Goal: Contribute content: Add original content to the website for others to see

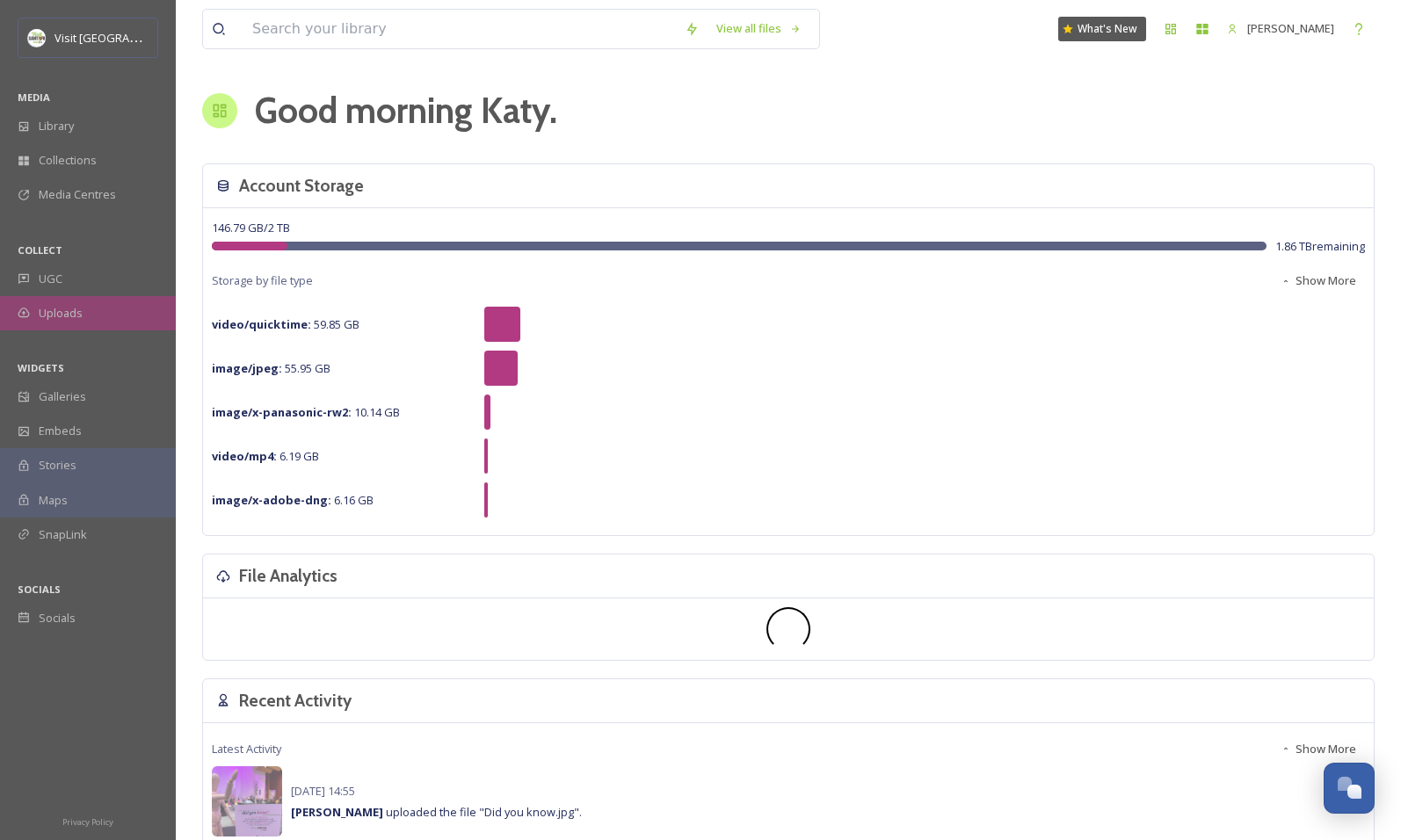
click at [88, 318] on div "Uploads" at bounding box center [87, 312] width 176 height 34
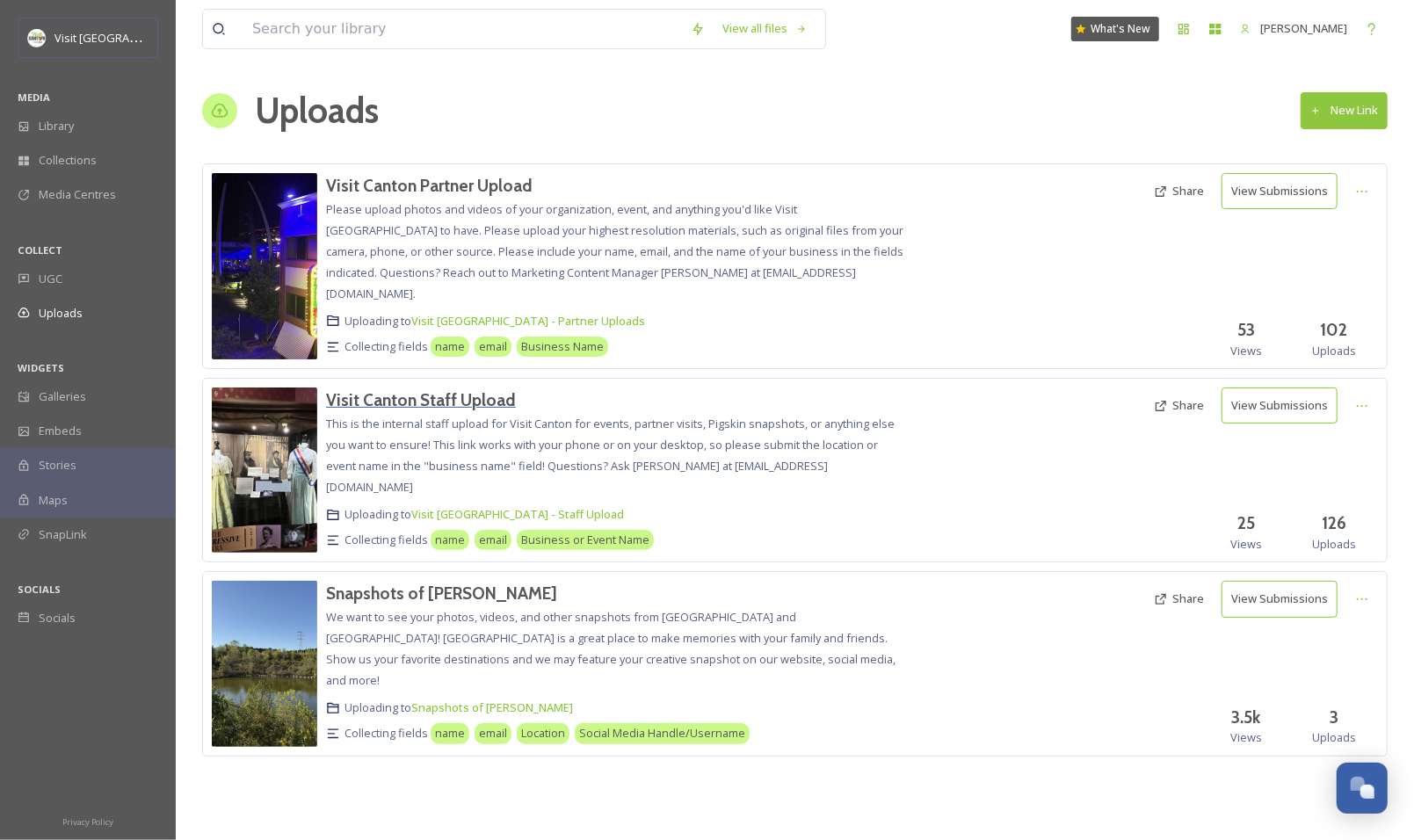
click at [467, 389] on h3 "Visit Canton Staff Upload" at bounding box center [420, 400] width 190 height 21
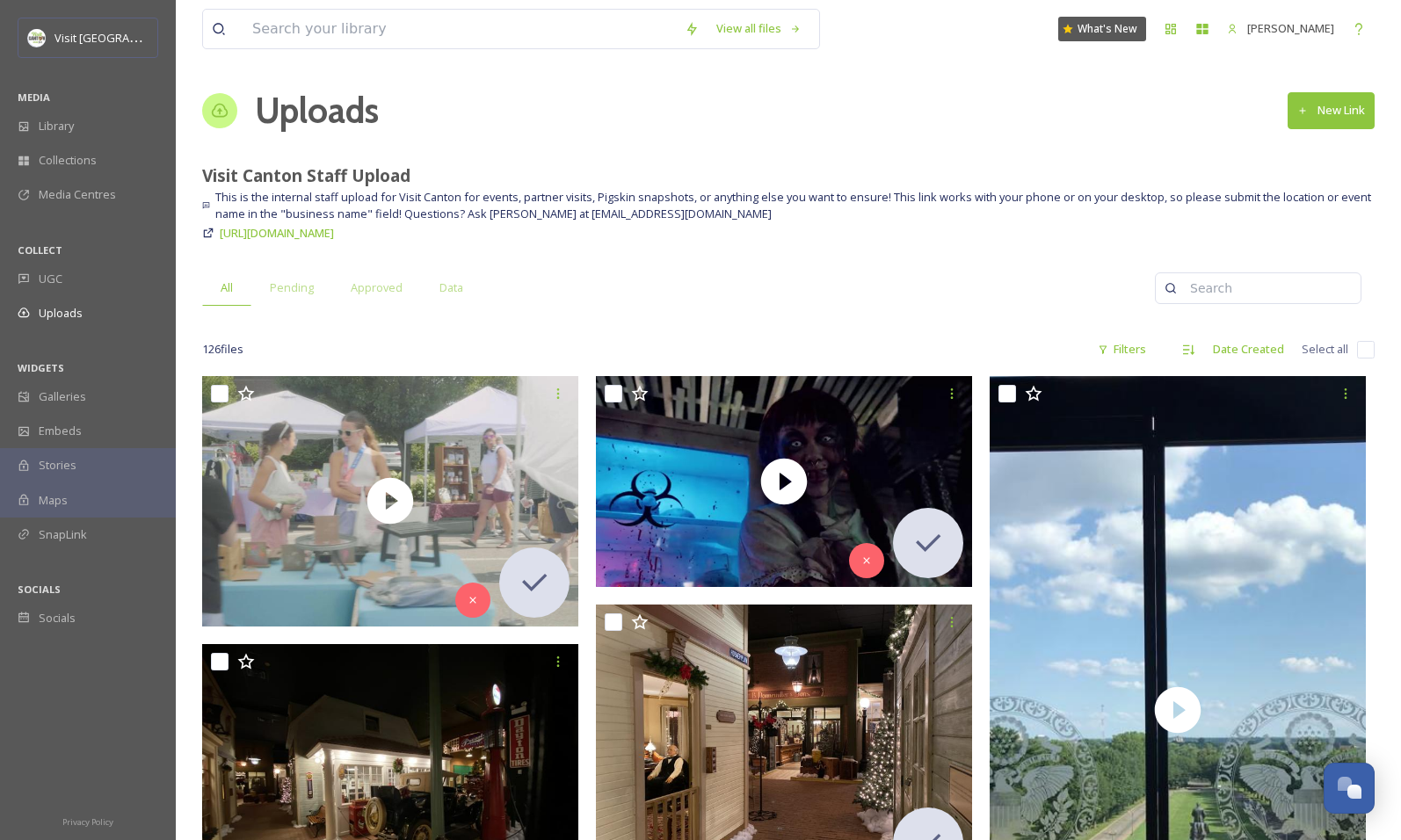
click at [226, 110] on icon at bounding box center [220, 110] width 18 height 18
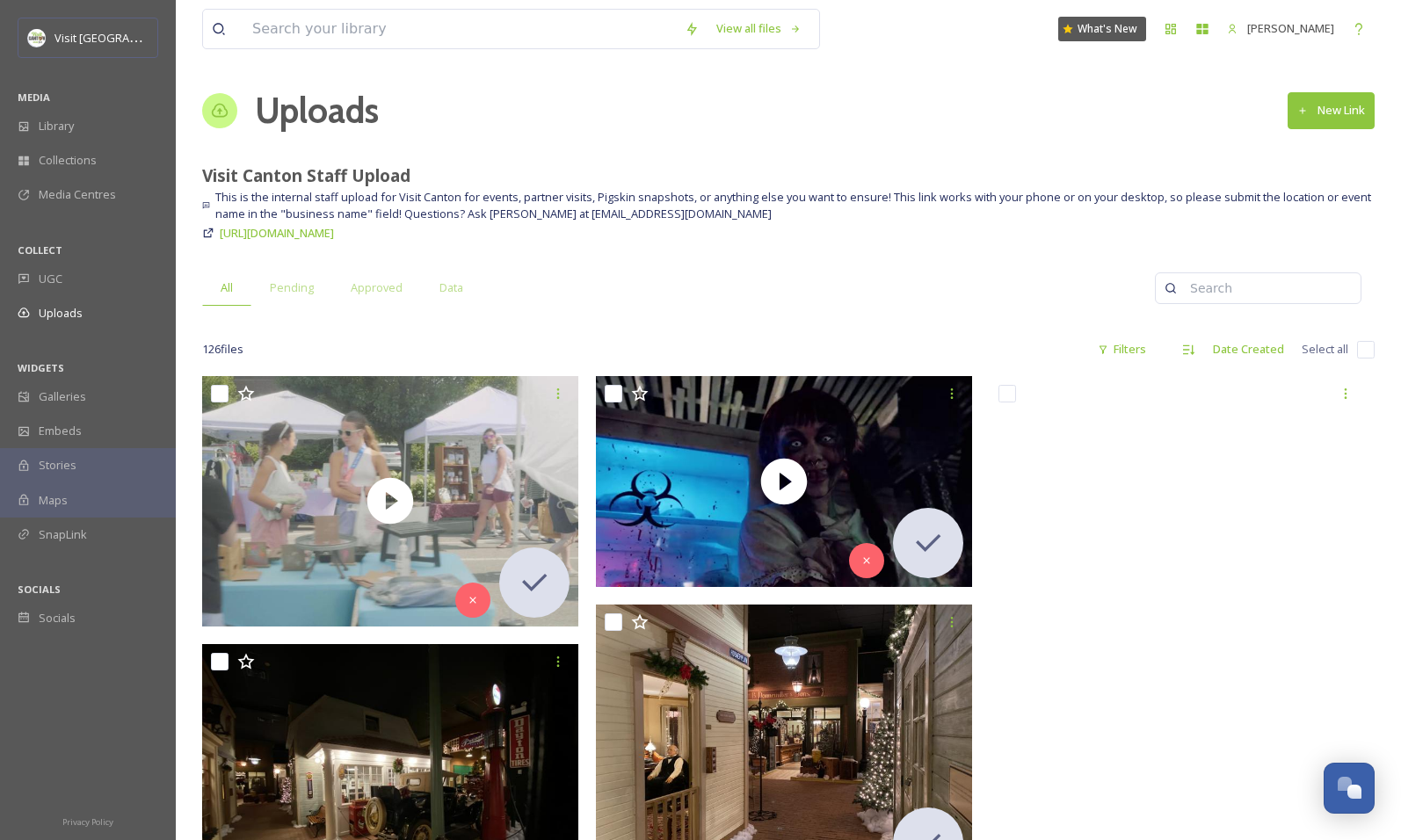
click at [1318, 101] on button "New Link" at bounding box center [1330, 110] width 87 height 36
click at [101, 121] on div "Library" at bounding box center [87, 125] width 176 height 34
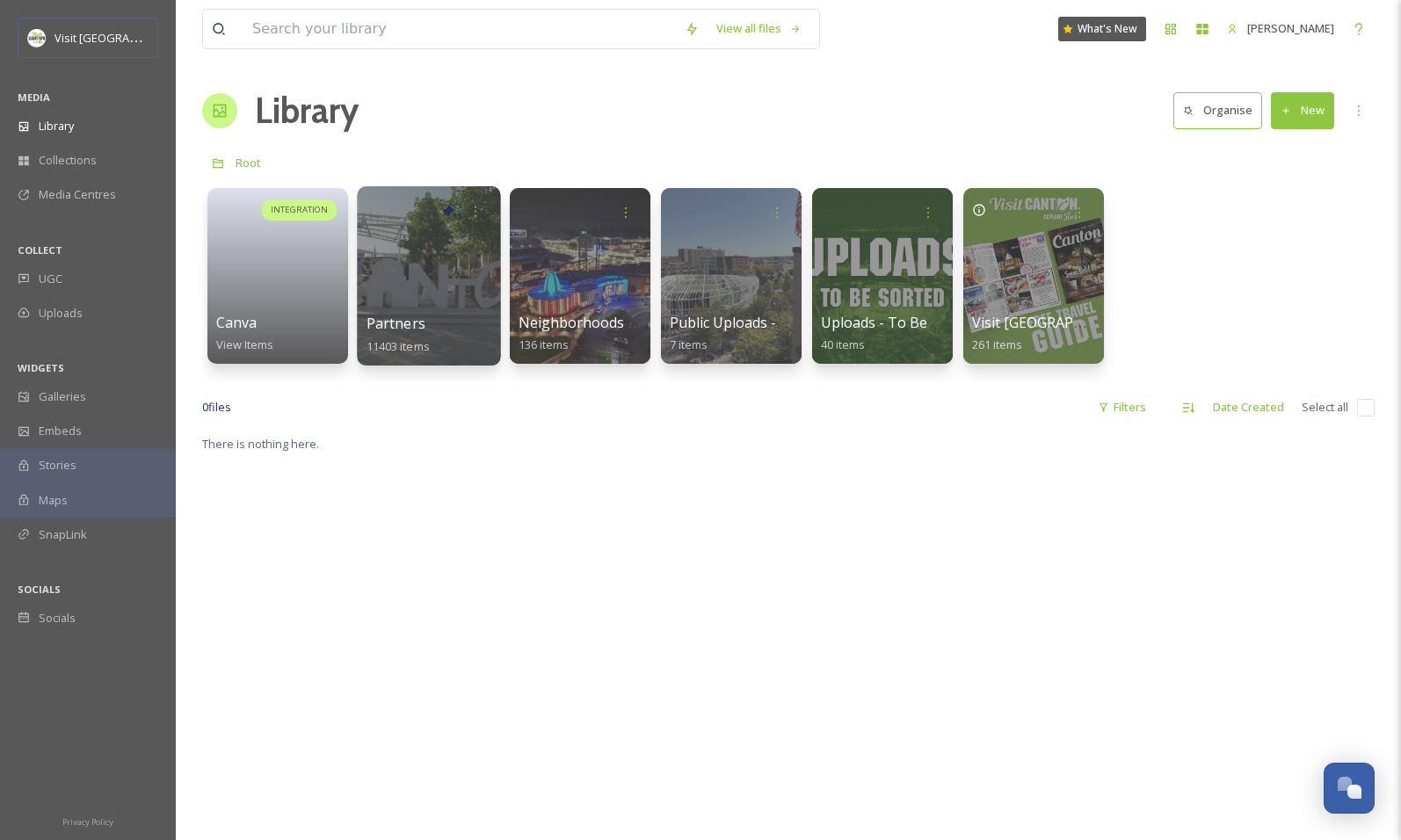
click at [430, 246] on div at bounding box center [428, 275] width 143 height 179
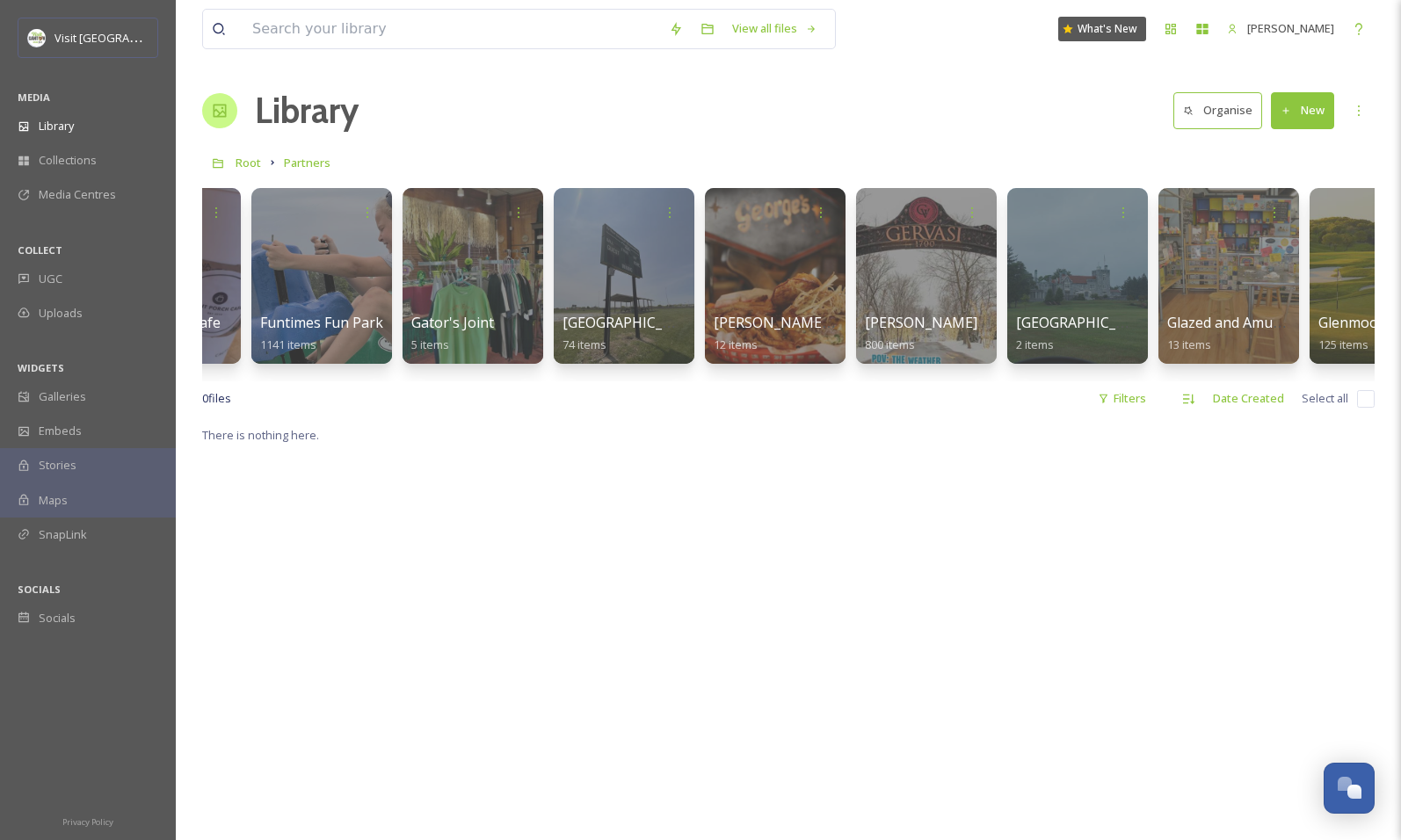
scroll to position [0, 17346]
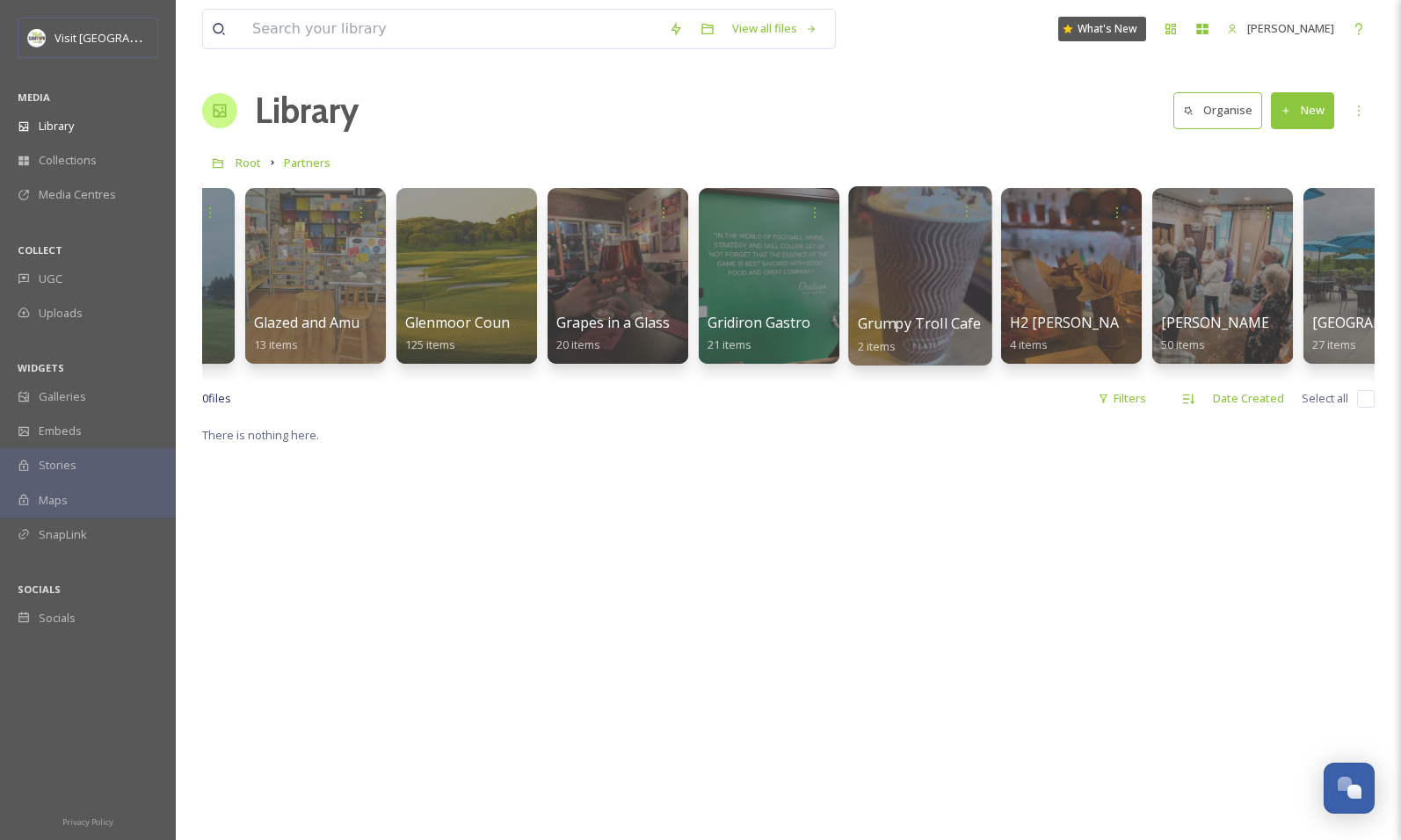
click at [932, 221] on div at bounding box center [921, 211] width 125 height 33
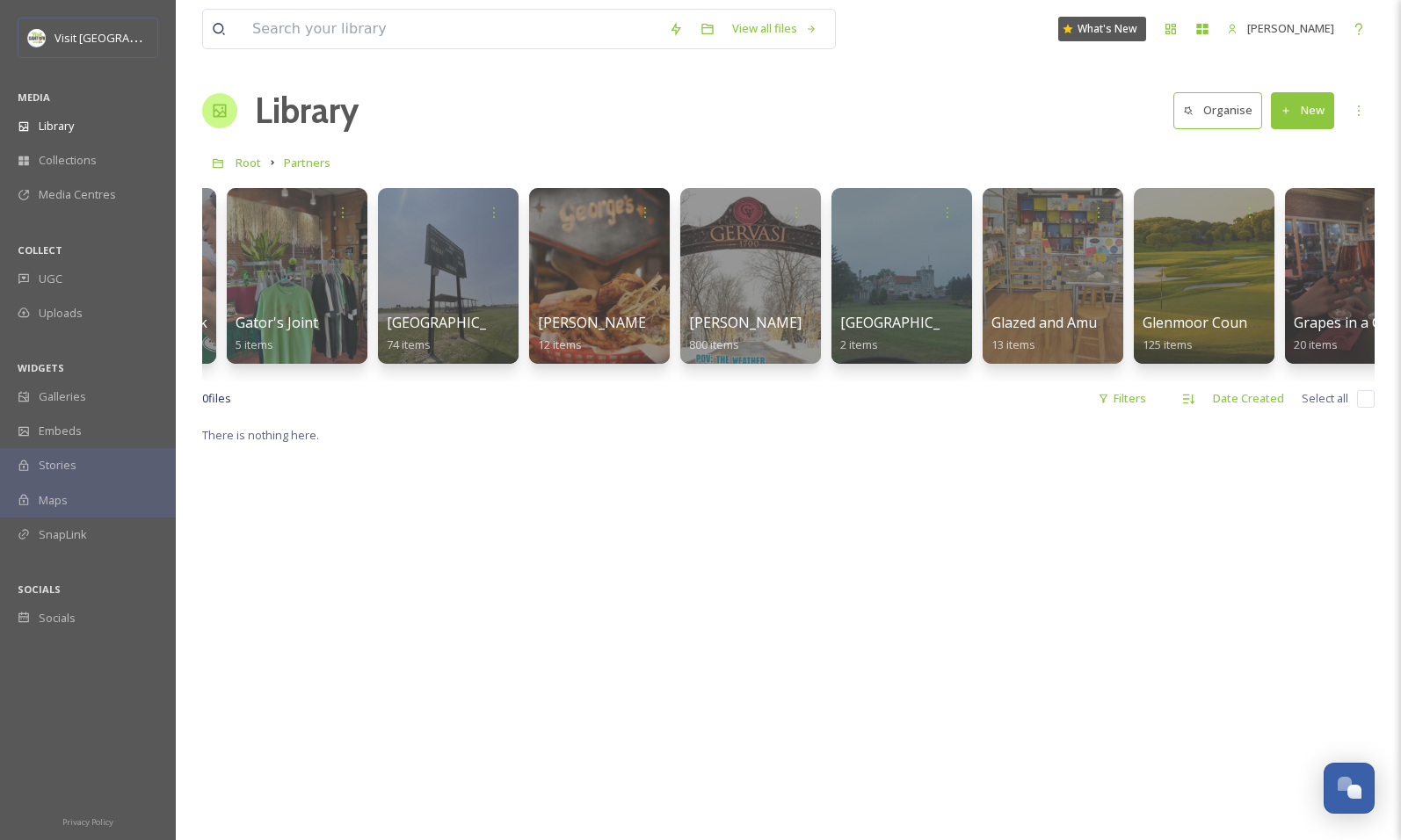
scroll to position [0, 16588]
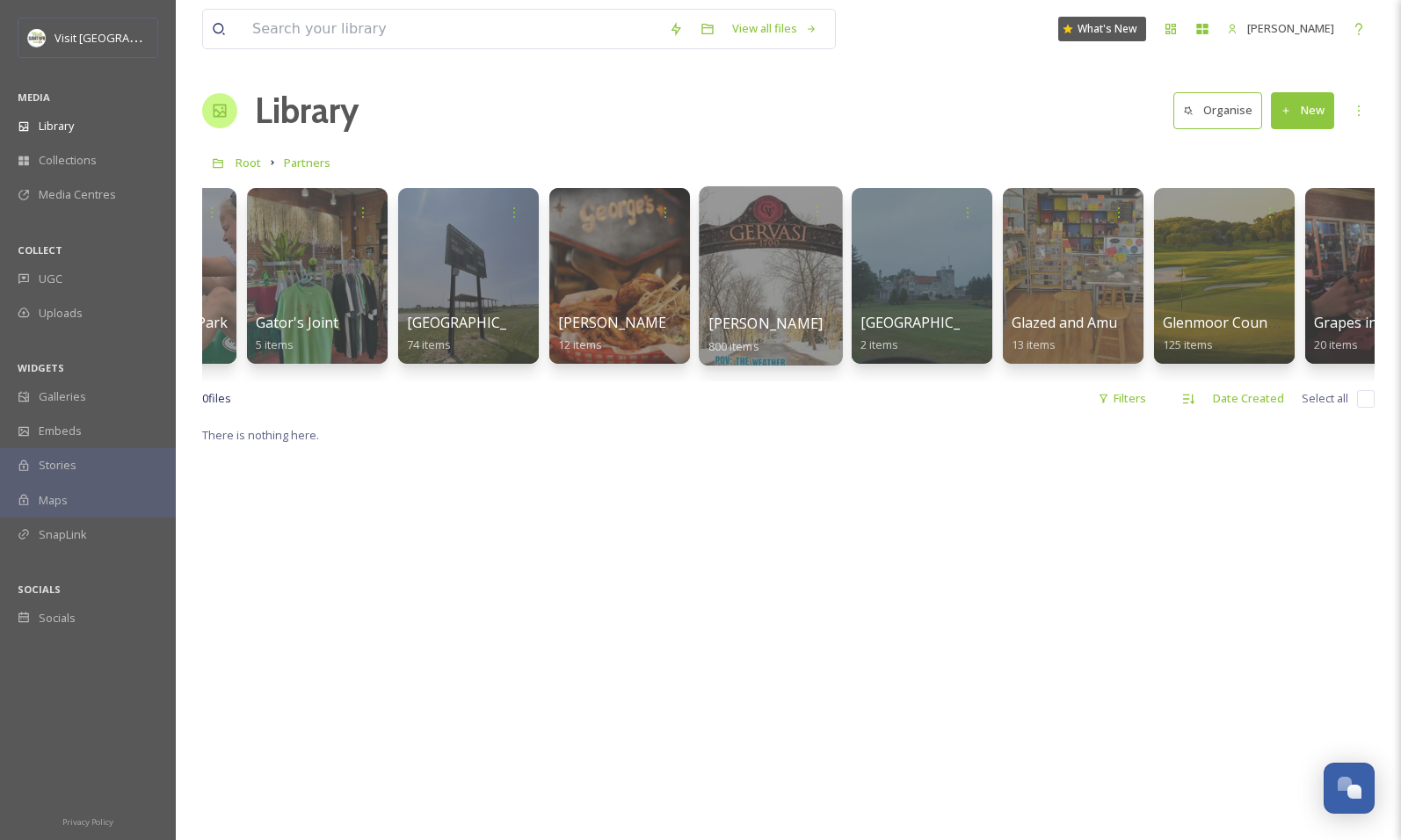
click at [745, 287] on div at bounding box center [770, 275] width 143 height 179
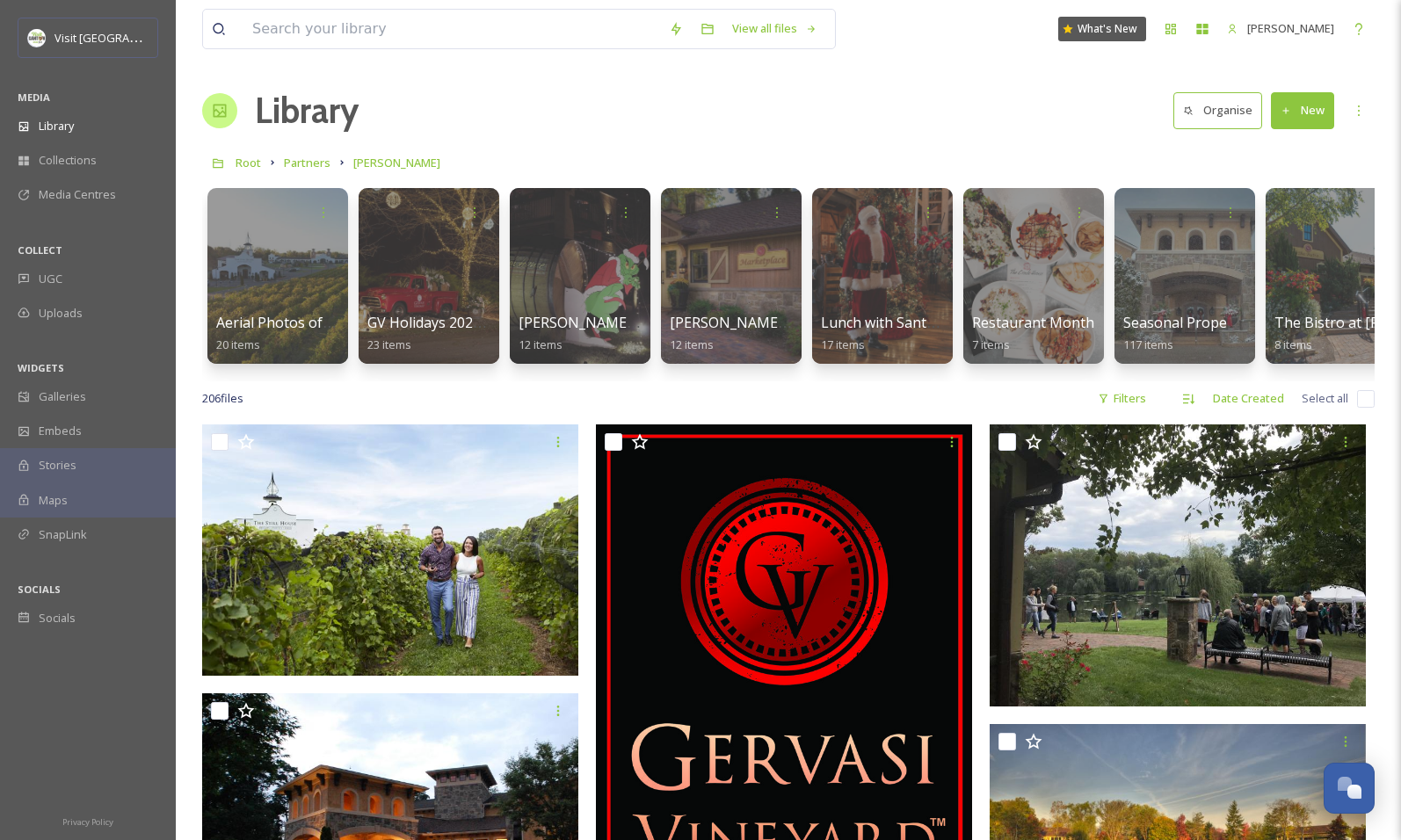
click at [1299, 98] on button "New" at bounding box center [1303, 110] width 64 height 36
click at [1283, 182] on span ".zip Upload" at bounding box center [1295, 185] width 59 height 17
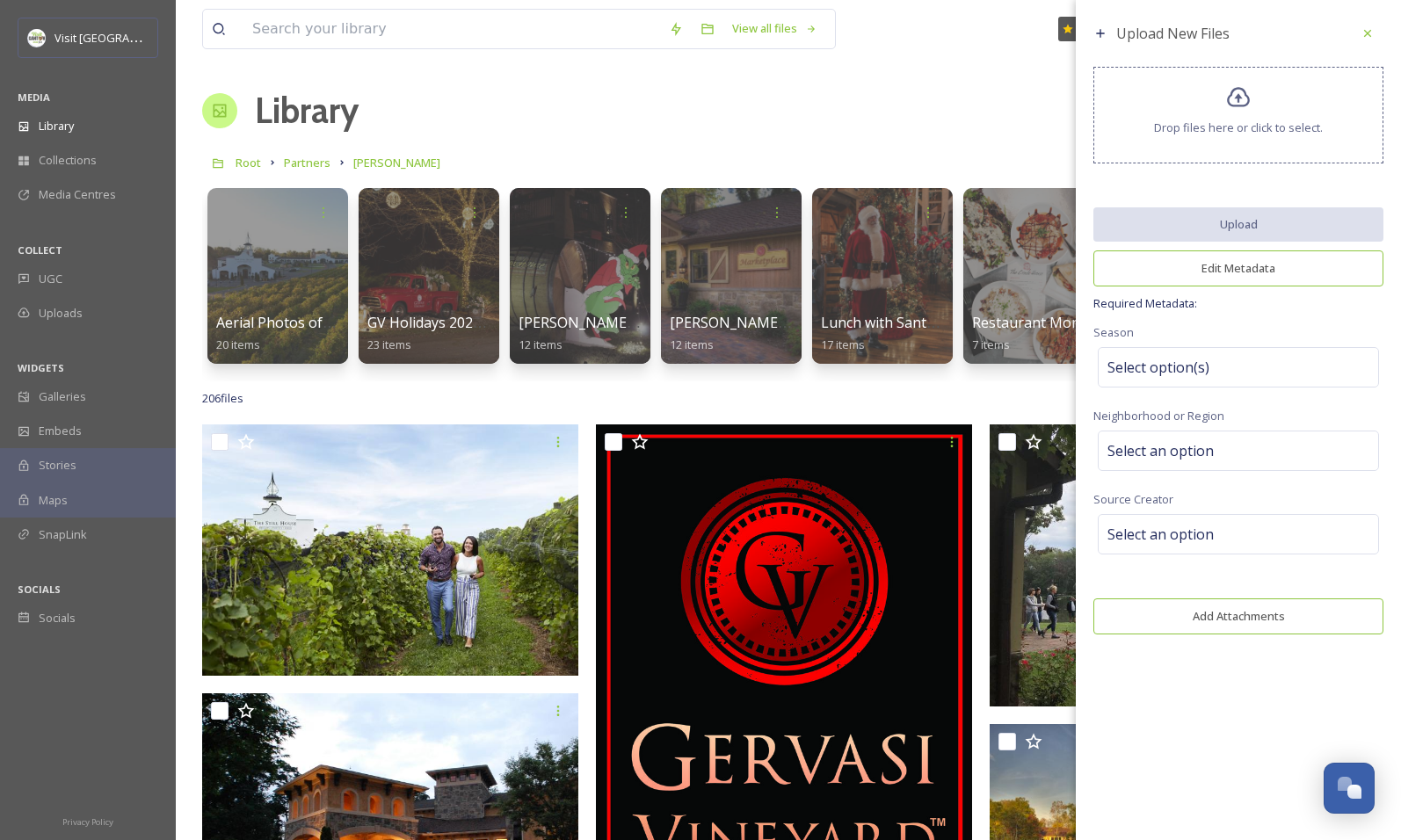
click at [1197, 34] on span "Upload New Files" at bounding box center [1172, 34] width 113 height 19
click at [1368, 40] on icon at bounding box center [1367, 34] width 14 height 14
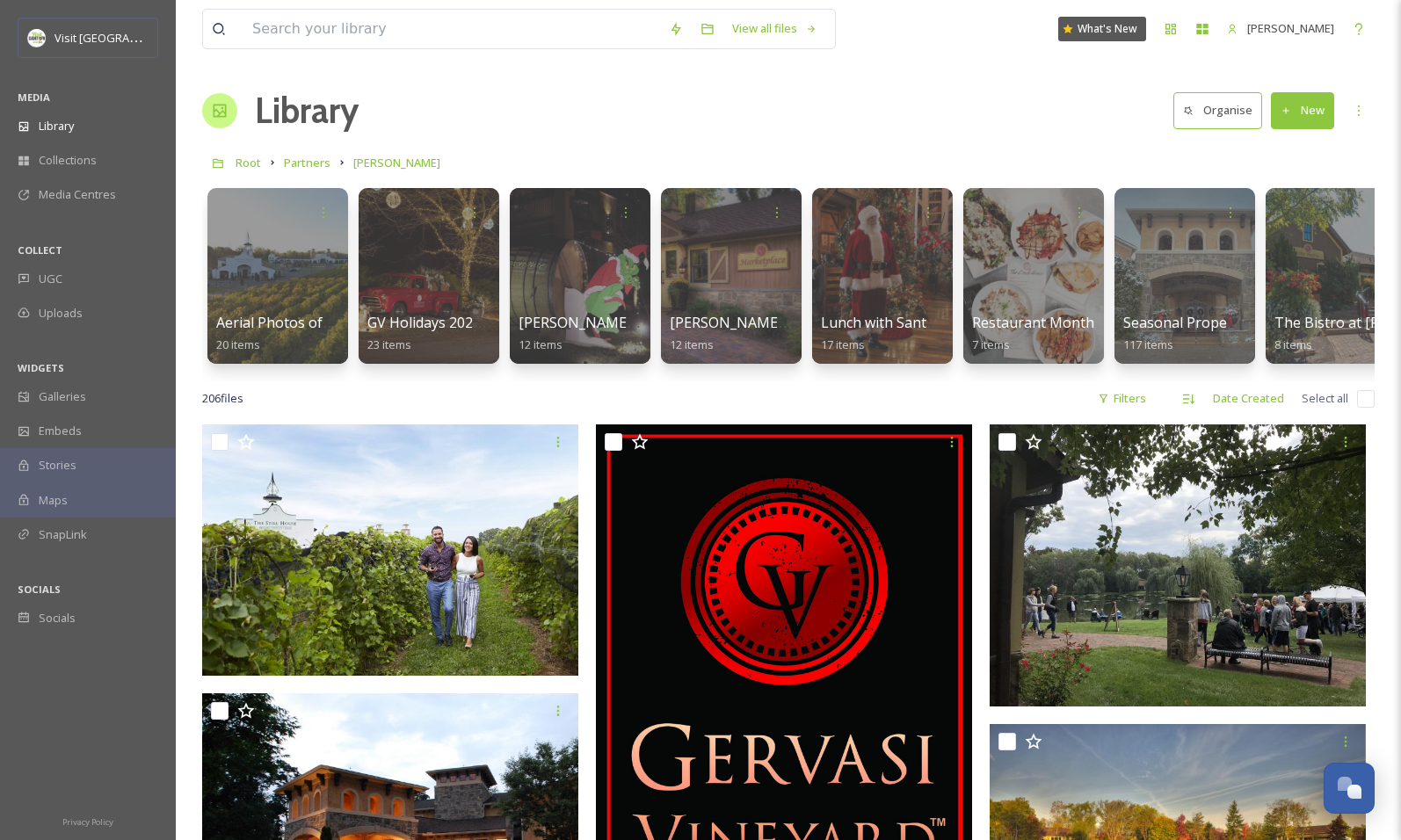
click at [1302, 108] on button "New" at bounding box center [1303, 110] width 64 height 36
click at [1287, 151] on span "File Upload" at bounding box center [1295, 151] width 58 height 17
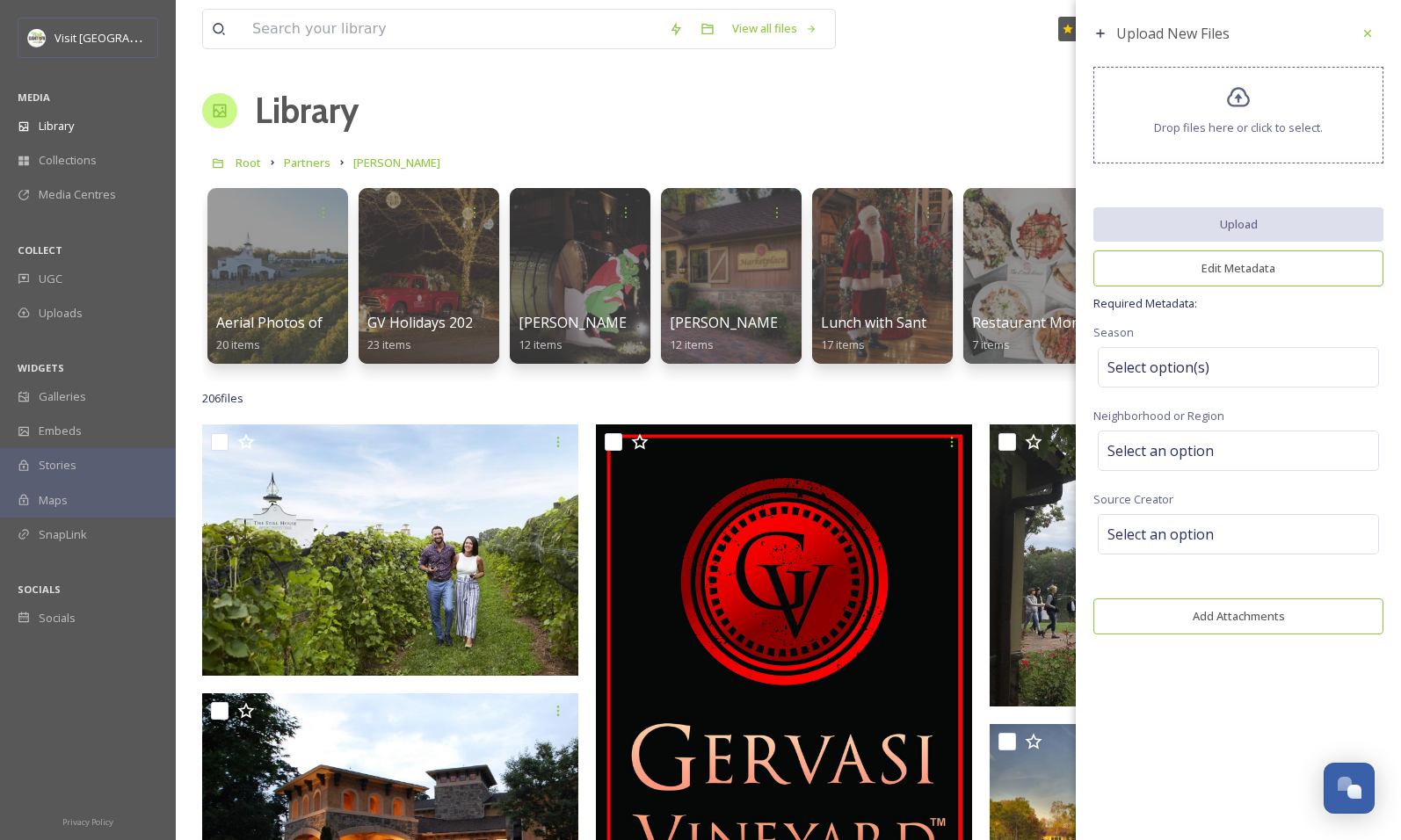
click at [1256, 135] on span "Drop files here or click to select." at bounding box center [1238, 127] width 169 height 17
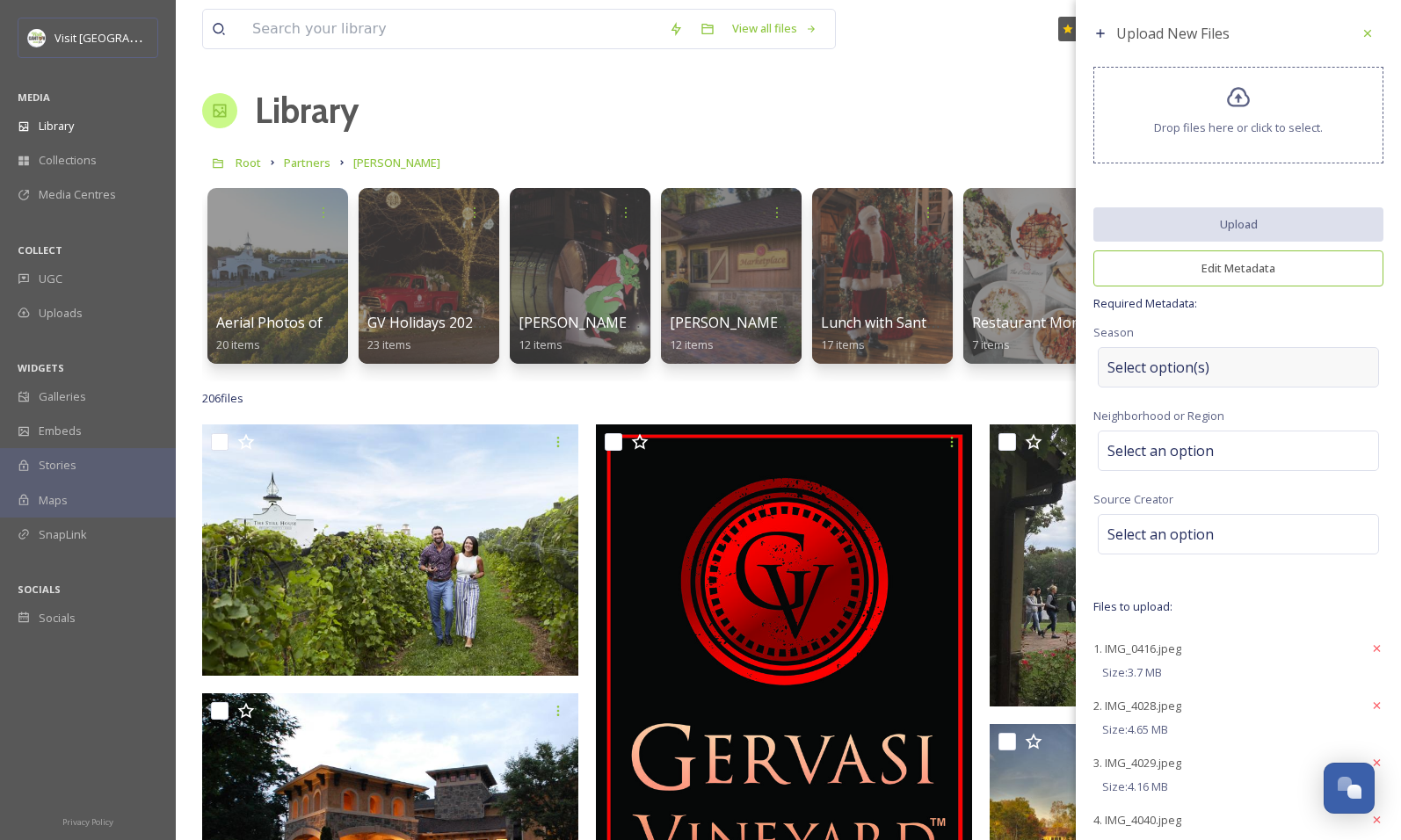
click at [1176, 356] on span "Select option(s)" at bounding box center [1157, 367] width 102 height 21
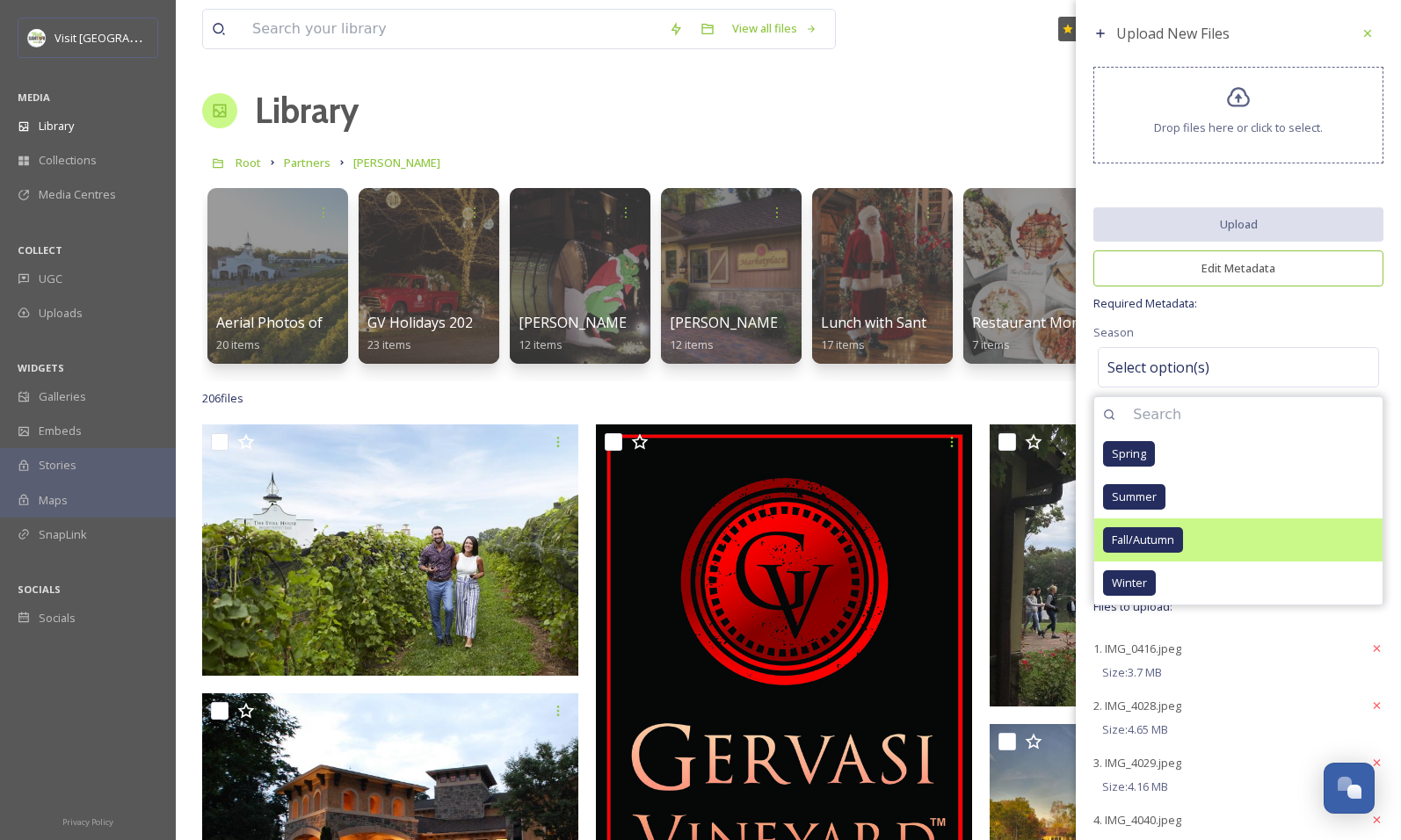
click at [1127, 533] on span "Fall/Autumn" at bounding box center [1142, 539] width 63 height 17
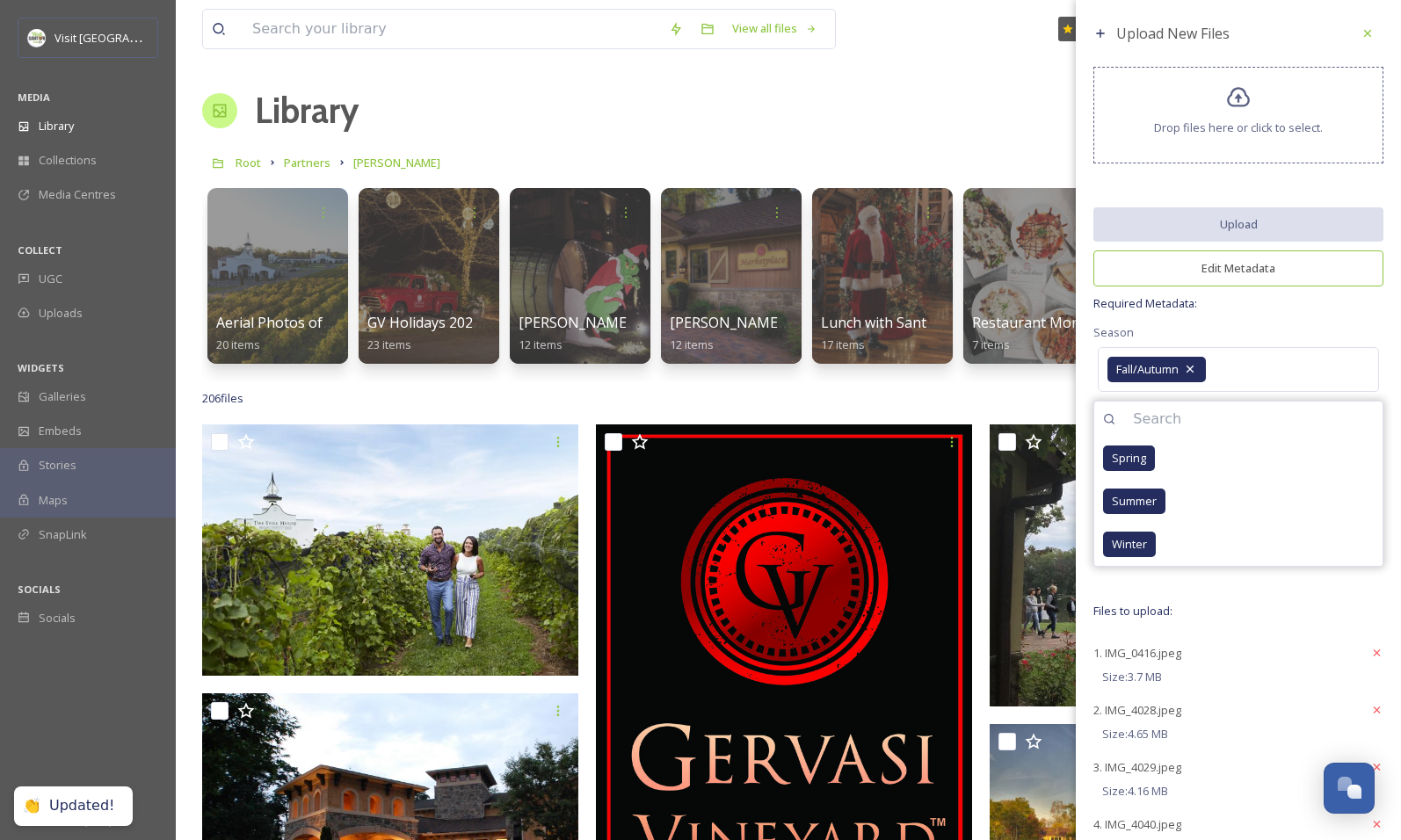
click at [1331, 314] on div "Upload New Files Drop files here or click to select. Upload Edit Metadata Requi…" at bounding box center [1239, 731] width 325 height 1462
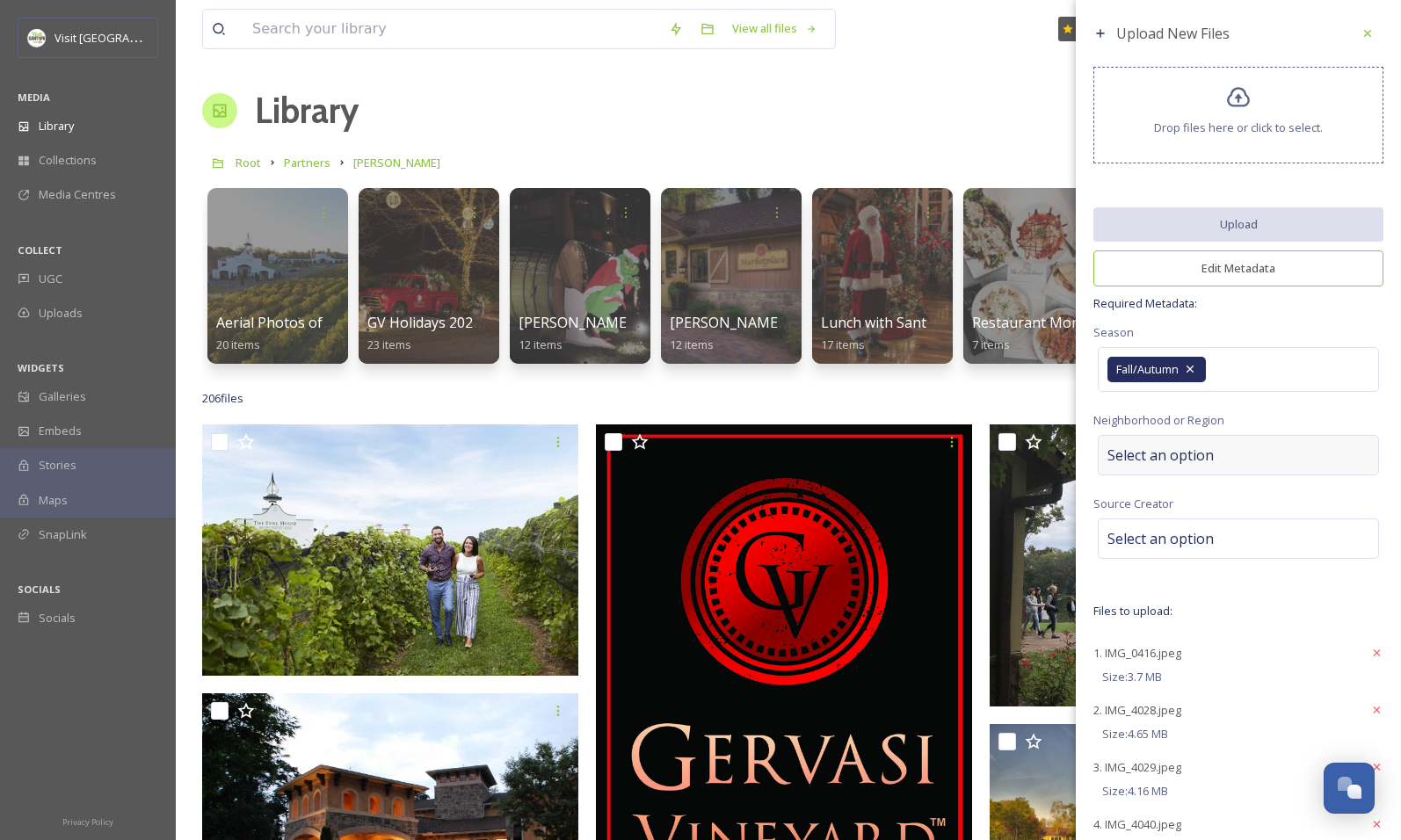
click at [1228, 458] on div "Select an option" at bounding box center [1238, 455] width 282 height 41
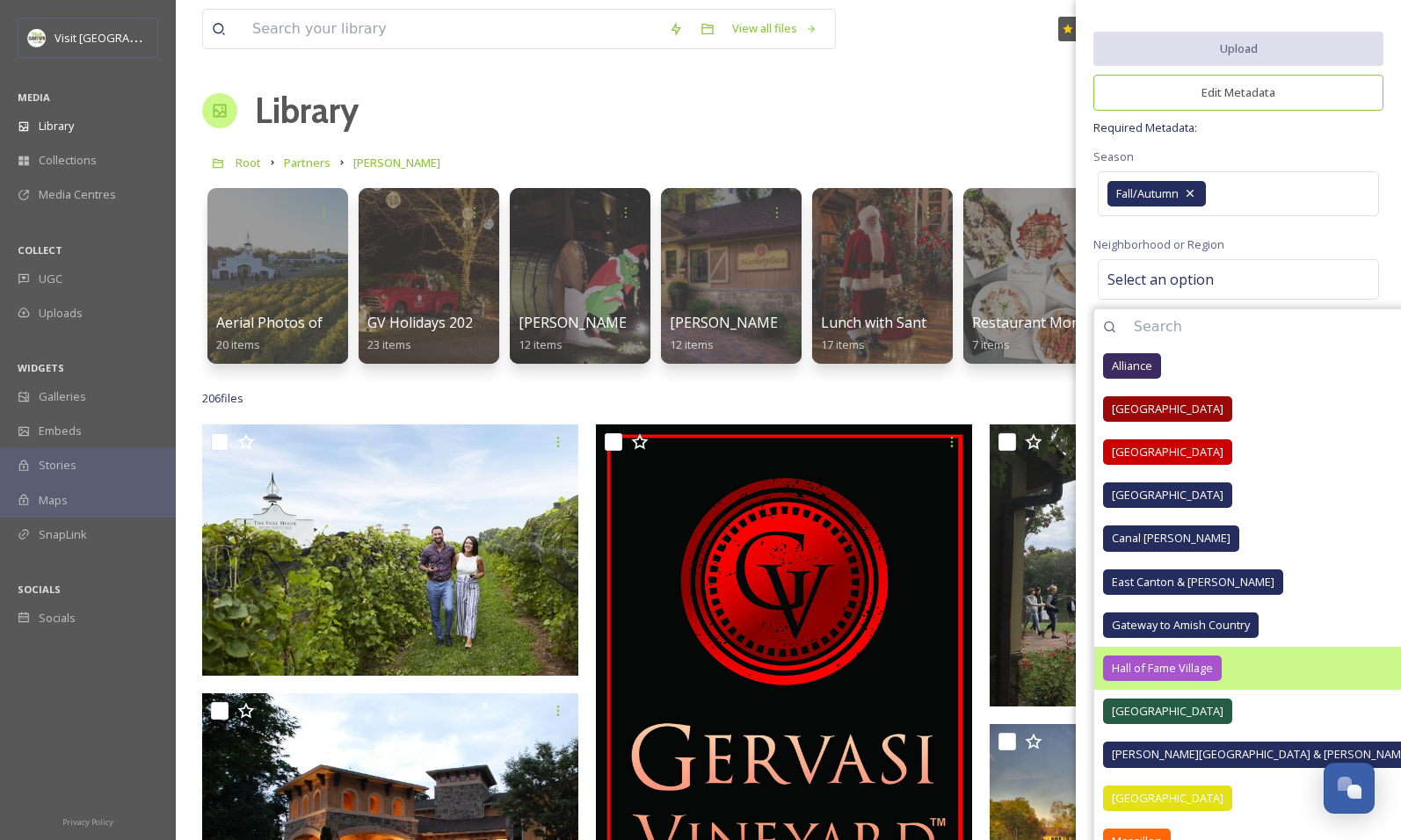
scroll to position [264, 0]
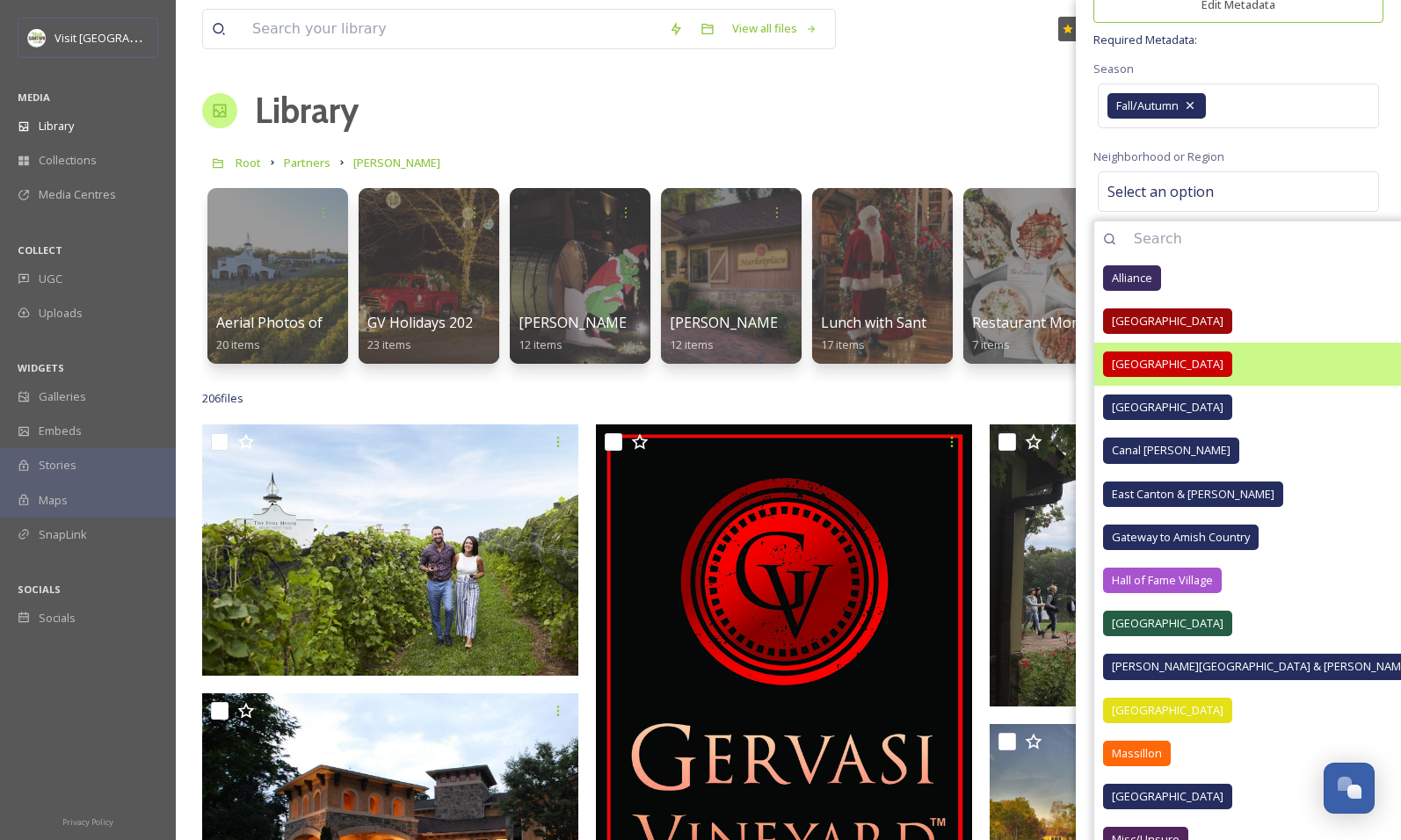
click at [1125, 364] on span "[GEOGRAPHIC_DATA]" at bounding box center [1167, 364] width 111 height 17
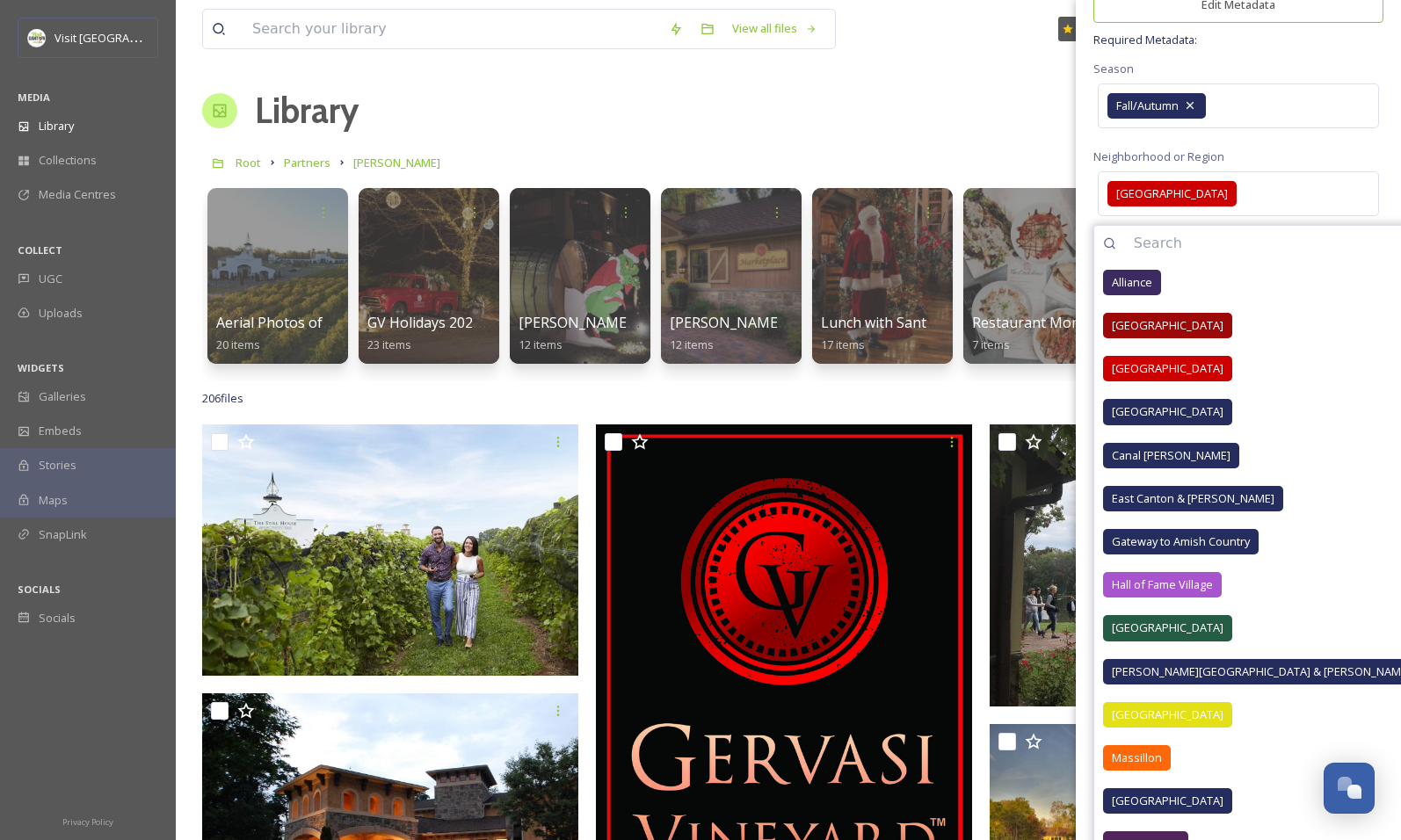
click at [1307, 147] on div "Neighborhood or Region [GEOGRAPHIC_DATA] Downtown [GEOGRAPHIC_DATA] [GEOGRAPHIC…" at bounding box center [1238, 183] width 290 height 75
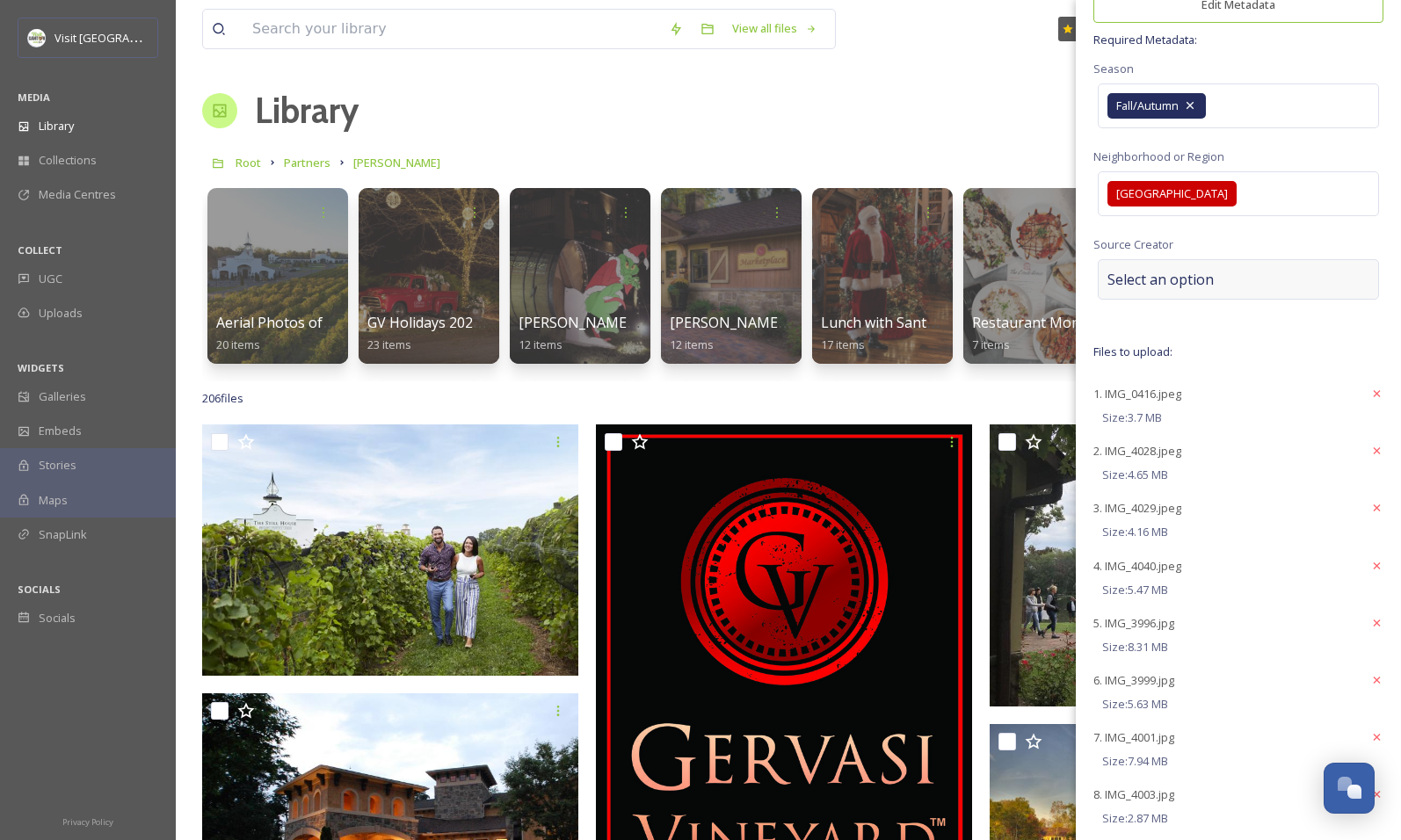
click at [1191, 283] on span "Select an option" at bounding box center [1160, 280] width 106 height 21
click at [1291, 222] on div "Upload New Files Drop files here or click to select. Upload Edit Metadata Requi…" at bounding box center [1239, 469] width 325 height 1466
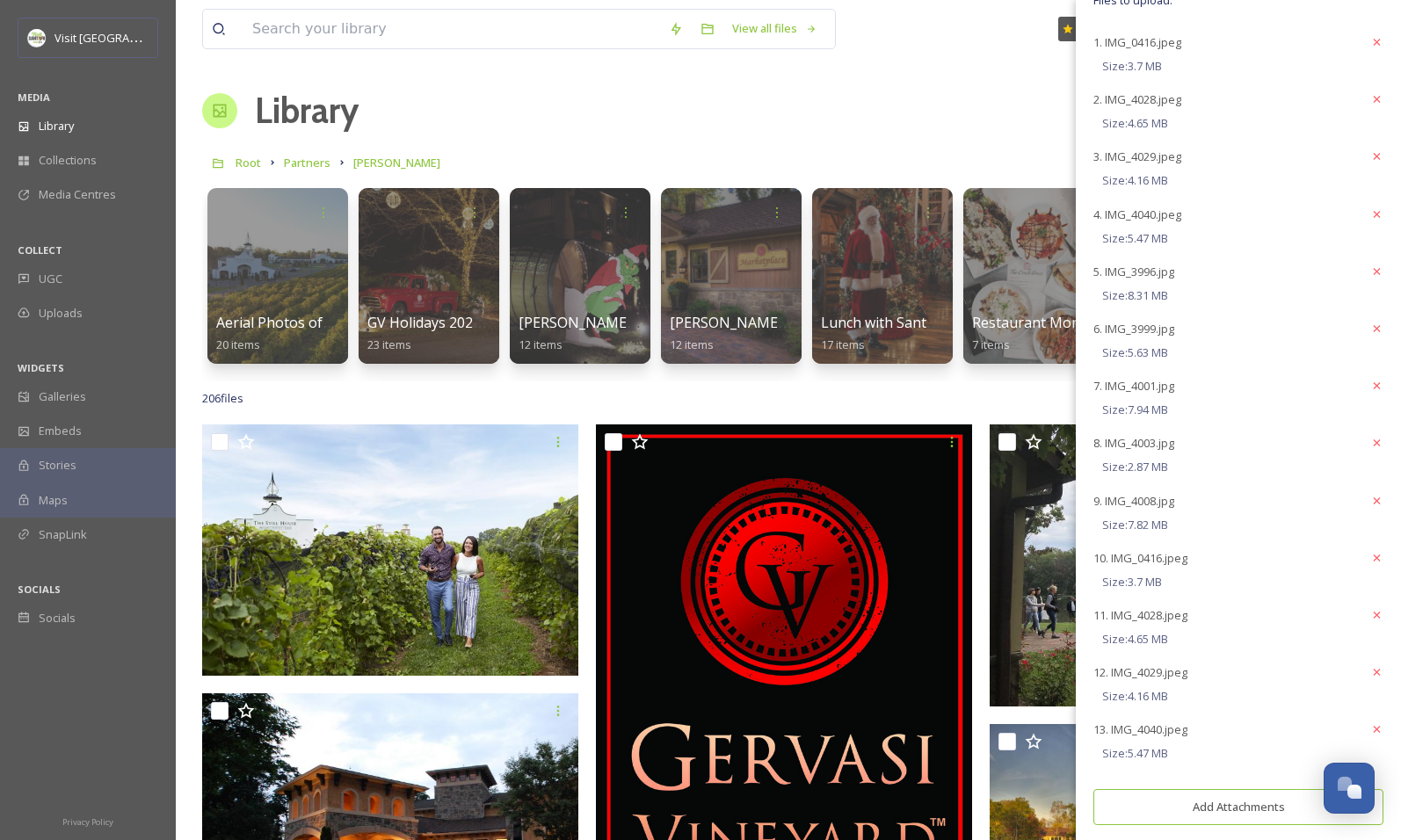
scroll to position [621, 0]
click at [1132, 724] on span "13. IMG_4040.jpeg" at bounding box center [1140, 723] width 94 height 16
drag, startPoint x: 1132, startPoint y: 724, endPoint x: 1254, endPoint y: 715, distance: 122.3
click at [1254, 715] on div "13. IMG_4040.jpeg" at bounding box center [1238, 723] width 290 height 32
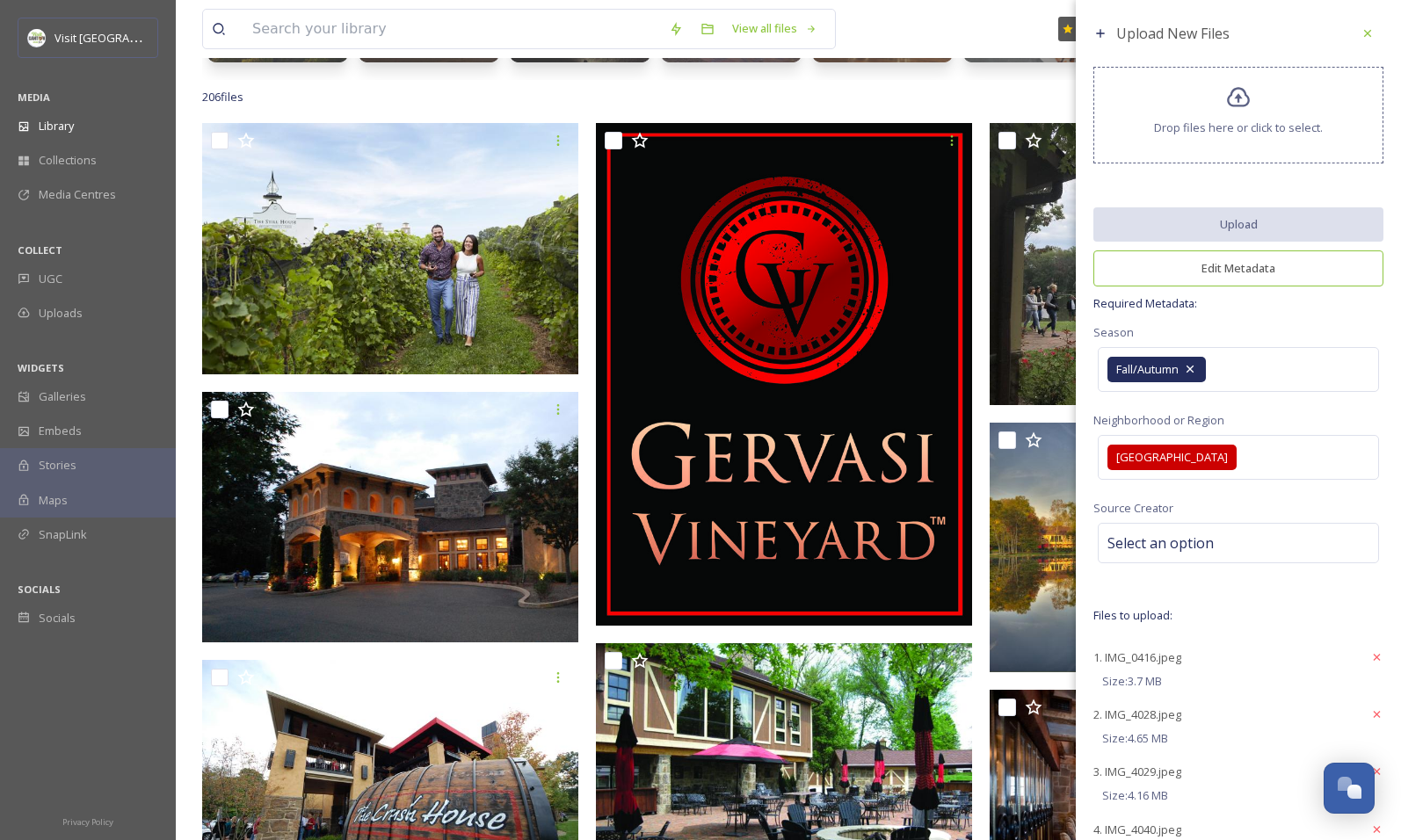
scroll to position [351, 0]
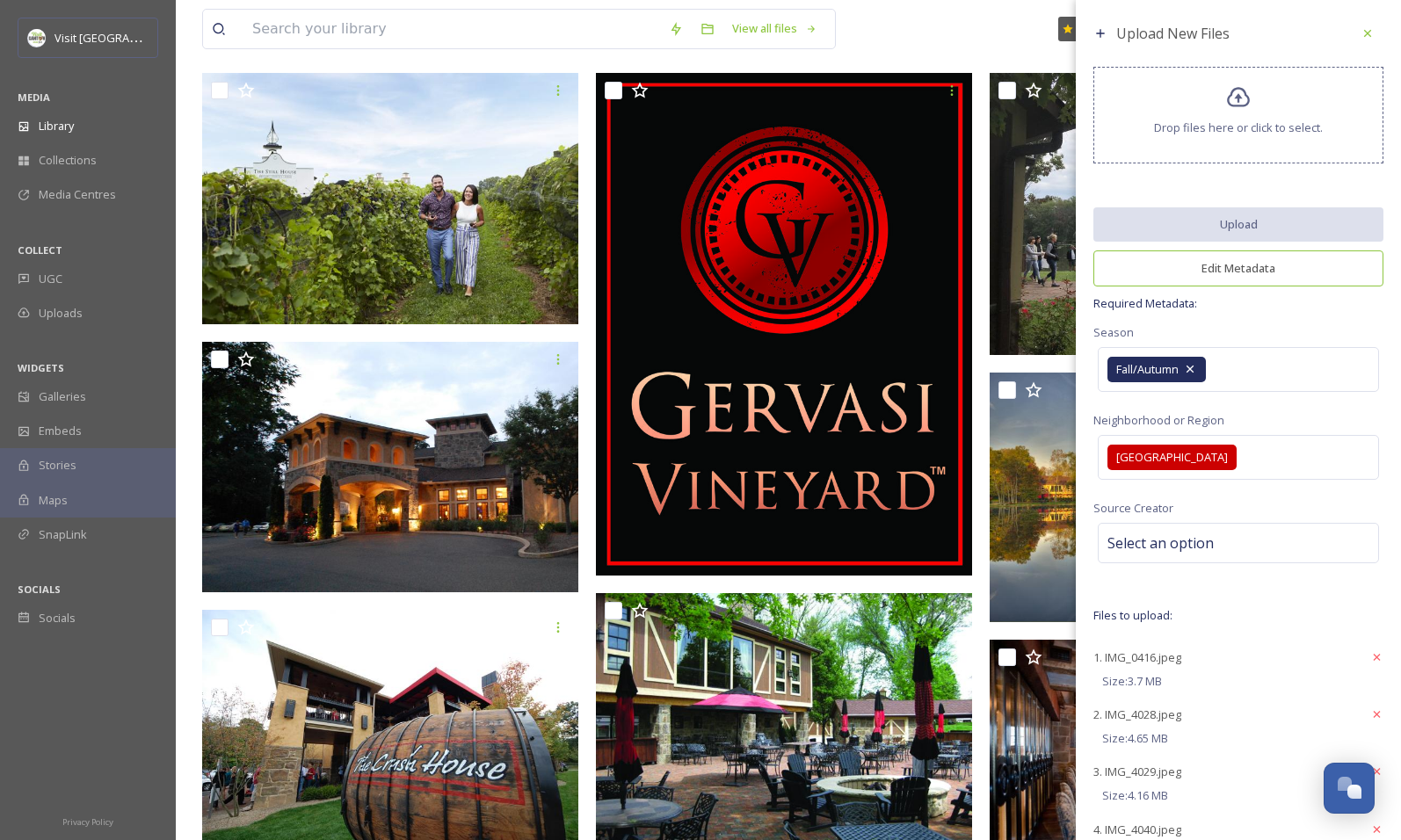
click at [1150, 658] on span "1. IMG_0416.jpeg" at bounding box center [1137, 657] width 88 height 16
click at [1303, 186] on div "Upload New Files Drop files here or click to select. Upload Edit Metadata Requi…" at bounding box center [1239, 733] width 325 height 1466
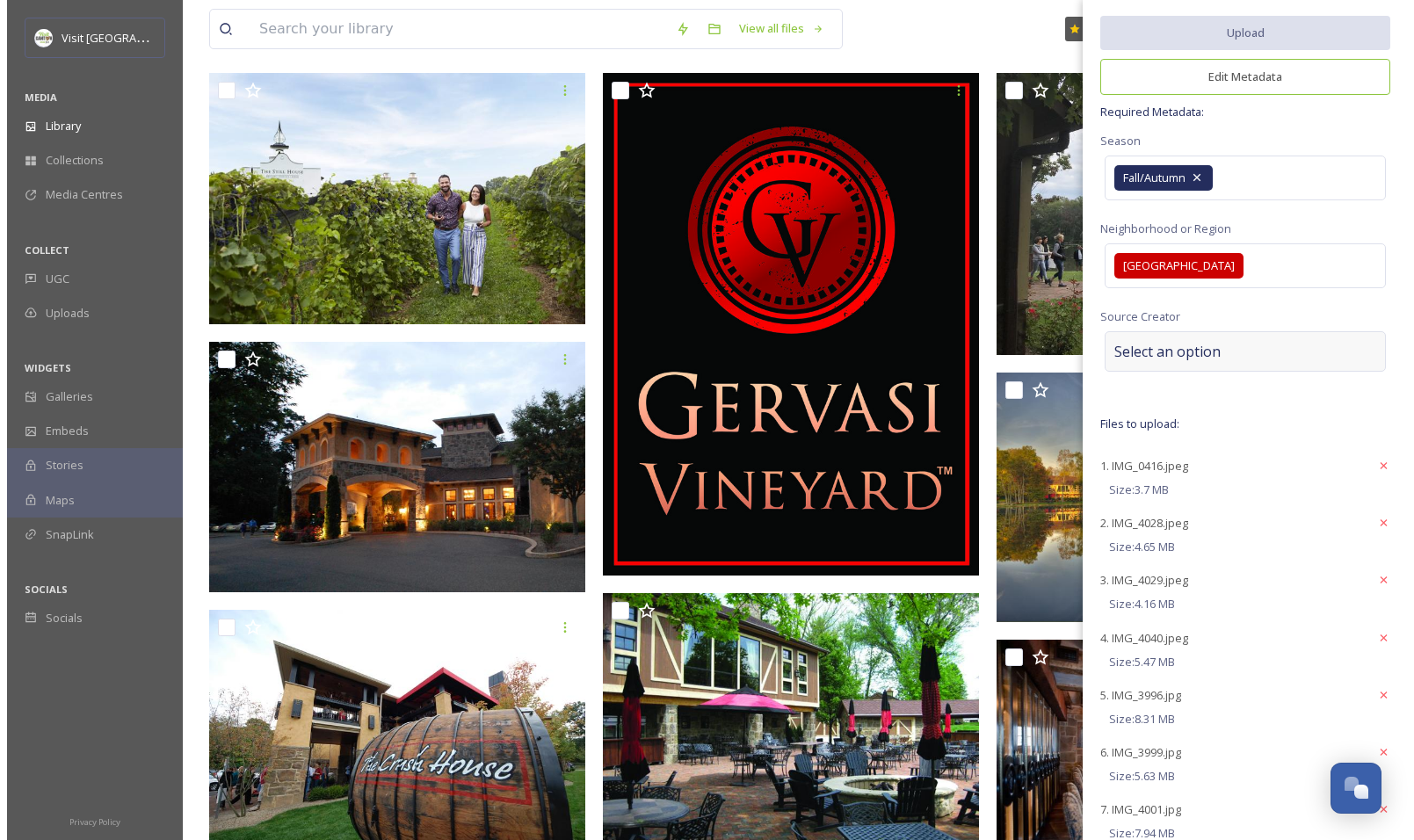
scroll to position [182, 0]
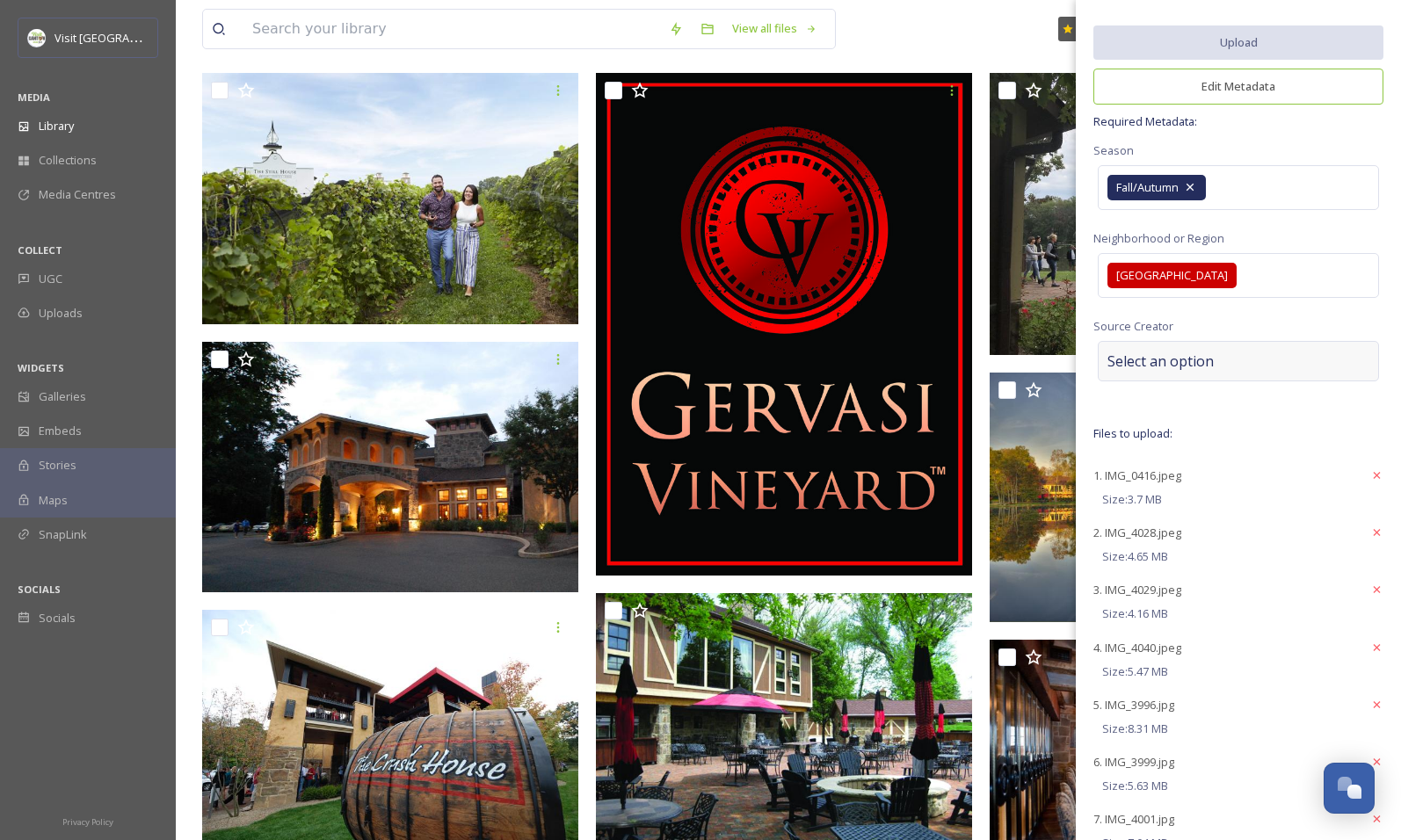
click at [1195, 355] on span "Select an option" at bounding box center [1160, 361] width 106 height 21
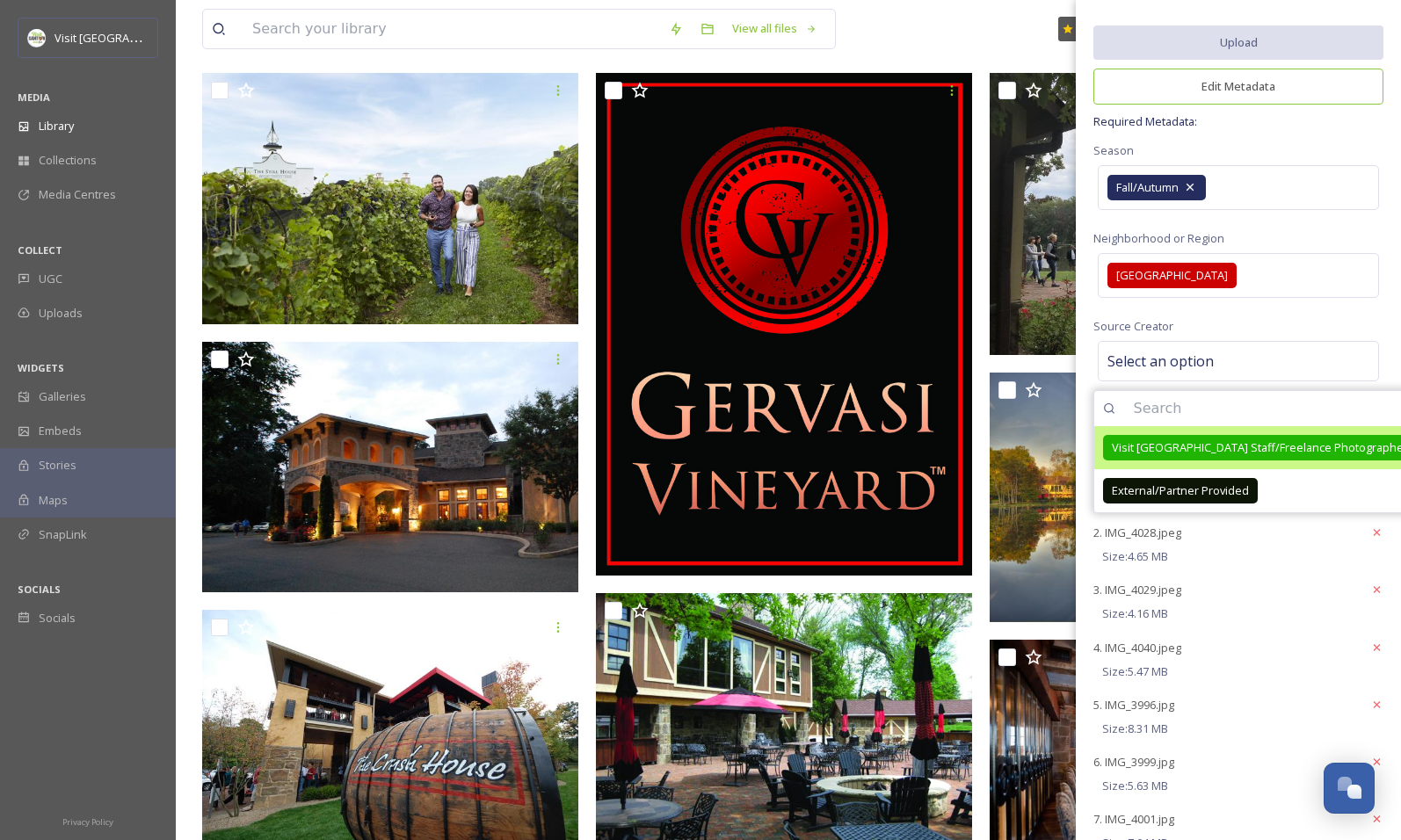
click at [1184, 439] on span "Visit [GEOGRAPHIC_DATA] Staff/Freelance Photographer" at bounding box center [1259, 447] width 296 height 17
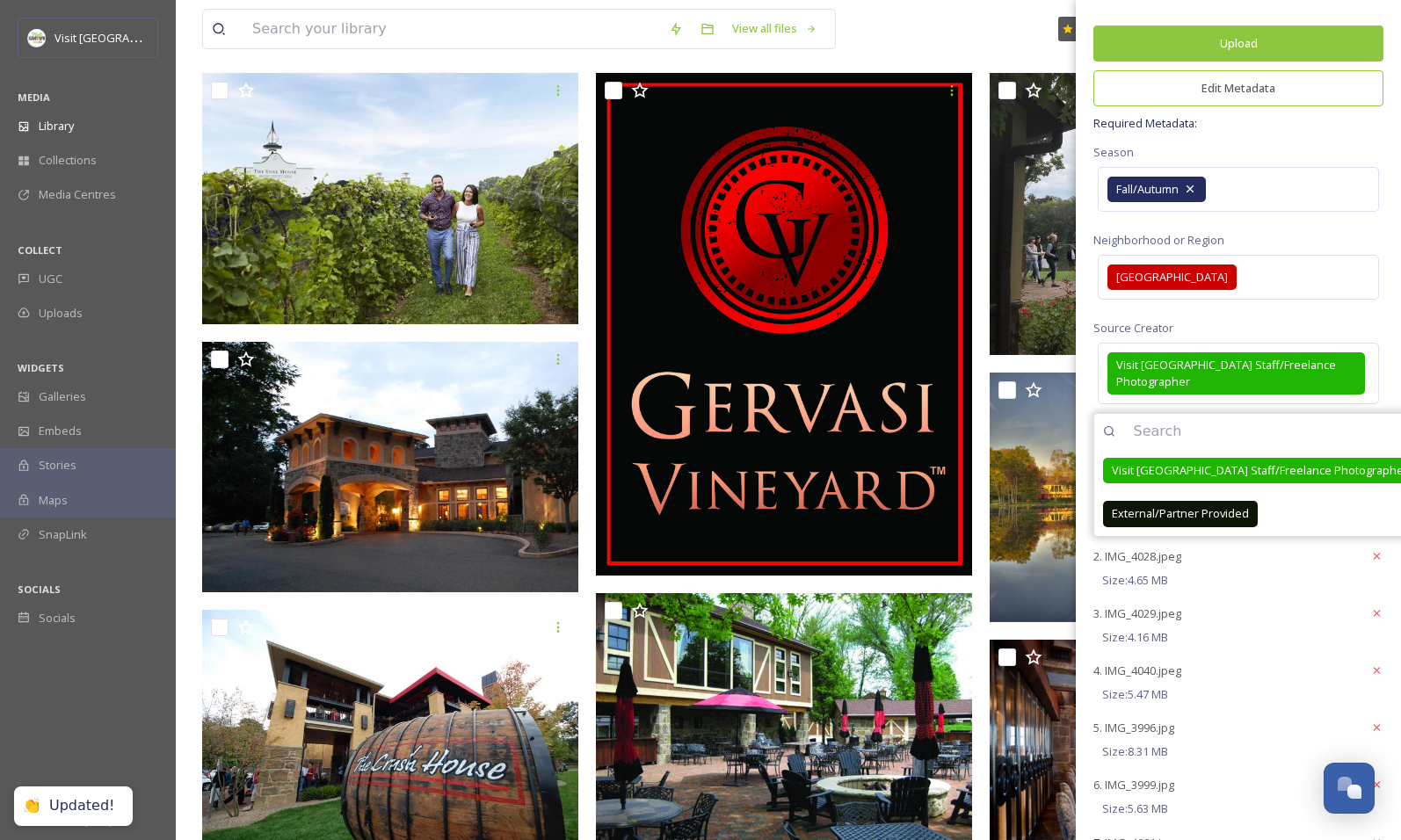
click at [1262, 46] on button "Upload" at bounding box center [1238, 43] width 290 height 36
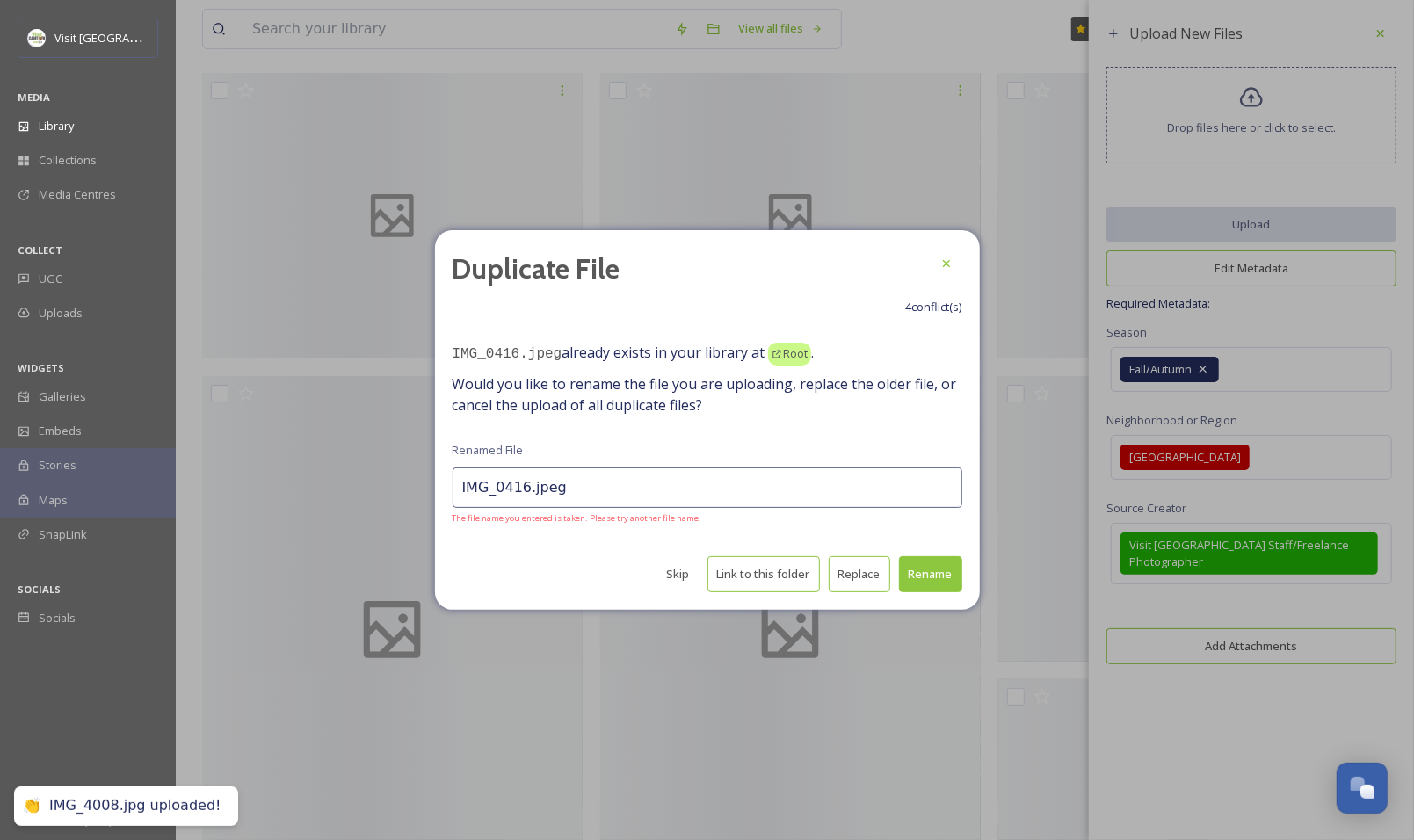
scroll to position [0, 0]
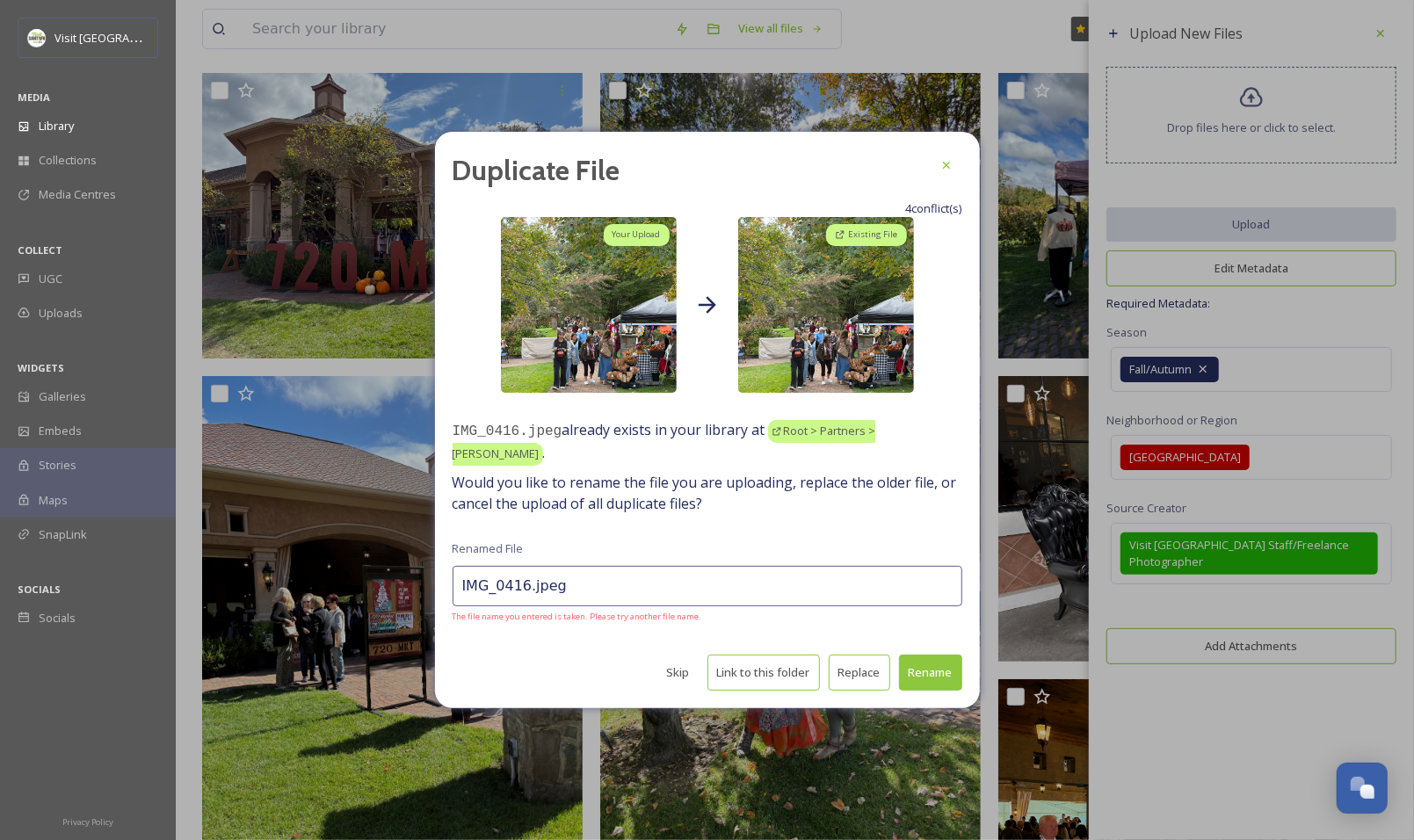
click at [689, 671] on button "Skip" at bounding box center [679, 672] width 41 height 34
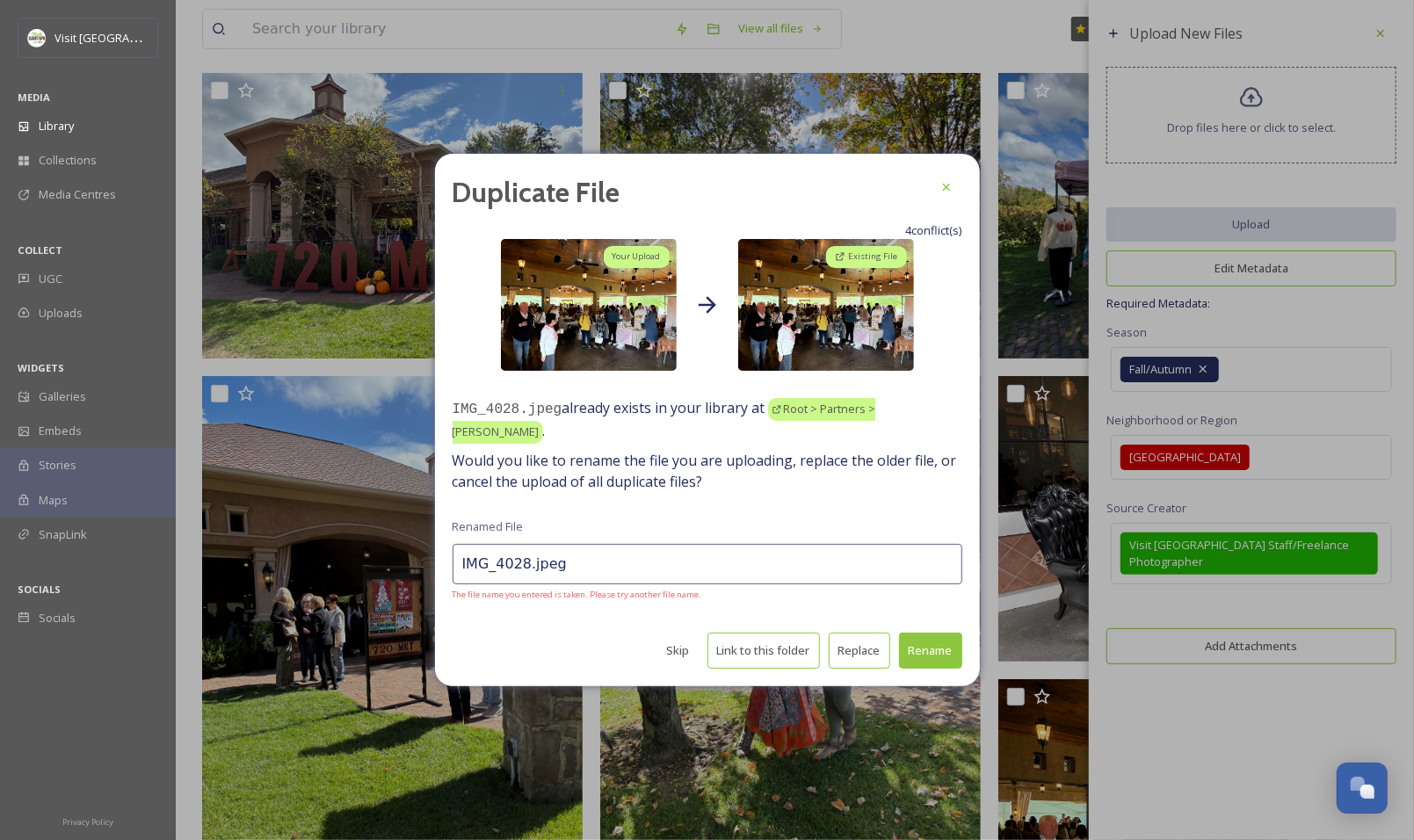
click at [689, 649] on button "Skip" at bounding box center [679, 650] width 41 height 34
type input "IMG_4029.jpeg"
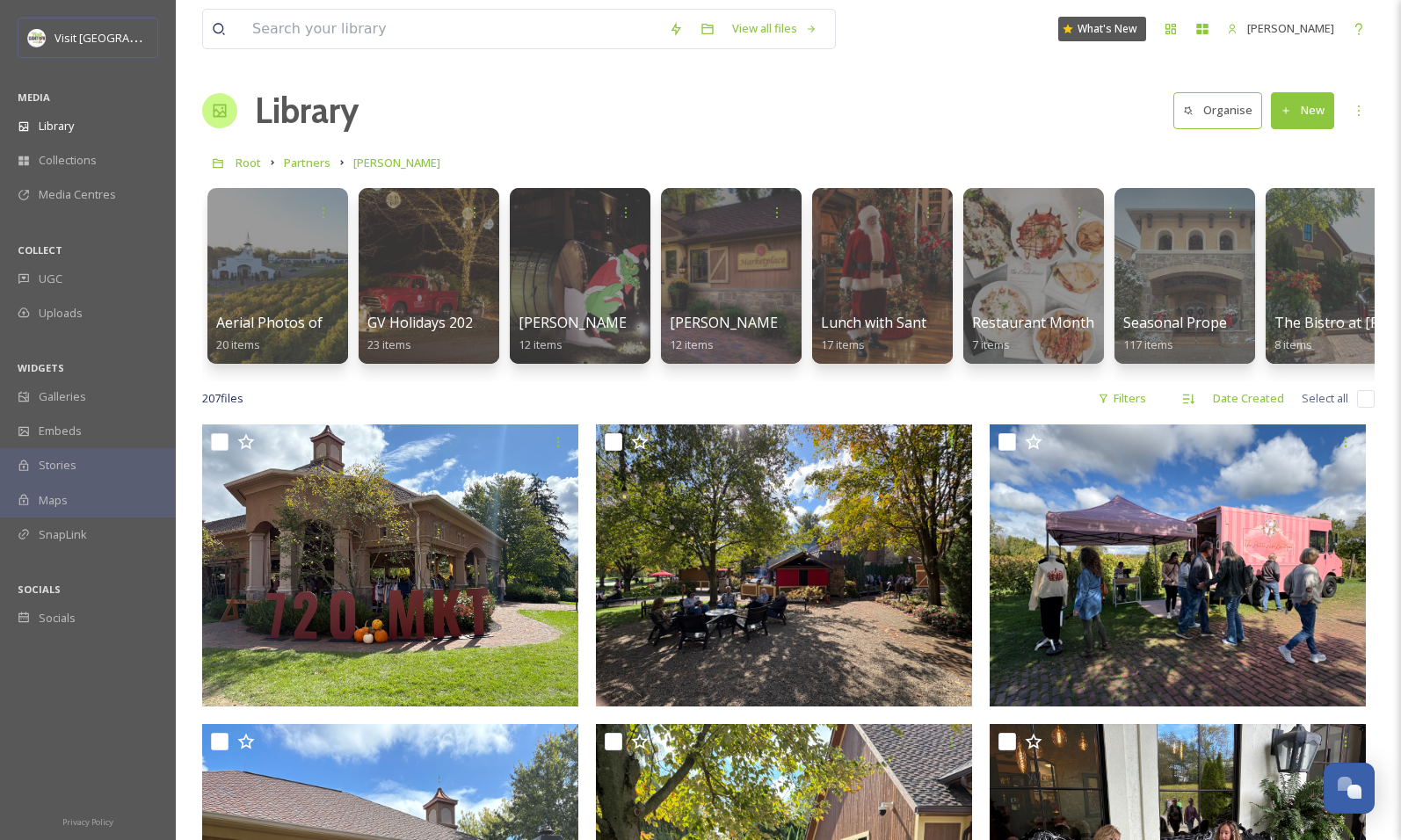
click at [1307, 109] on button "New" at bounding box center [1303, 110] width 64 height 36
click at [1299, 144] on span "File Upload" at bounding box center [1295, 151] width 58 height 17
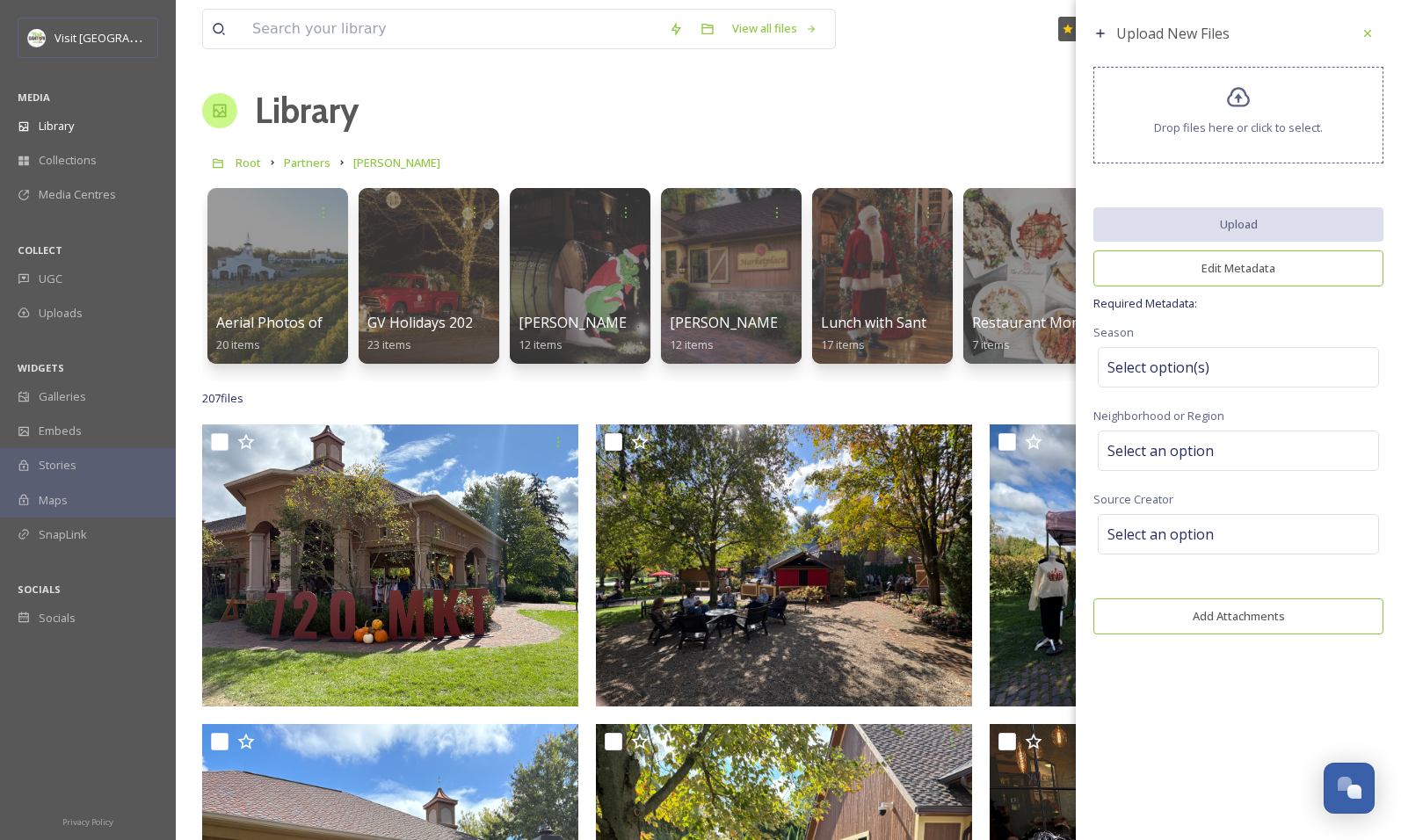
click at [1232, 143] on div "Drop files here or click to select." at bounding box center [1238, 116] width 290 height 97
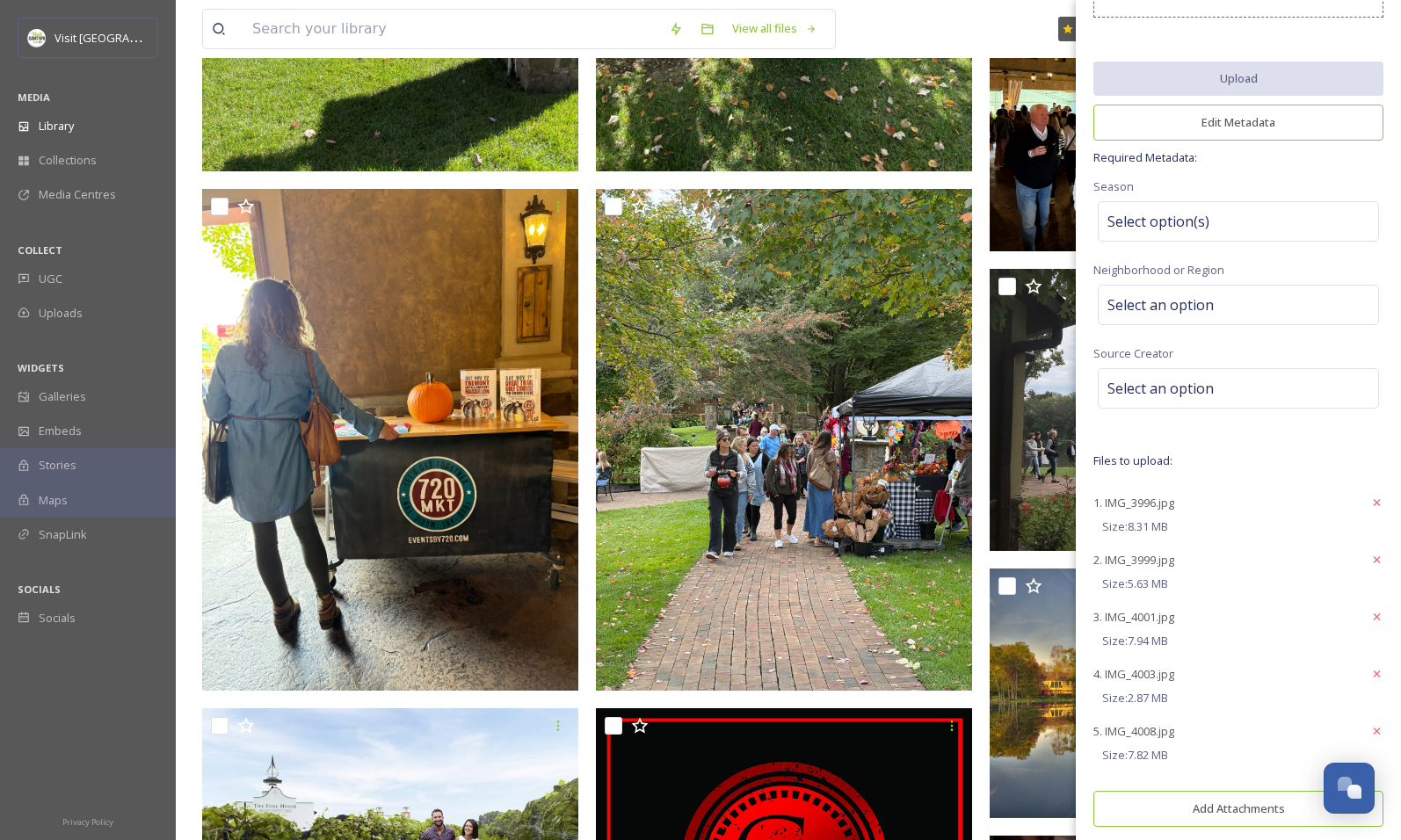
scroll to position [154, 0]
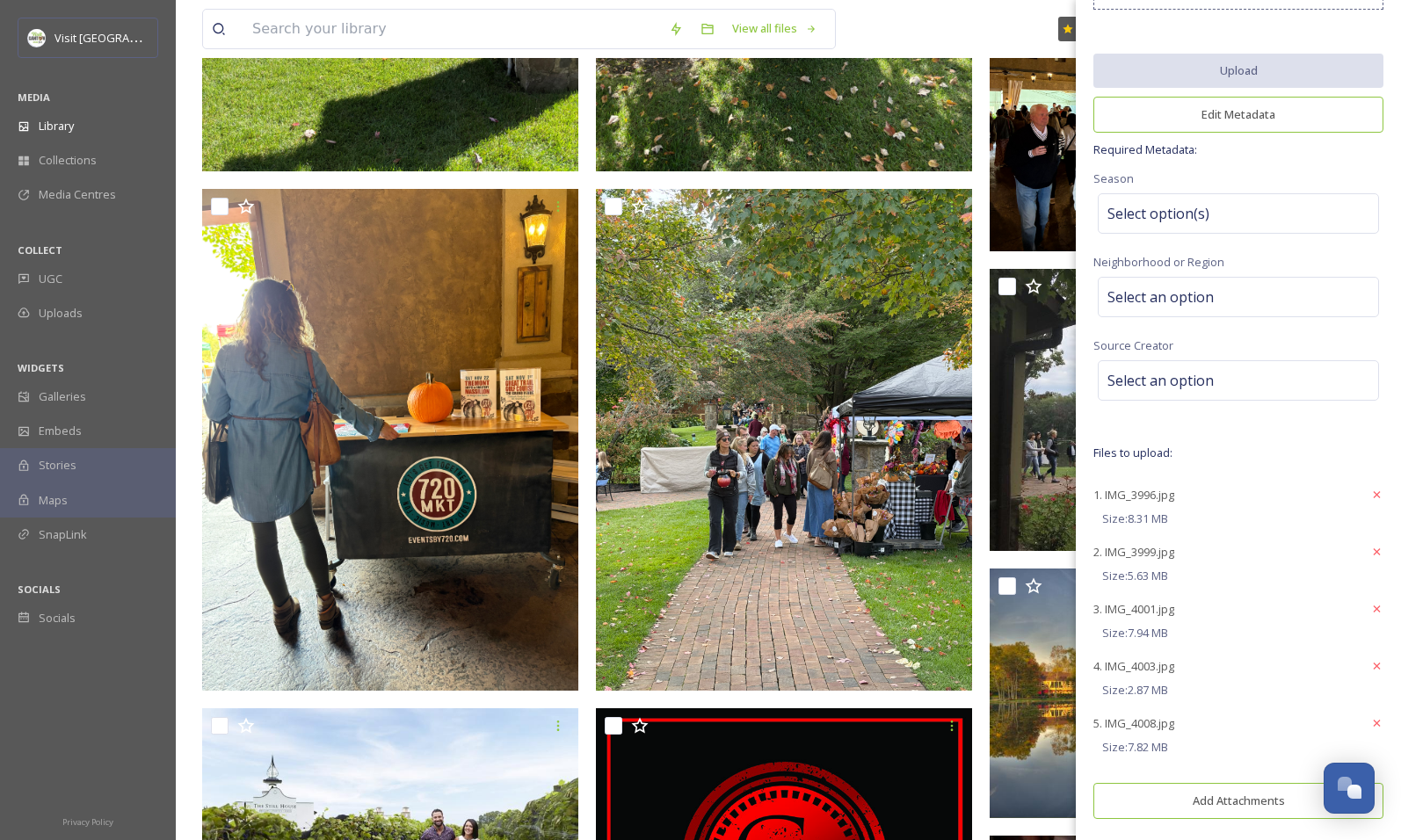
click at [1129, 489] on span "1. IMG_3996.jpg" at bounding box center [1134, 495] width 81 height 16
click at [1370, 718] on icon at bounding box center [1376, 723] width 13 height 14
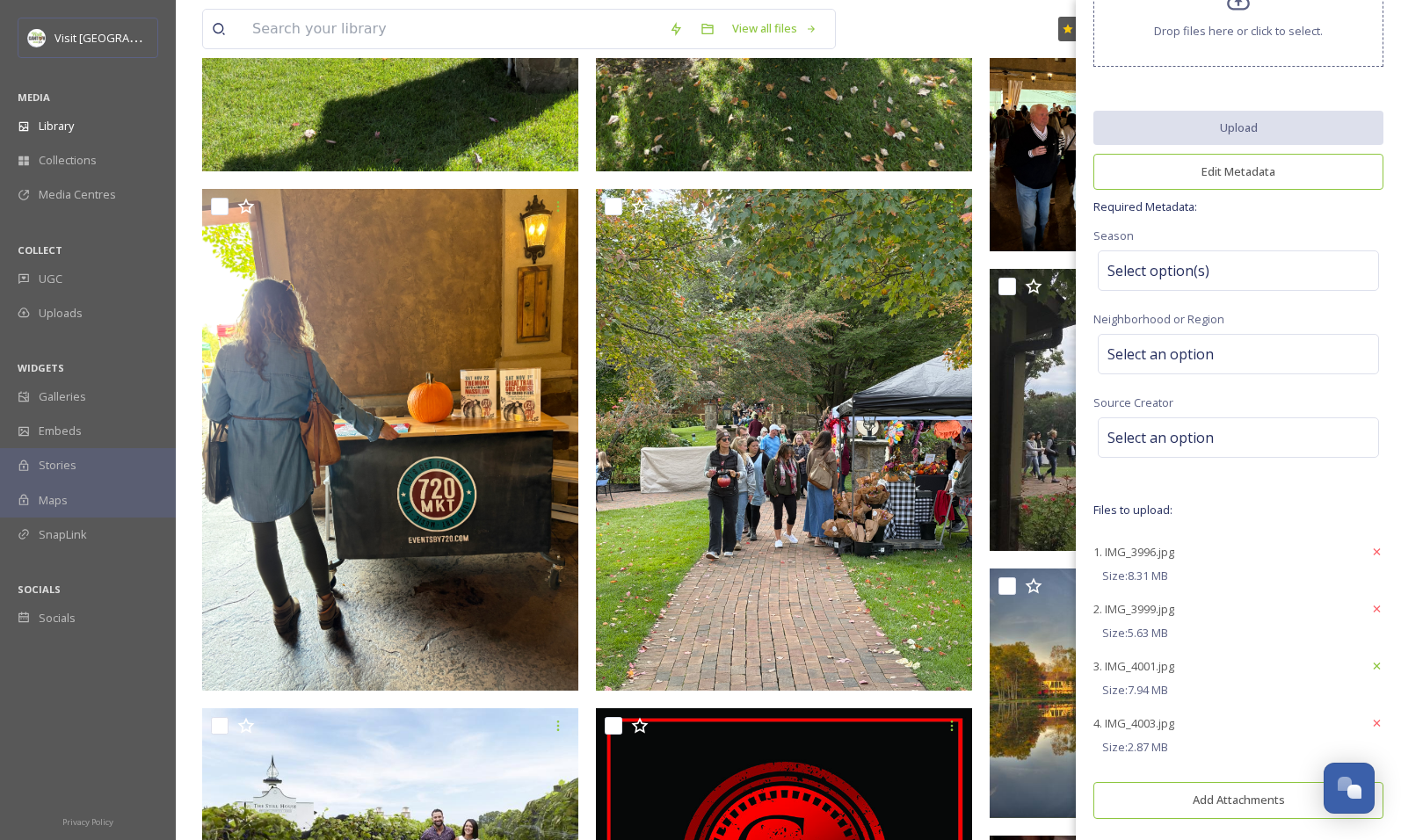
click at [1370, 659] on icon at bounding box center [1376, 666] width 13 height 14
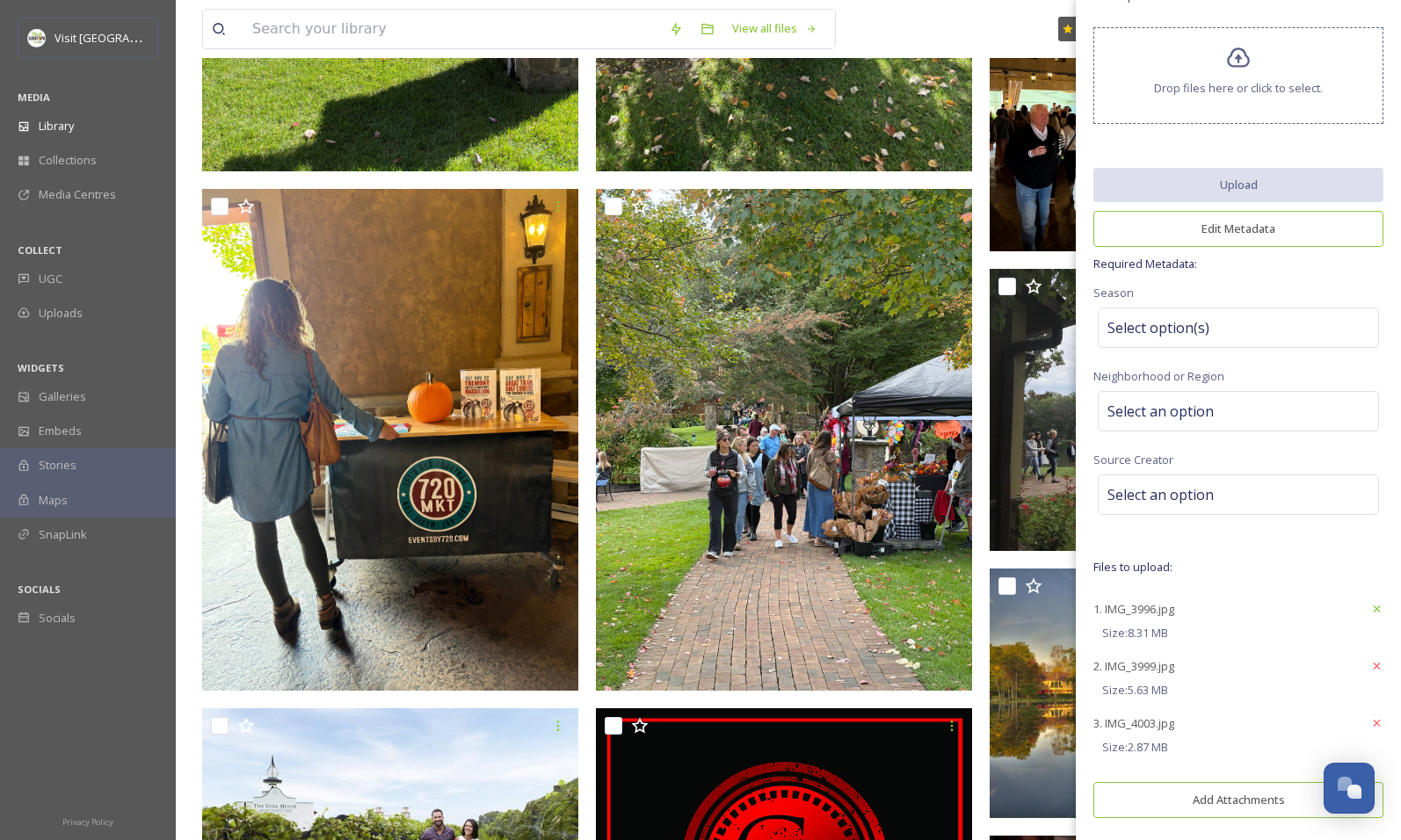
click at [1370, 602] on icon at bounding box center [1376, 609] width 13 height 14
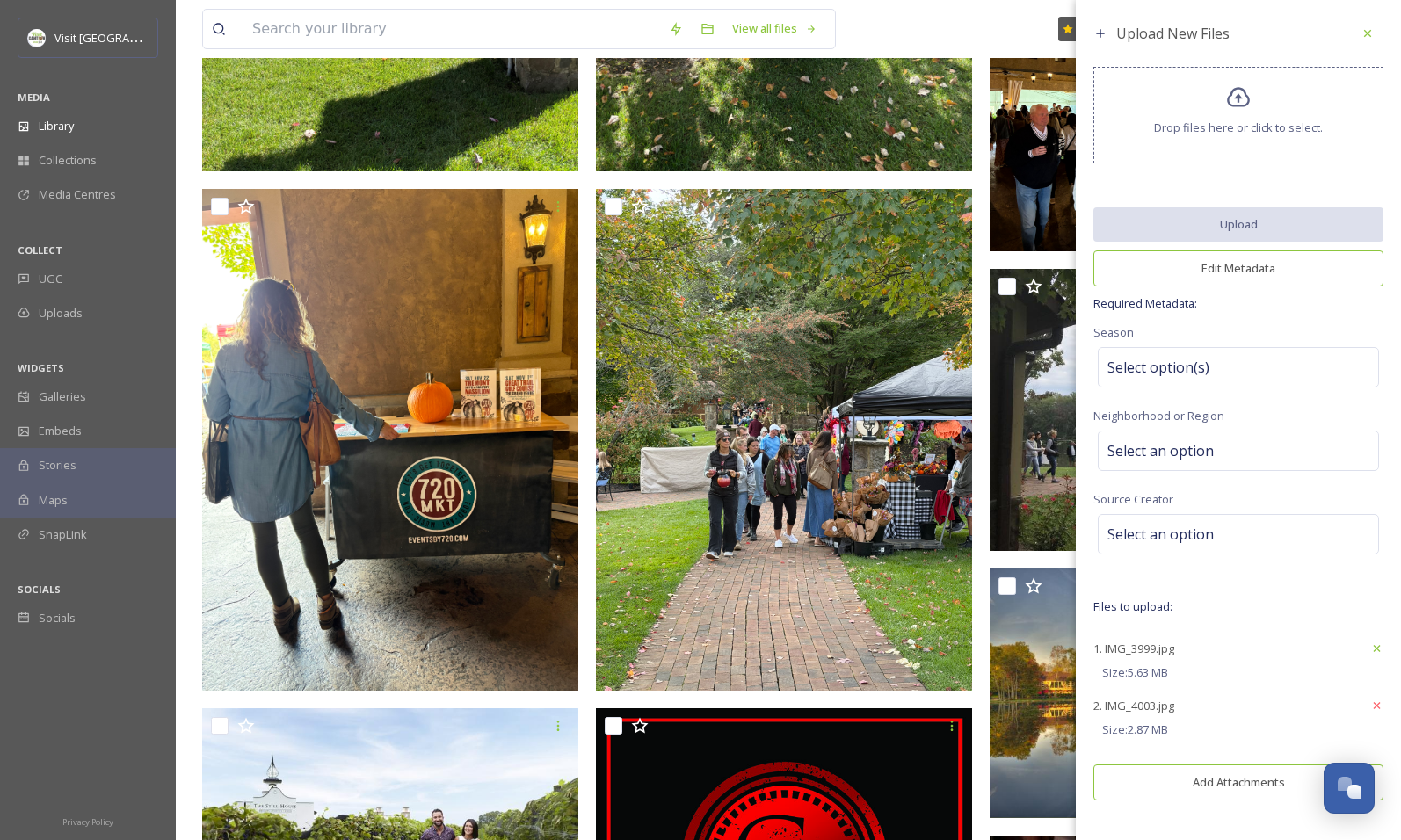
scroll to position [0, 0]
click at [1382, 652] on div at bounding box center [1376, 649] width 13 height 32
click at [1372, 641] on icon at bounding box center [1376, 649] width 13 height 14
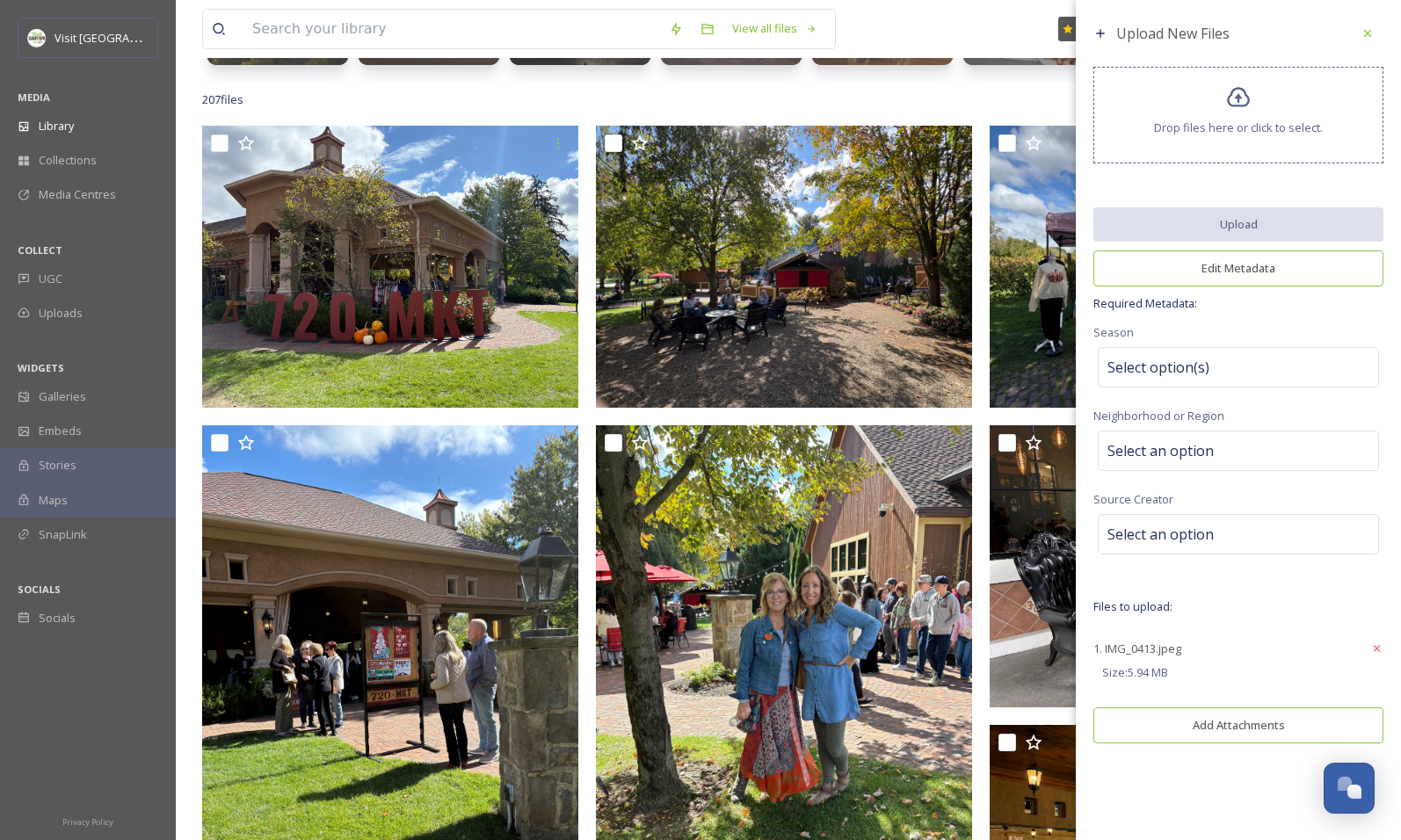
scroll to position [176, 0]
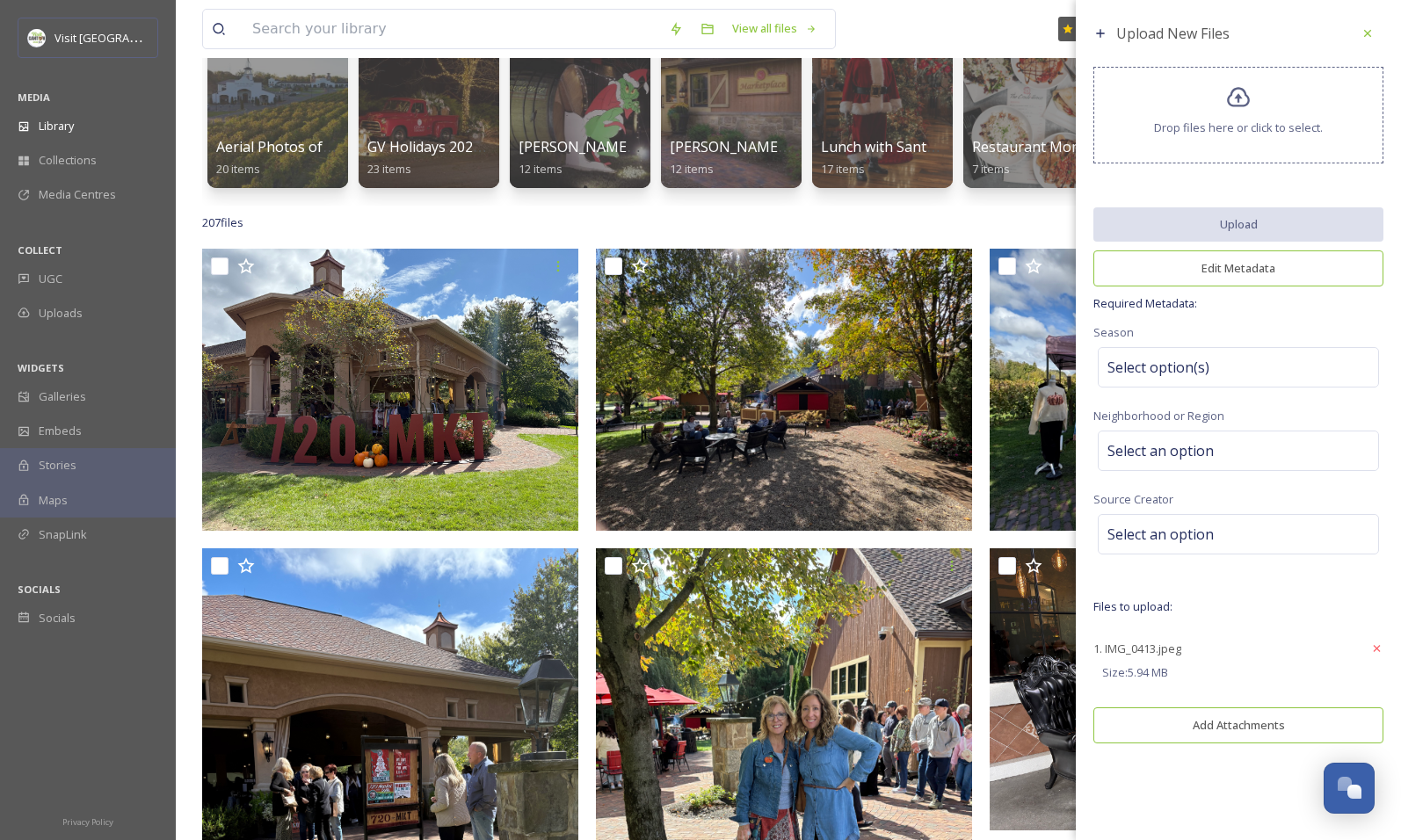
click at [1223, 109] on div "Drop files here or click to select." at bounding box center [1238, 116] width 290 height 97
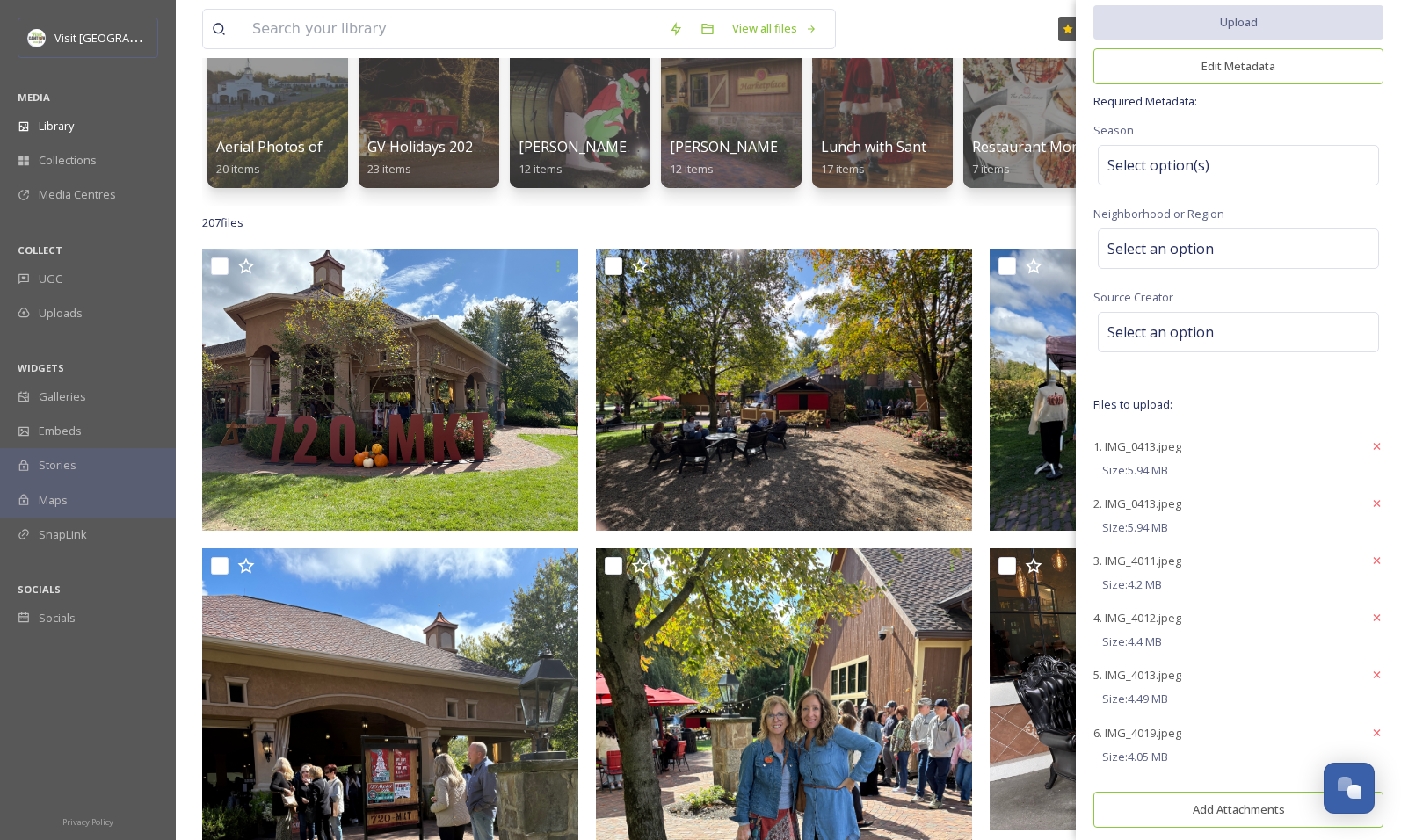
scroll to position [211, 0]
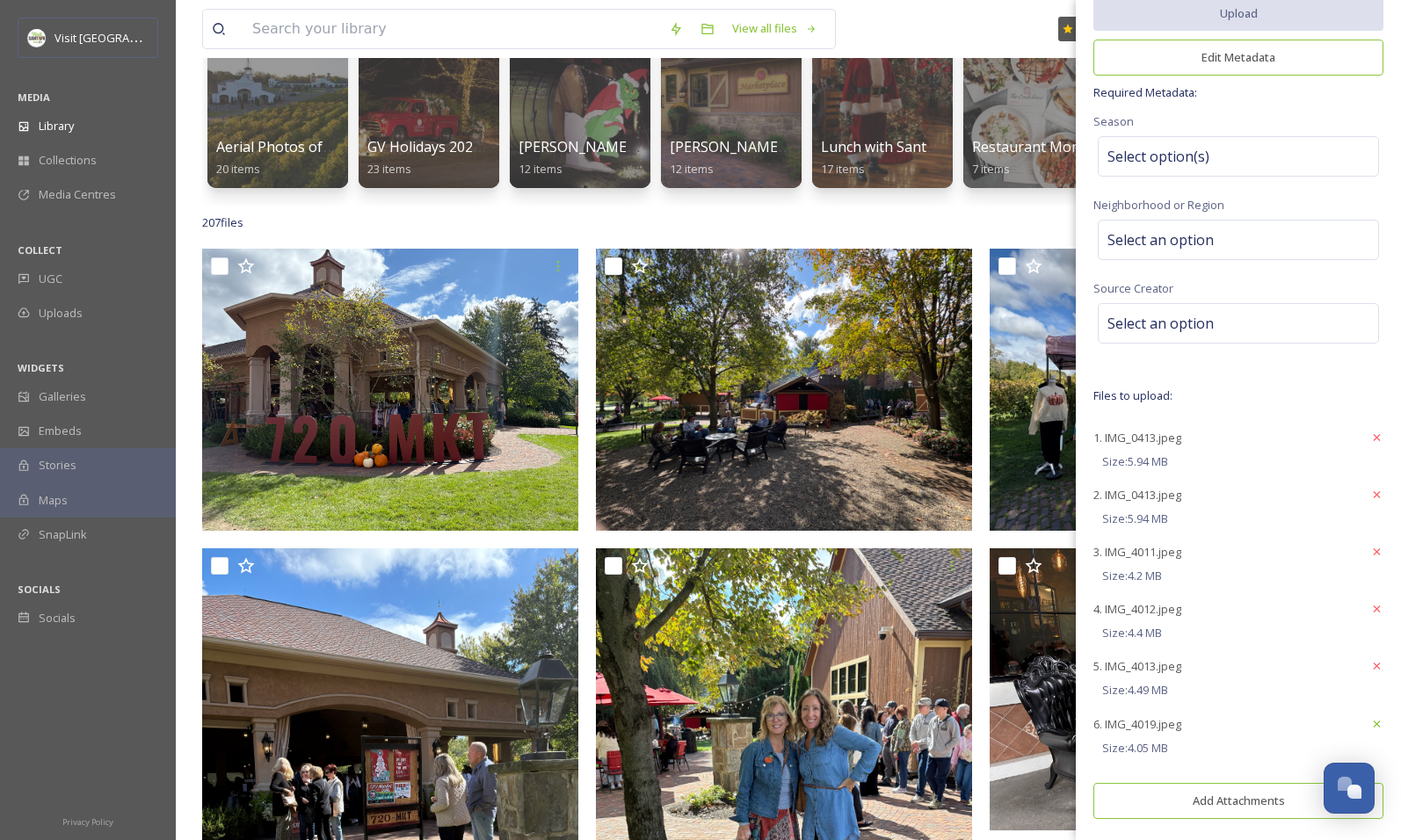
click at [1370, 718] on icon at bounding box center [1376, 724] width 13 height 14
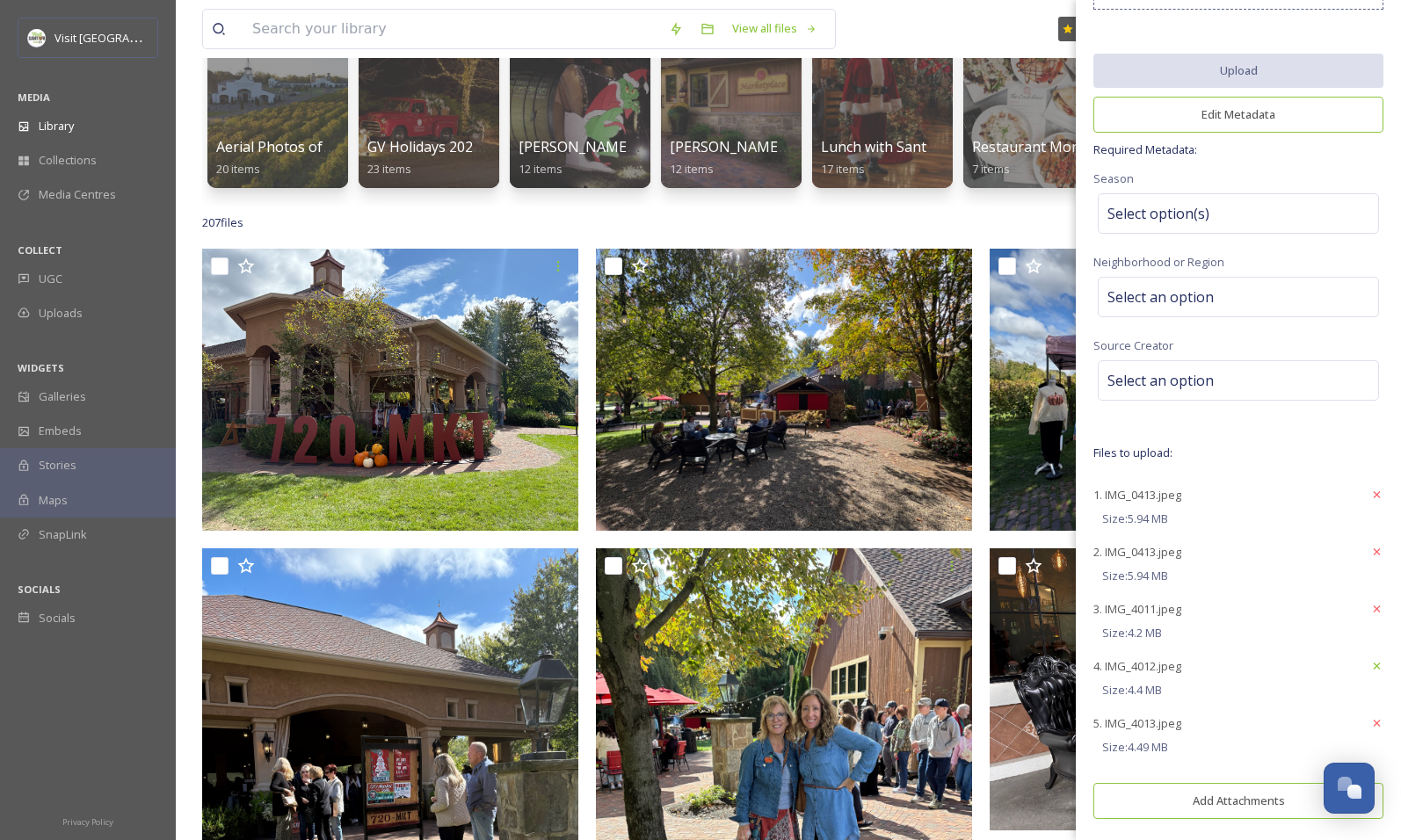
click at [1370, 665] on icon at bounding box center [1376, 666] width 13 height 14
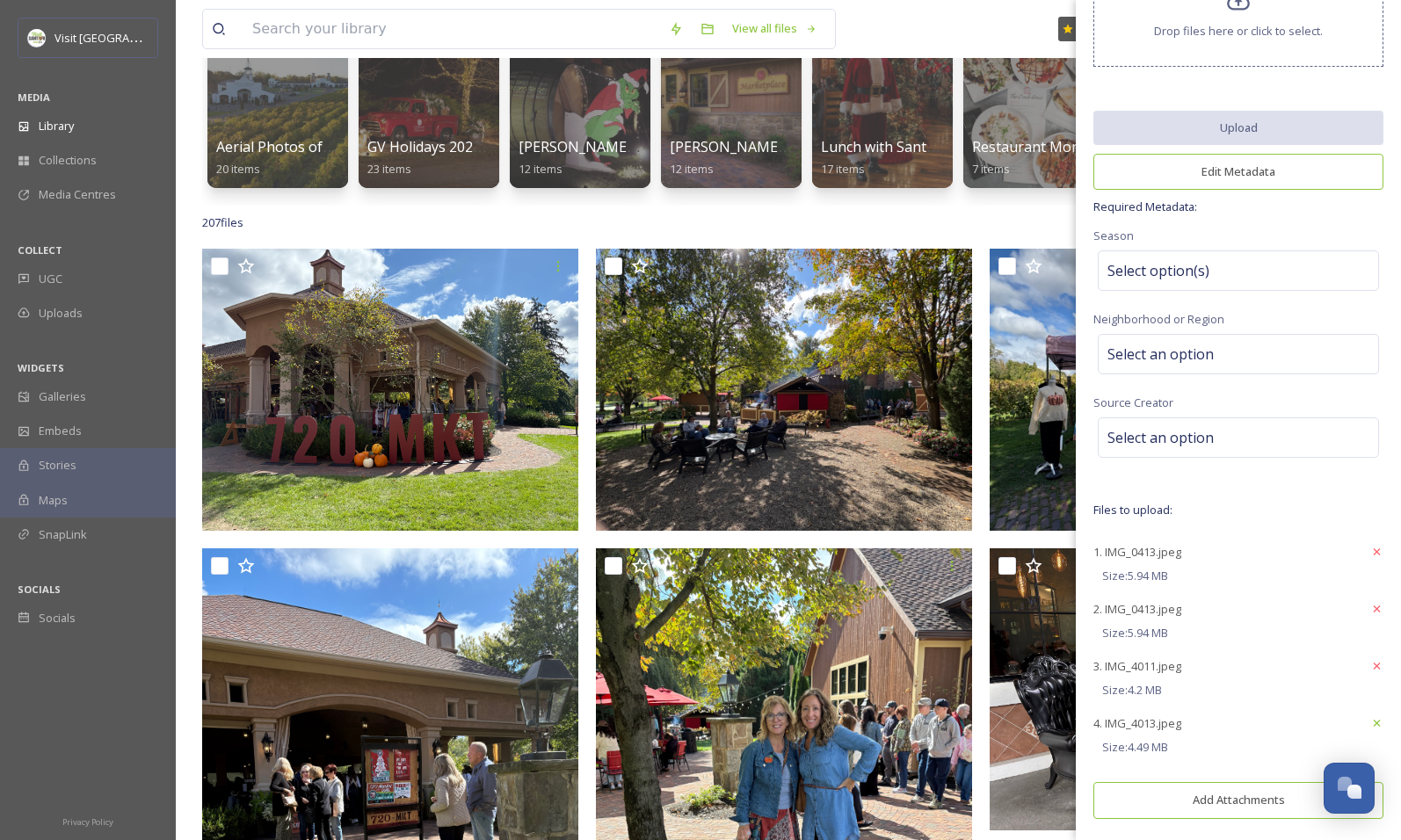
click at [1370, 724] on icon at bounding box center [1376, 723] width 13 height 14
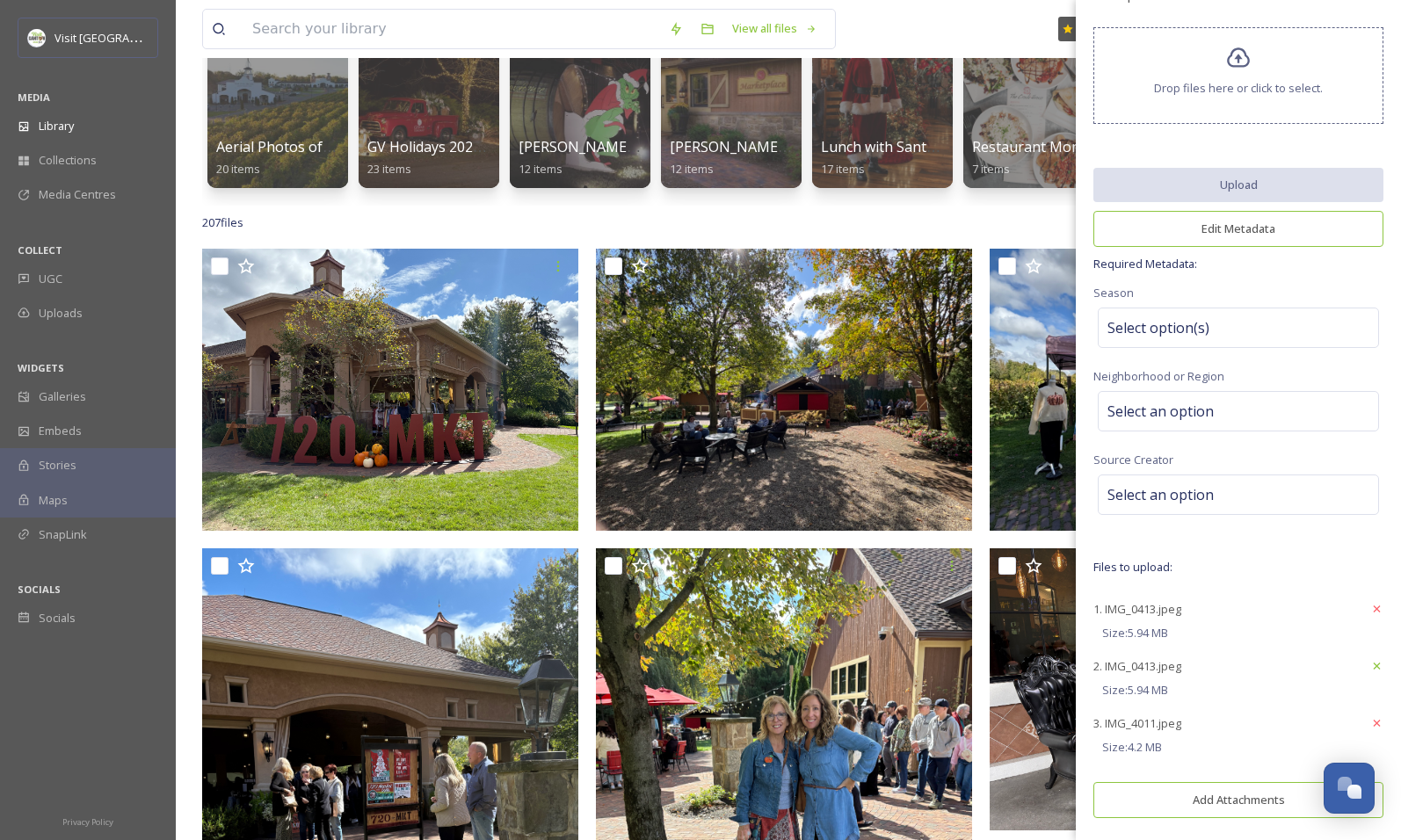
click at [1370, 662] on icon at bounding box center [1376, 666] width 13 height 14
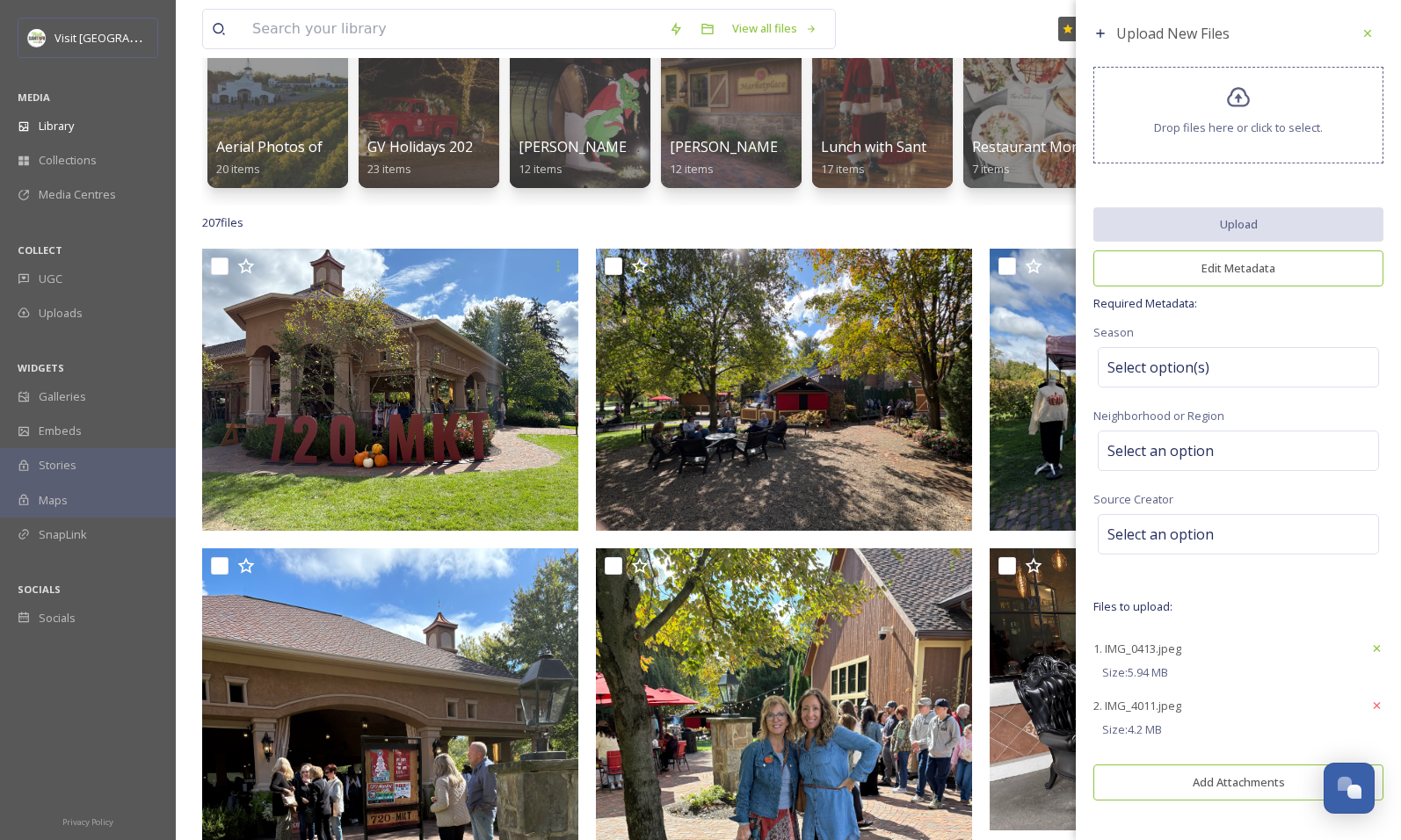
click at [1375, 645] on icon at bounding box center [1377, 649] width 7 height 7
click at [1378, 649] on icon at bounding box center [1376, 649] width 13 height 14
click at [1145, 654] on span "1. IMG_0413.jpeg" at bounding box center [1137, 649] width 88 height 16
drag, startPoint x: 1145, startPoint y: 654, endPoint x: 1270, endPoint y: 650, distance: 125.1
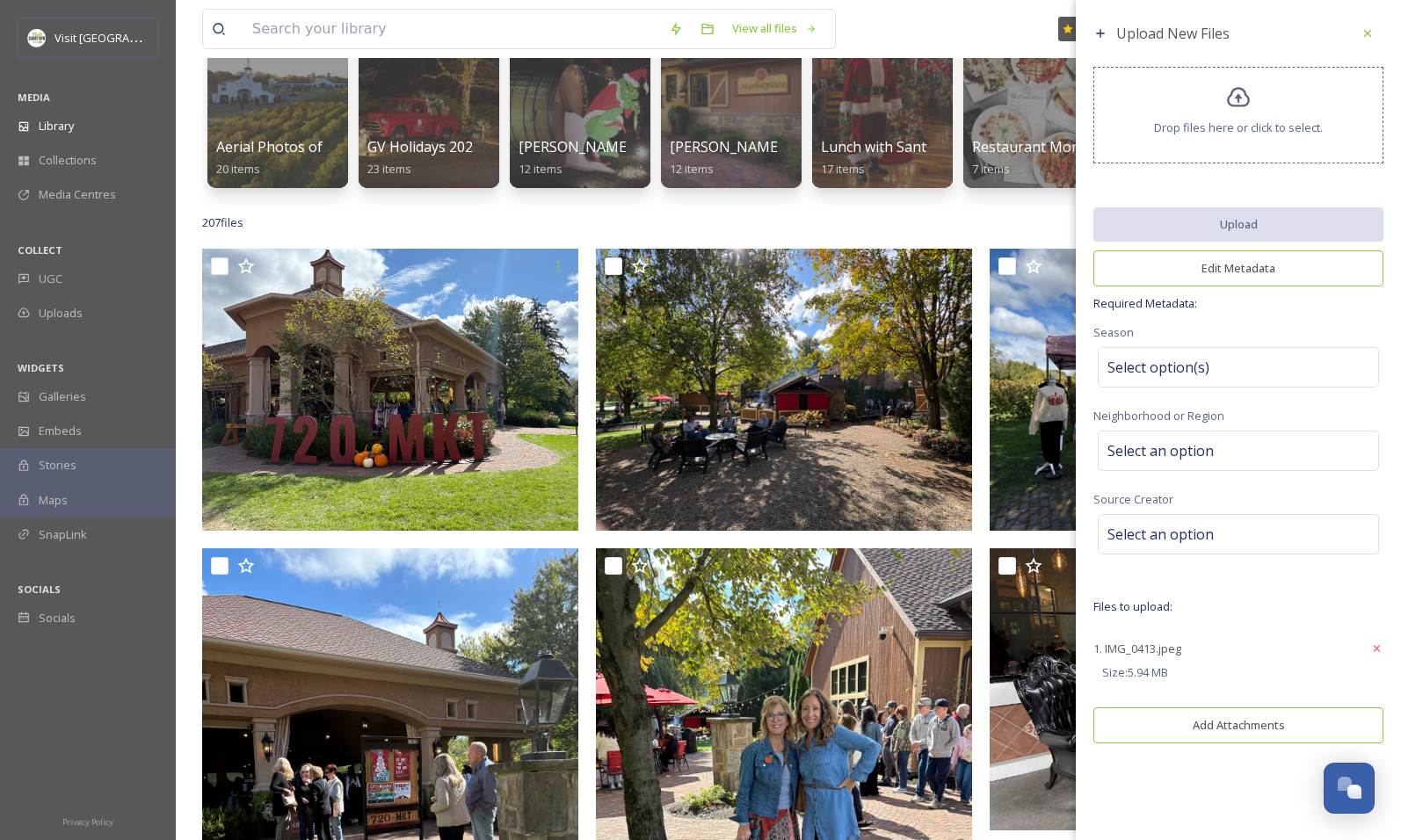
click at [1272, 650] on div "1. IMG_0413.jpeg" at bounding box center [1238, 649] width 290 height 32
click at [1375, 647] on icon at bounding box center [1377, 649] width 7 height 7
click at [1179, 126] on span "Drop files here or click to select." at bounding box center [1238, 127] width 169 height 17
click at [1370, 641] on icon at bounding box center [1376, 649] width 13 height 14
click at [1370, 654] on div at bounding box center [1376, 649] width 13 height 32
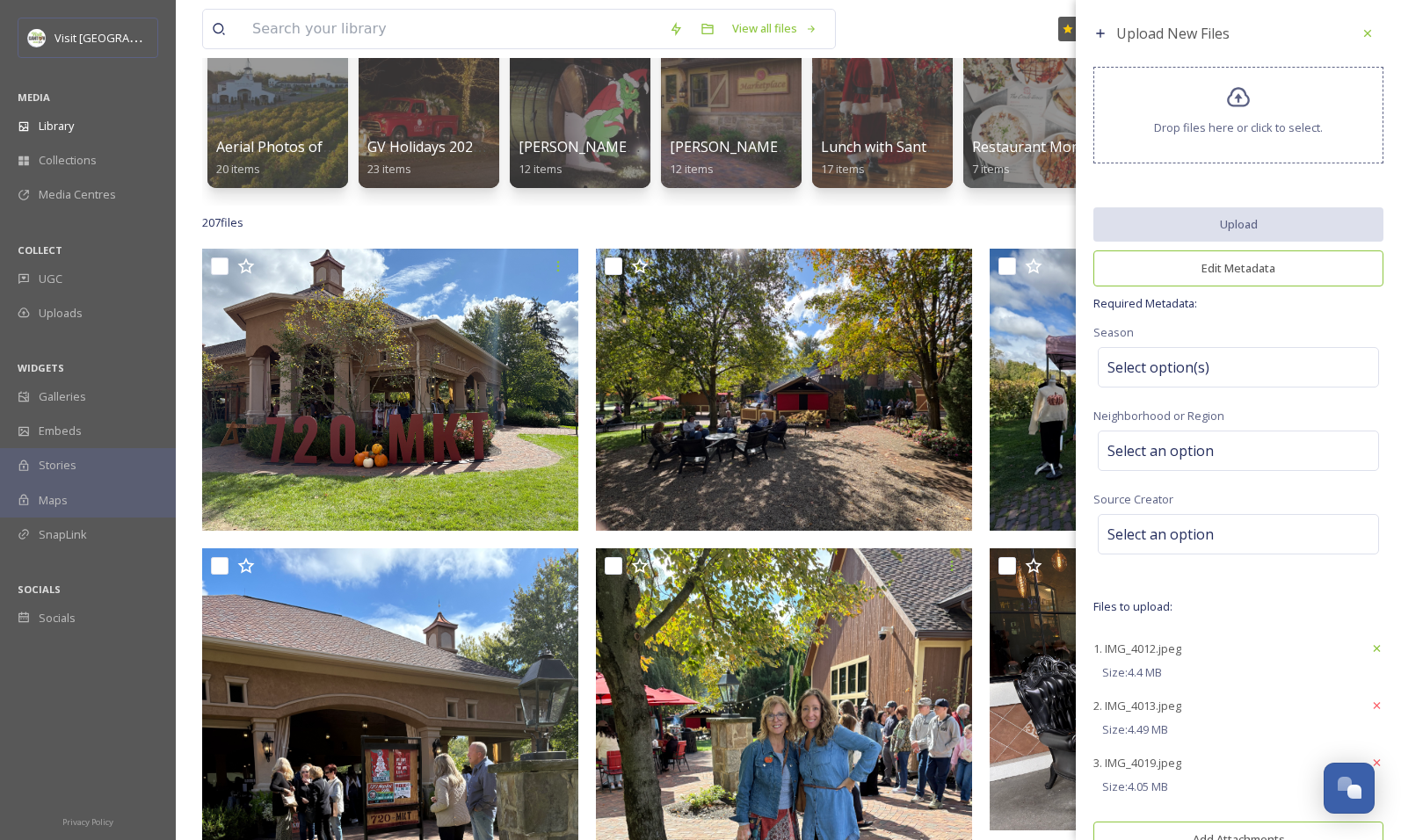
click at [1370, 645] on icon at bounding box center [1376, 649] width 13 height 14
click at [1356, 645] on div "1. IMG_4013.jpeg" at bounding box center [1238, 649] width 290 height 32
drag, startPoint x: 1356, startPoint y: 645, endPoint x: 1375, endPoint y: 654, distance: 21.0
click at [1378, 649] on icon at bounding box center [1376, 649] width 13 height 14
drag, startPoint x: 1372, startPoint y: 640, endPoint x: 1379, endPoint y: 649, distance: 11.4
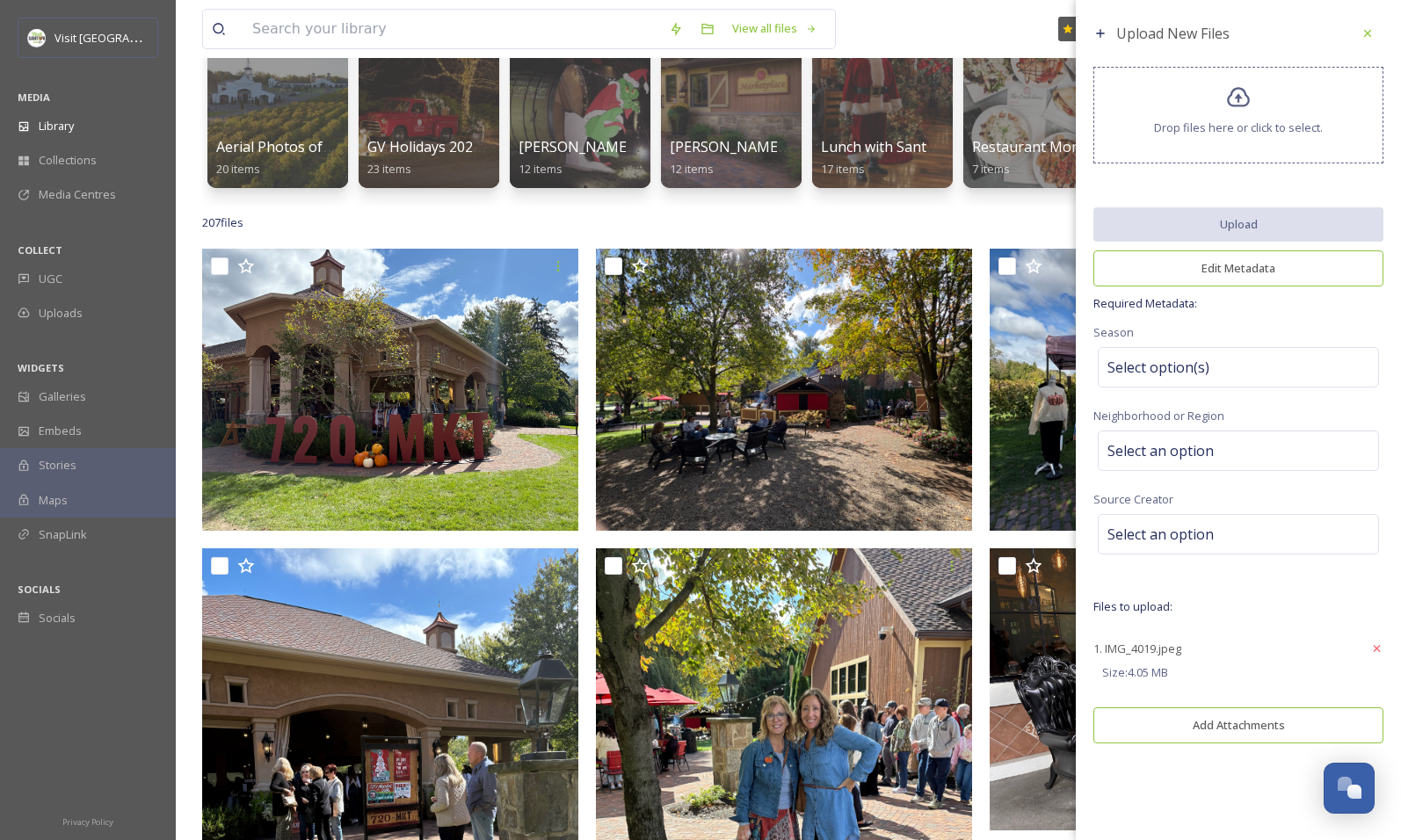
click at [1373, 641] on icon at bounding box center [1376, 649] width 13 height 14
click at [1173, 380] on div "Select option(s)" at bounding box center [1238, 367] width 282 height 41
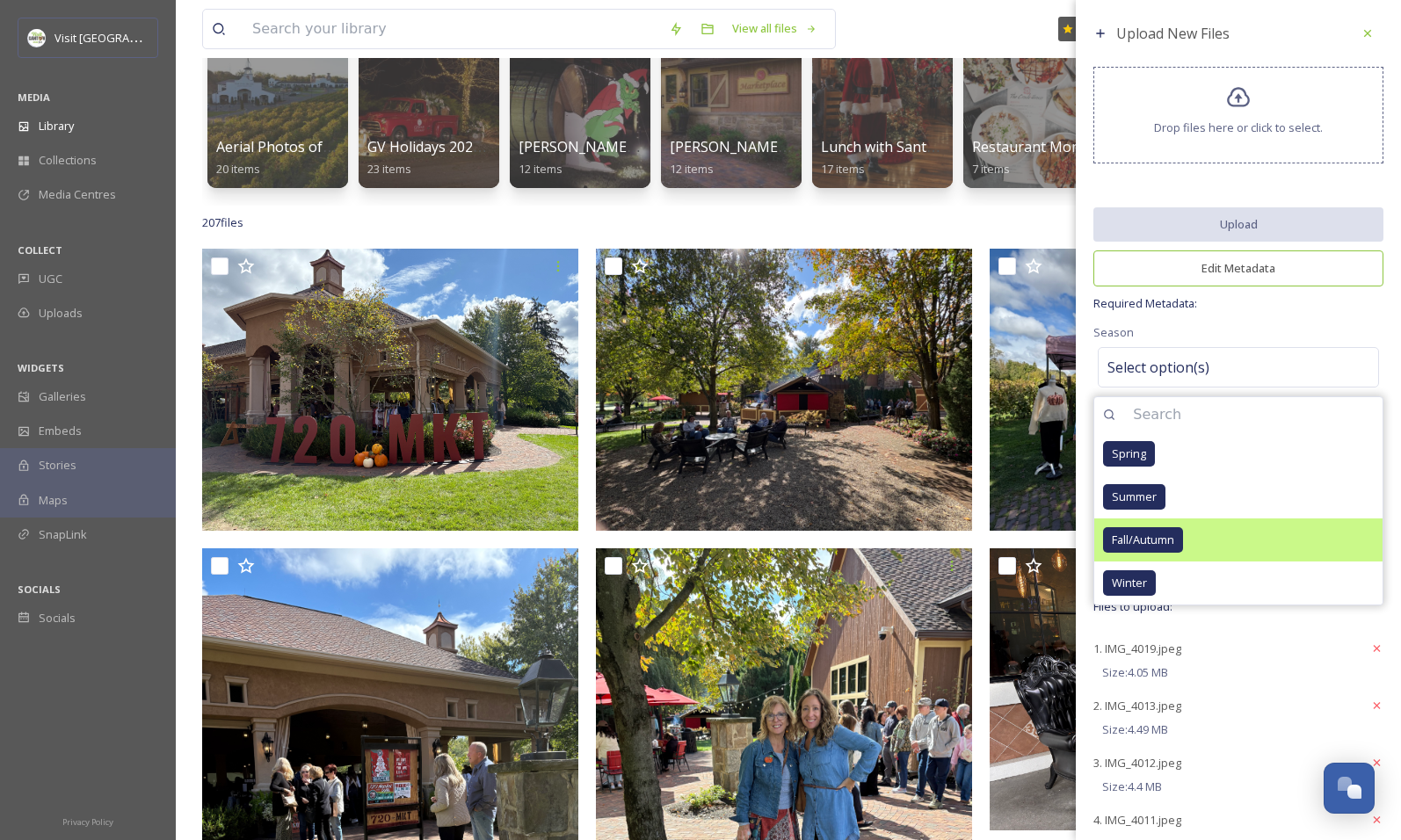
click at [1133, 531] on span "Fall/Autumn" at bounding box center [1142, 539] width 63 height 17
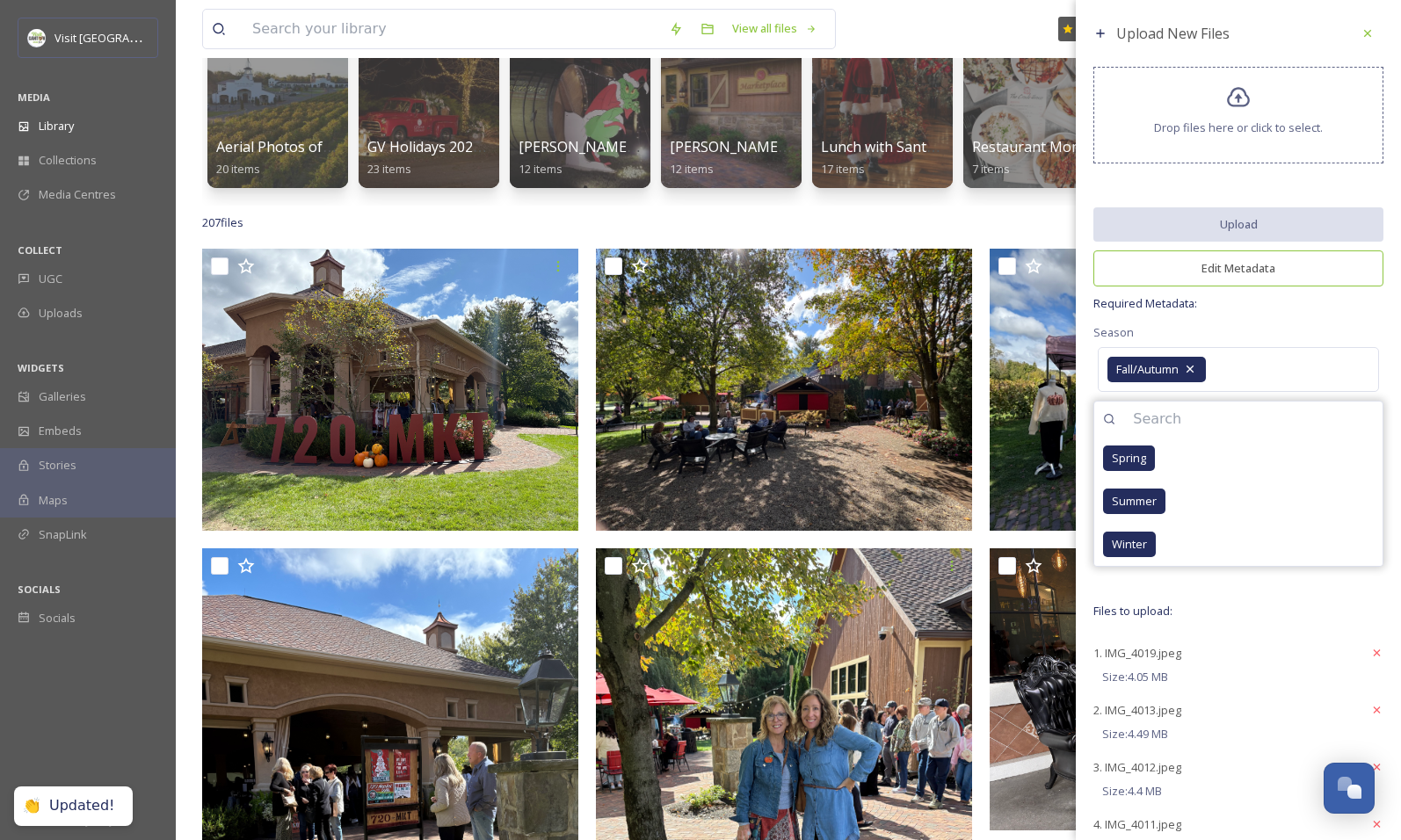
click at [1322, 334] on div "Season Fall/Autumn Spring Summer Winter" at bounding box center [1238, 358] width 290 height 75
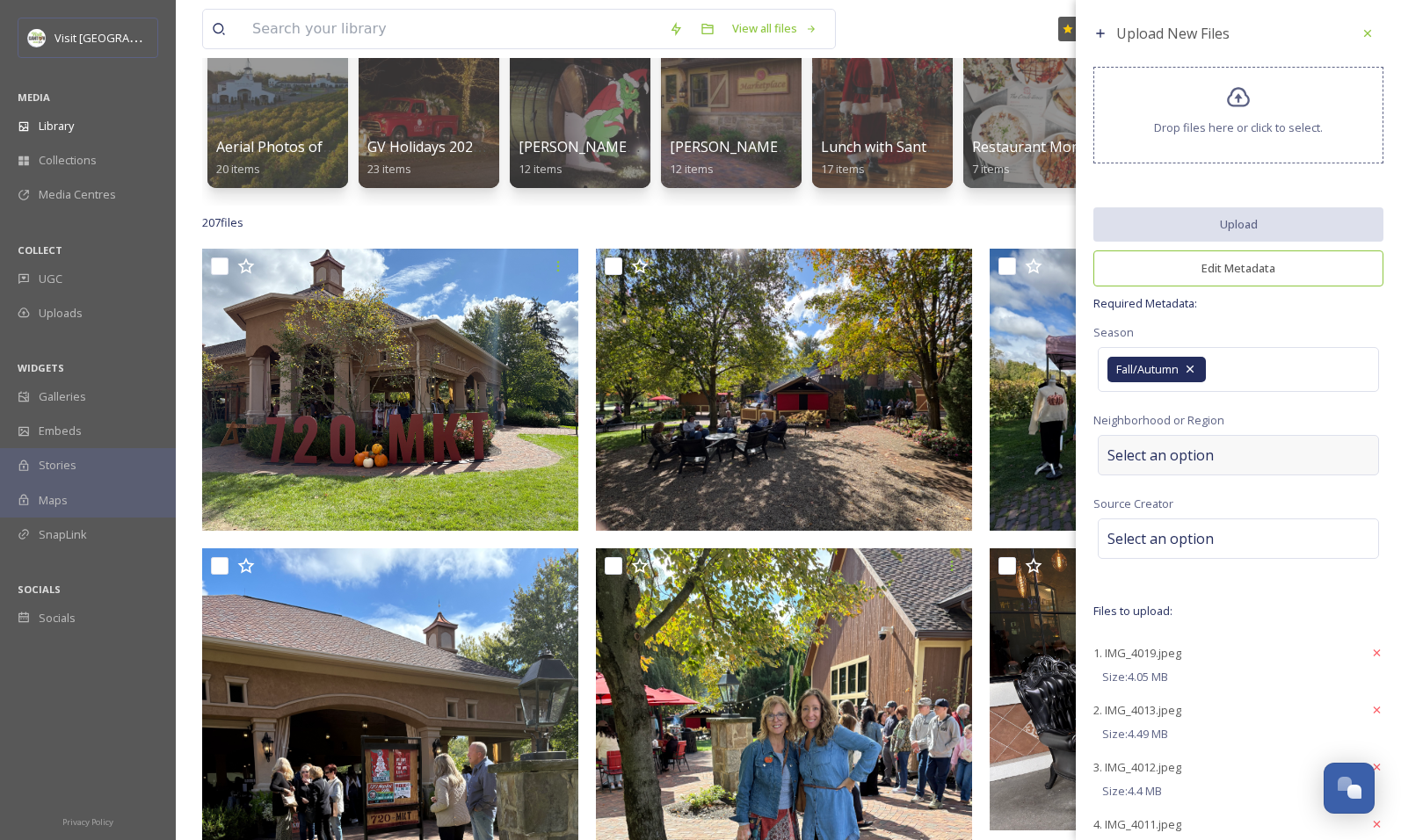
click at [1193, 455] on span "Select an option" at bounding box center [1160, 455] width 106 height 21
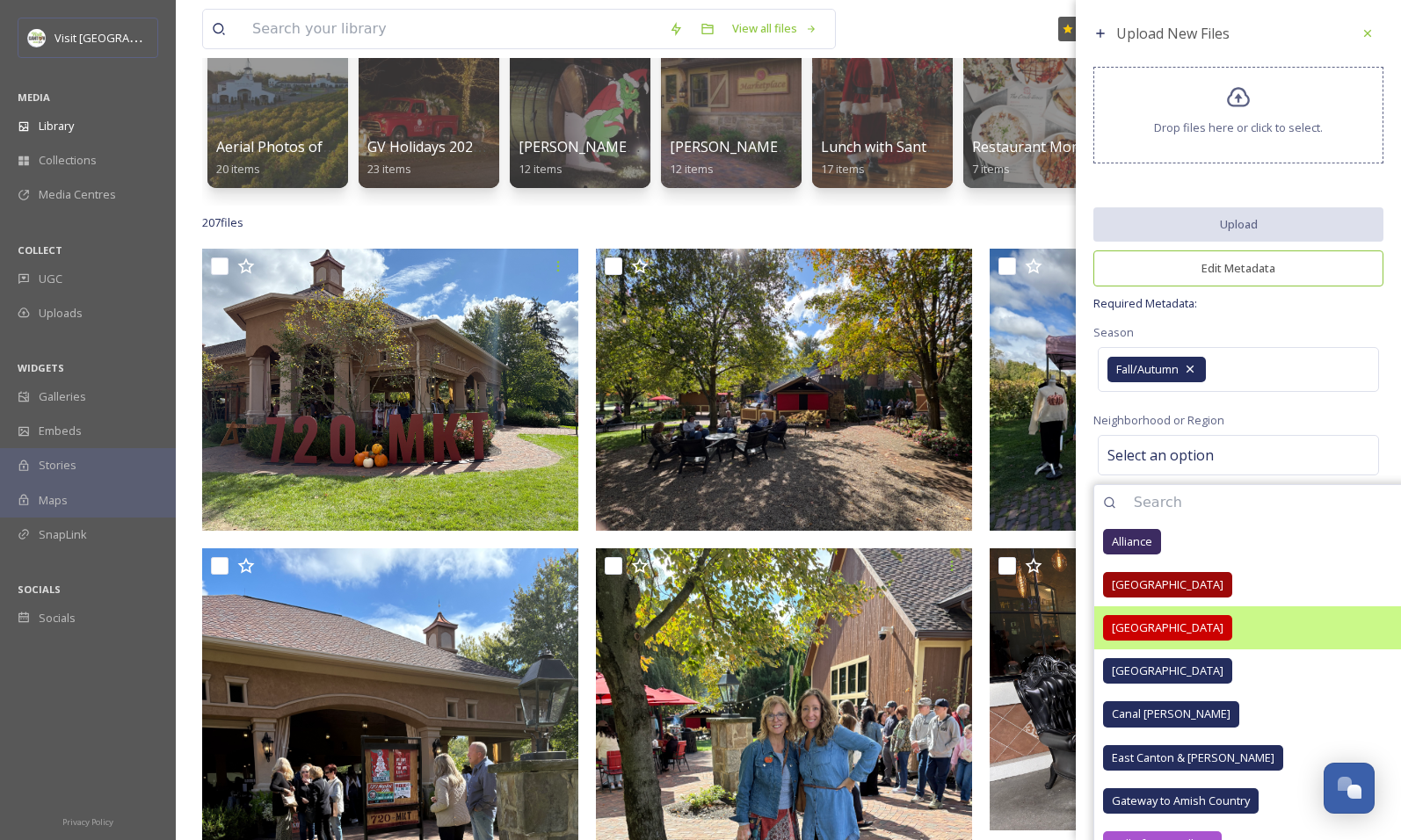
click at [1115, 634] on div "[GEOGRAPHIC_DATA]" at bounding box center [1167, 627] width 129 height 26
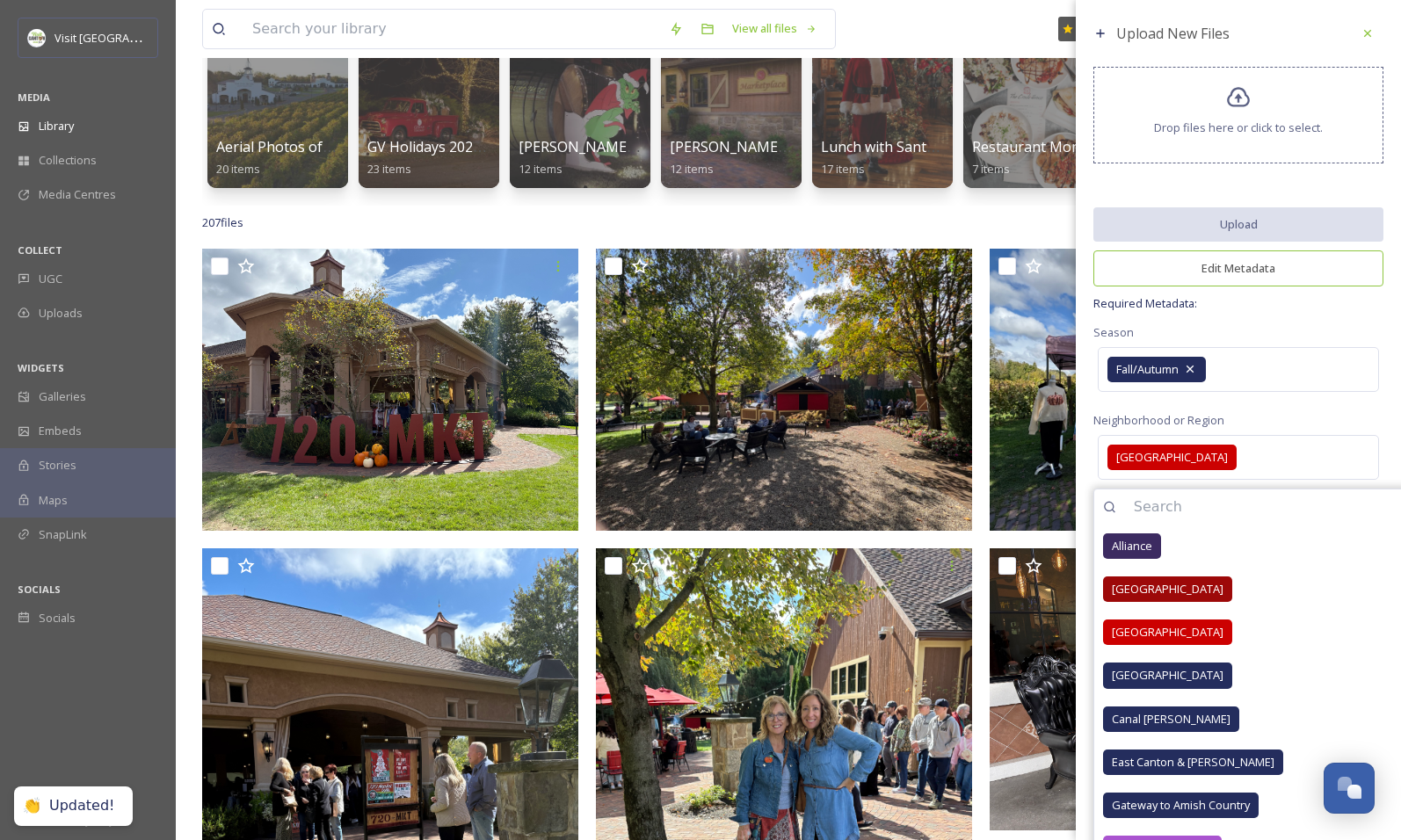
click at [1289, 409] on div "Neighborhood or Region [GEOGRAPHIC_DATA] Downtown [GEOGRAPHIC_DATA] [GEOGRAPHIC…" at bounding box center [1238, 446] width 290 height 75
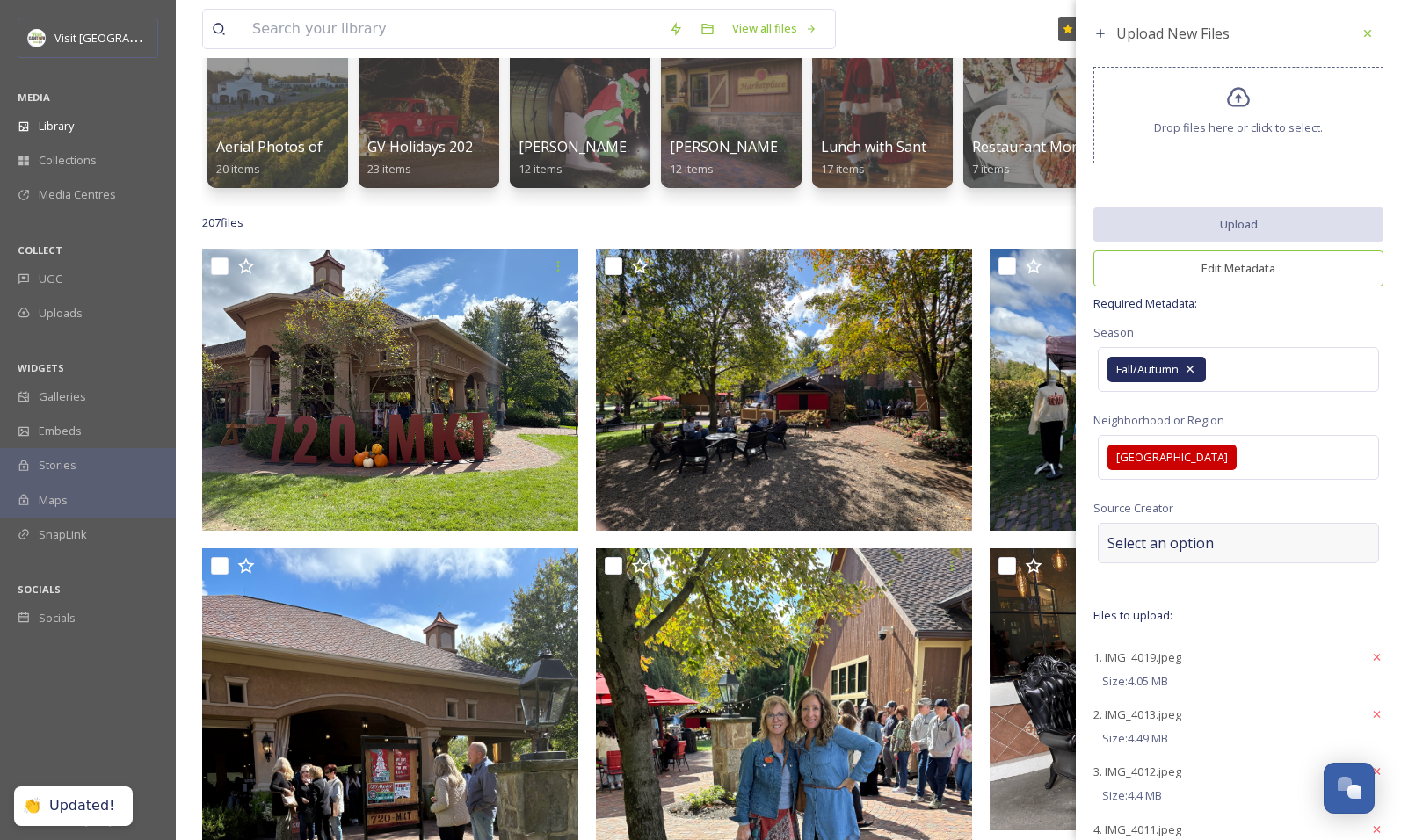
click at [1180, 547] on span "Select an option" at bounding box center [1160, 543] width 106 height 21
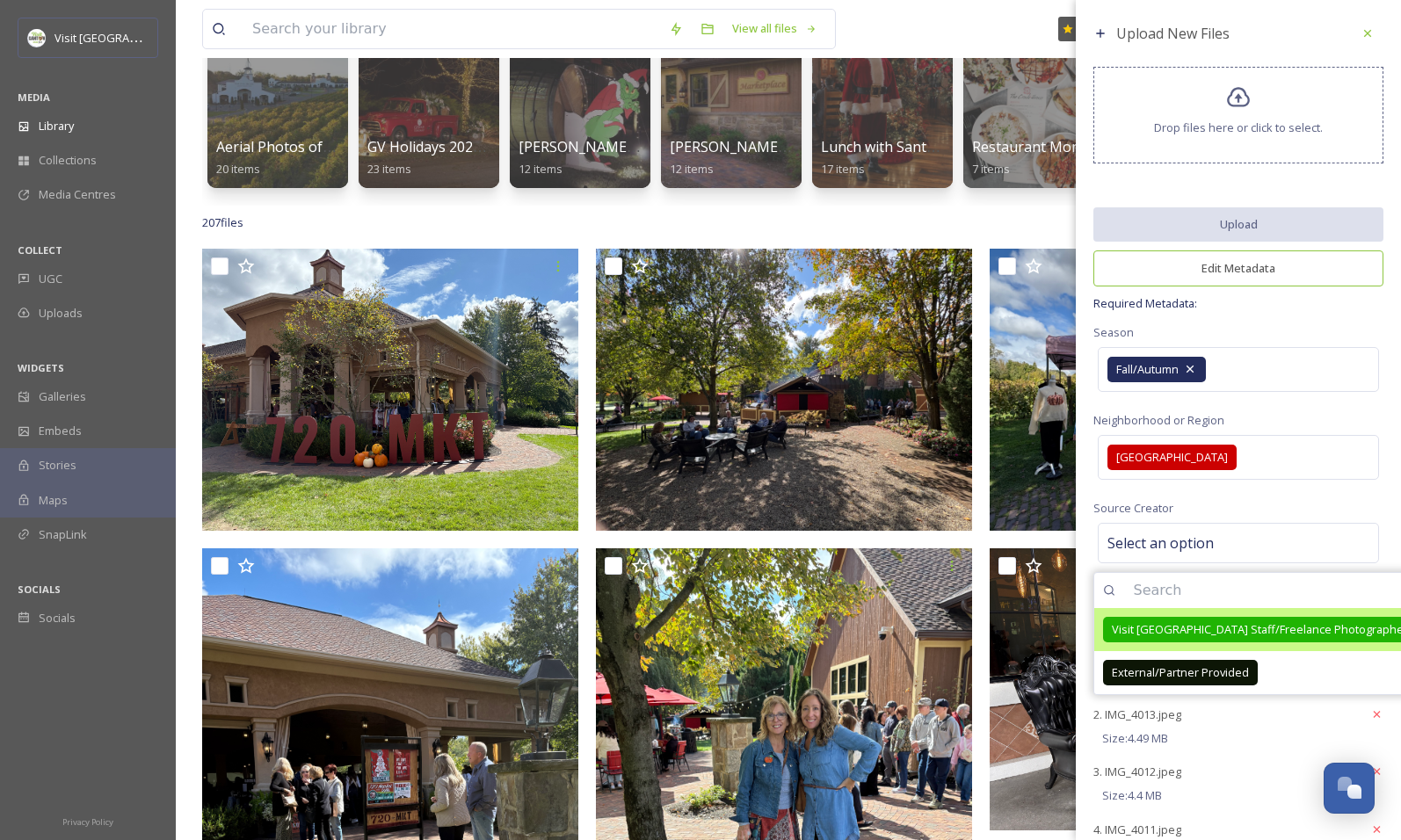
click at [1163, 621] on span "Visit [GEOGRAPHIC_DATA] Staff/Freelance Photographer" at bounding box center [1259, 629] width 296 height 17
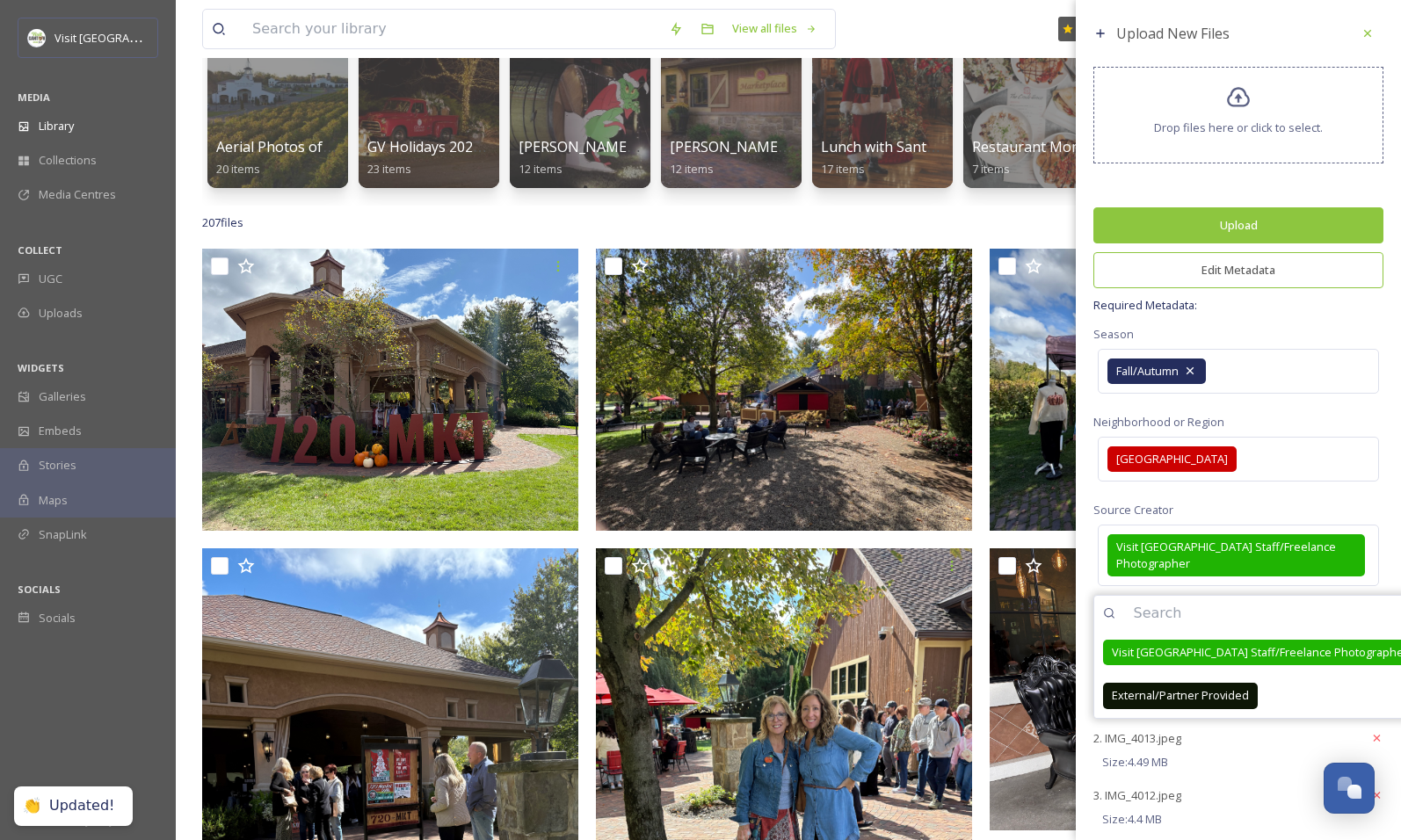
click at [1299, 501] on div "Source Creator Visit [GEOGRAPHIC_DATA] Staff/Freelance Photographer Visit [GEOG…" at bounding box center [1238, 544] width 290 height 92
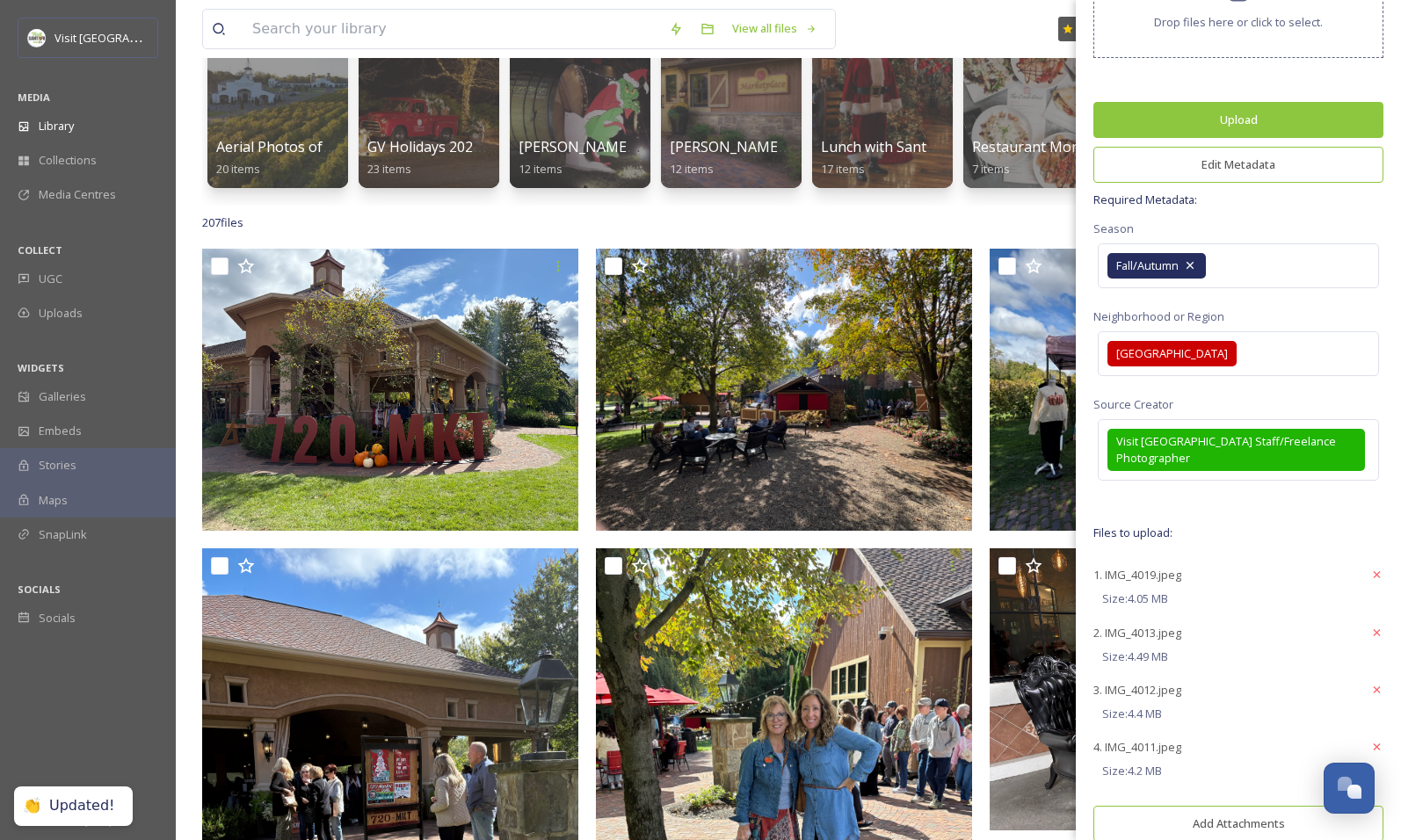
scroll to position [111, 0]
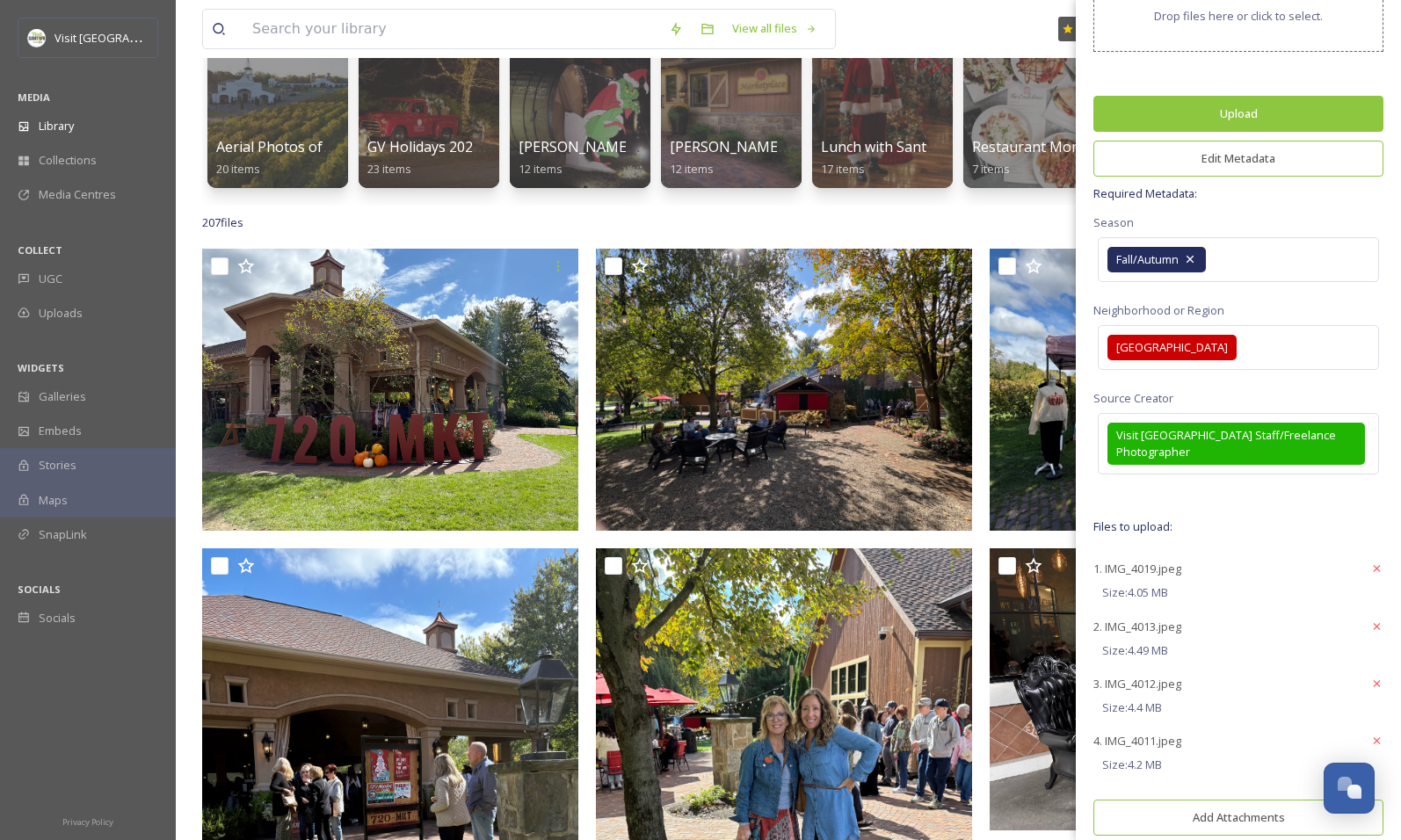
click at [1242, 113] on button "Upload" at bounding box center [1238, 114] width 290 height 36
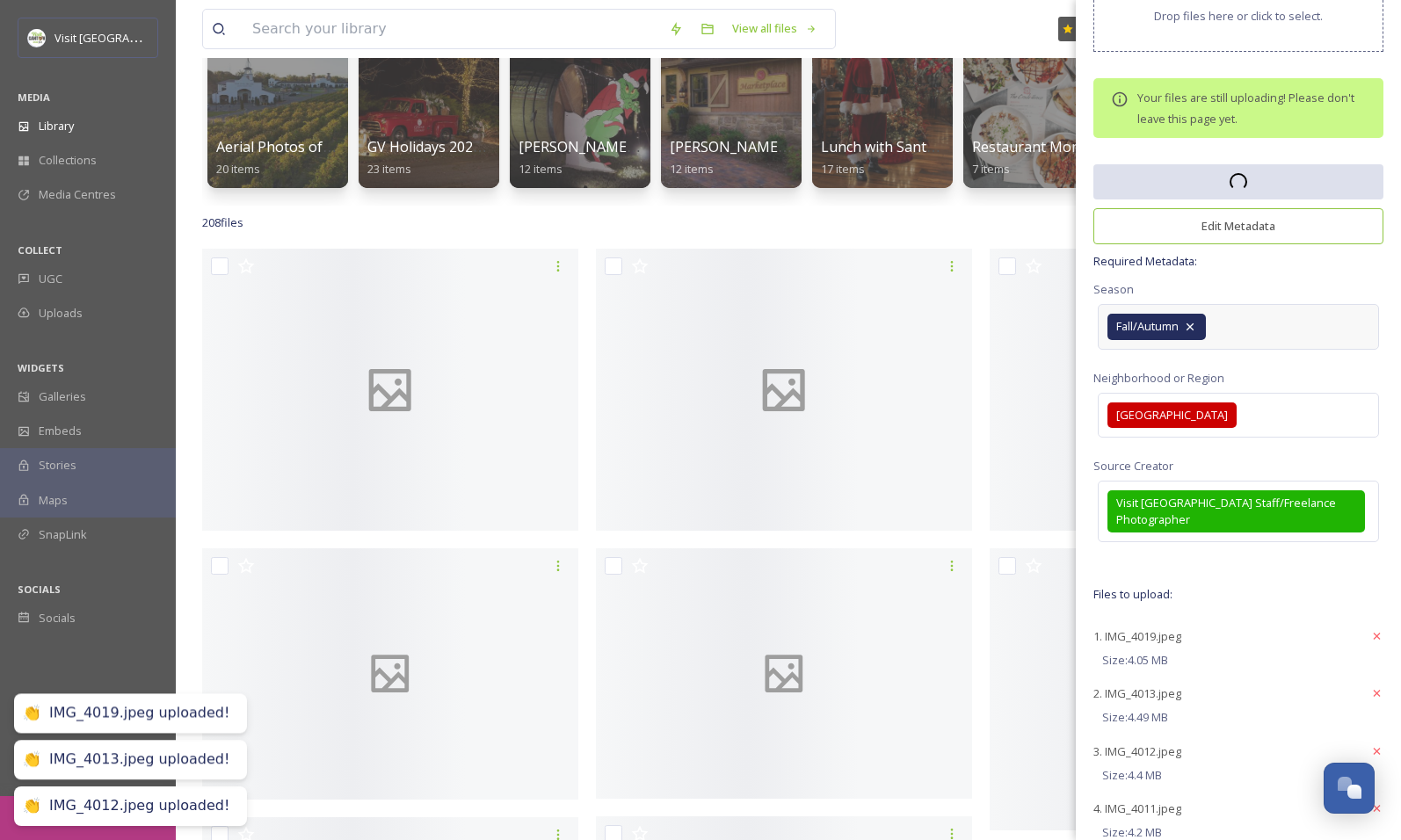
scroll to position [0, 0]
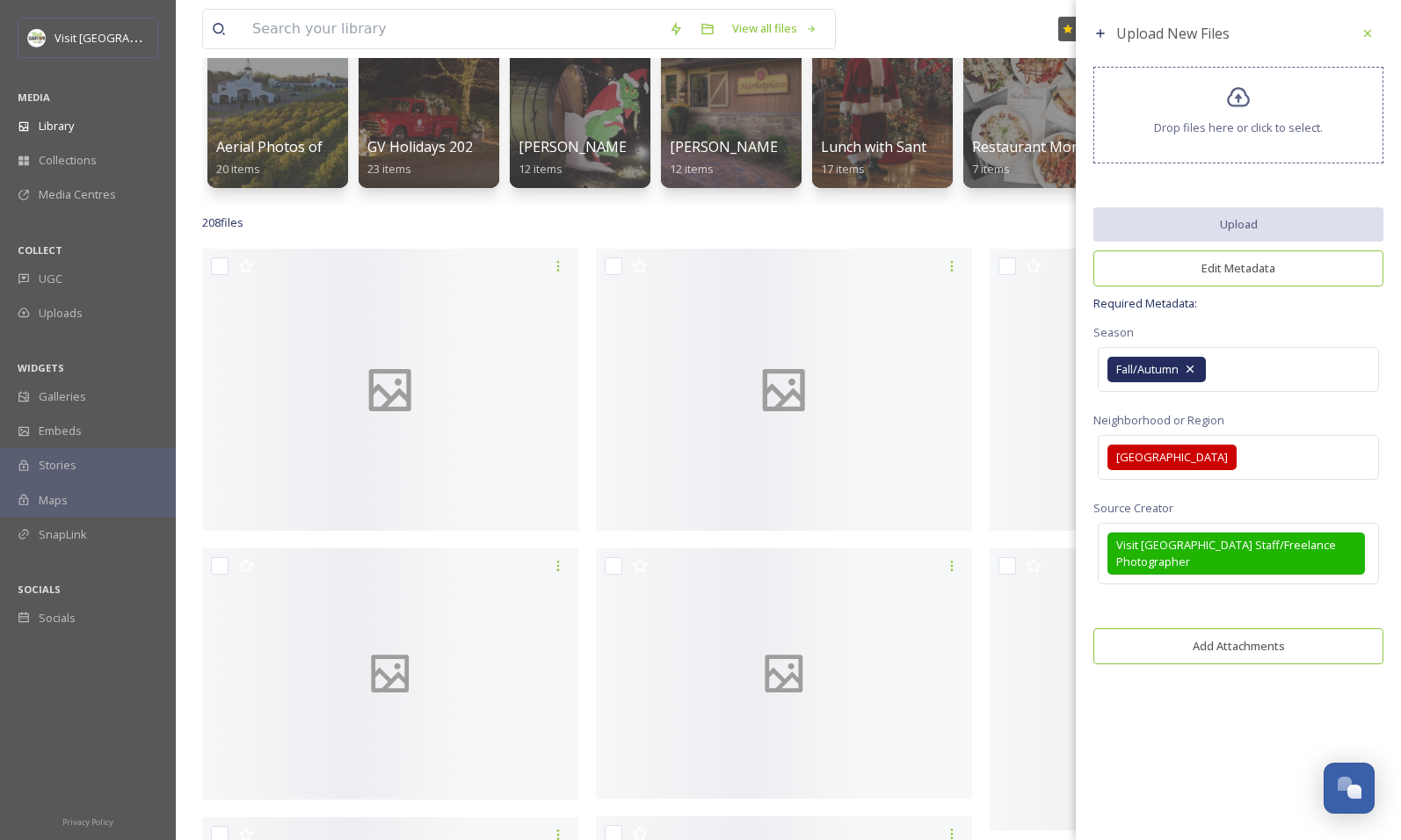
click at [870, 234] on div "208 file s Filters Date Created Select all" at bounding box center [788, 222] width 1172 height 34
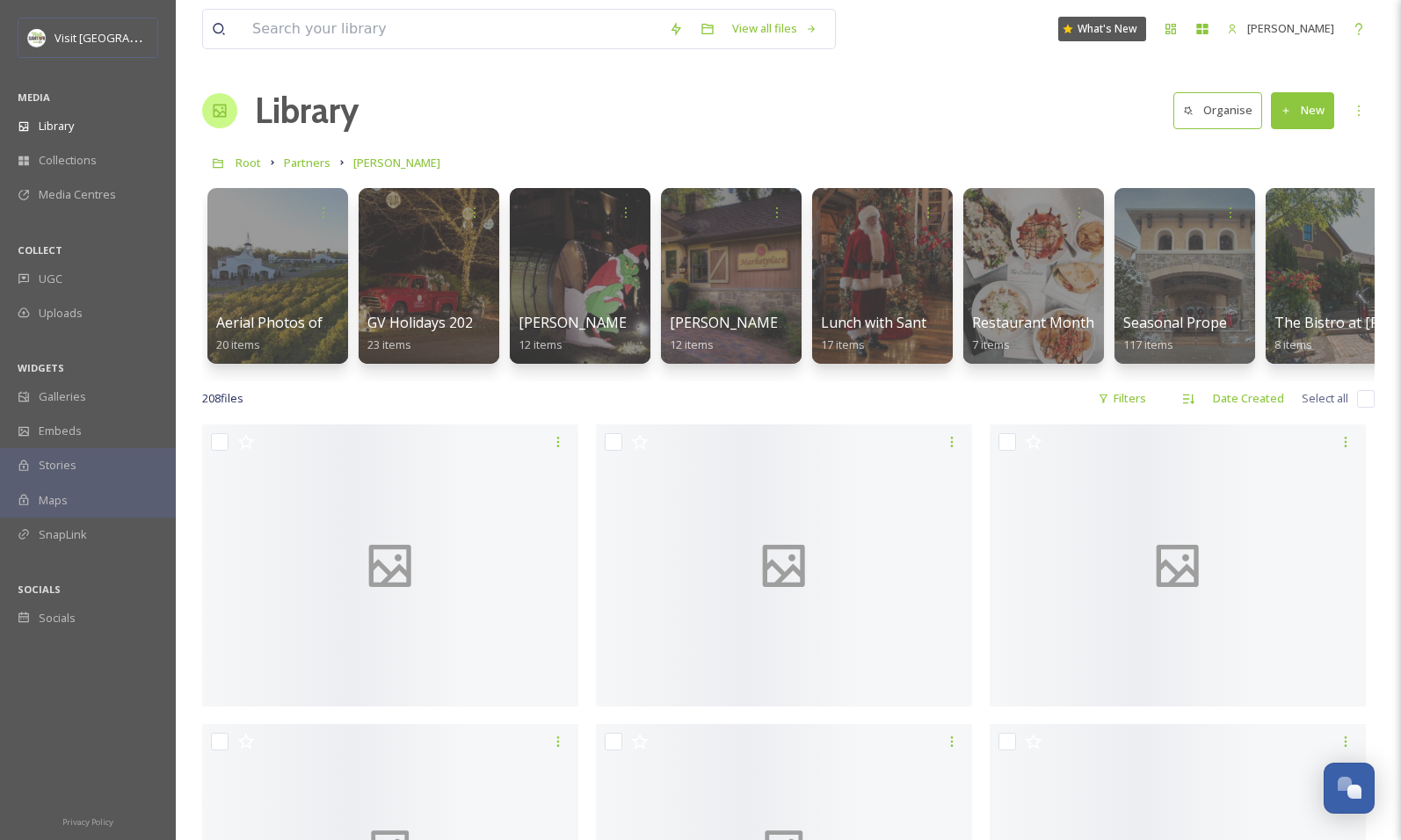
click at [463, 543] on div at bounding box center [390, 566] width 376 height 282
click at [63, 134] on div "Library" at bounding box center [87, 125] width 176 height 34
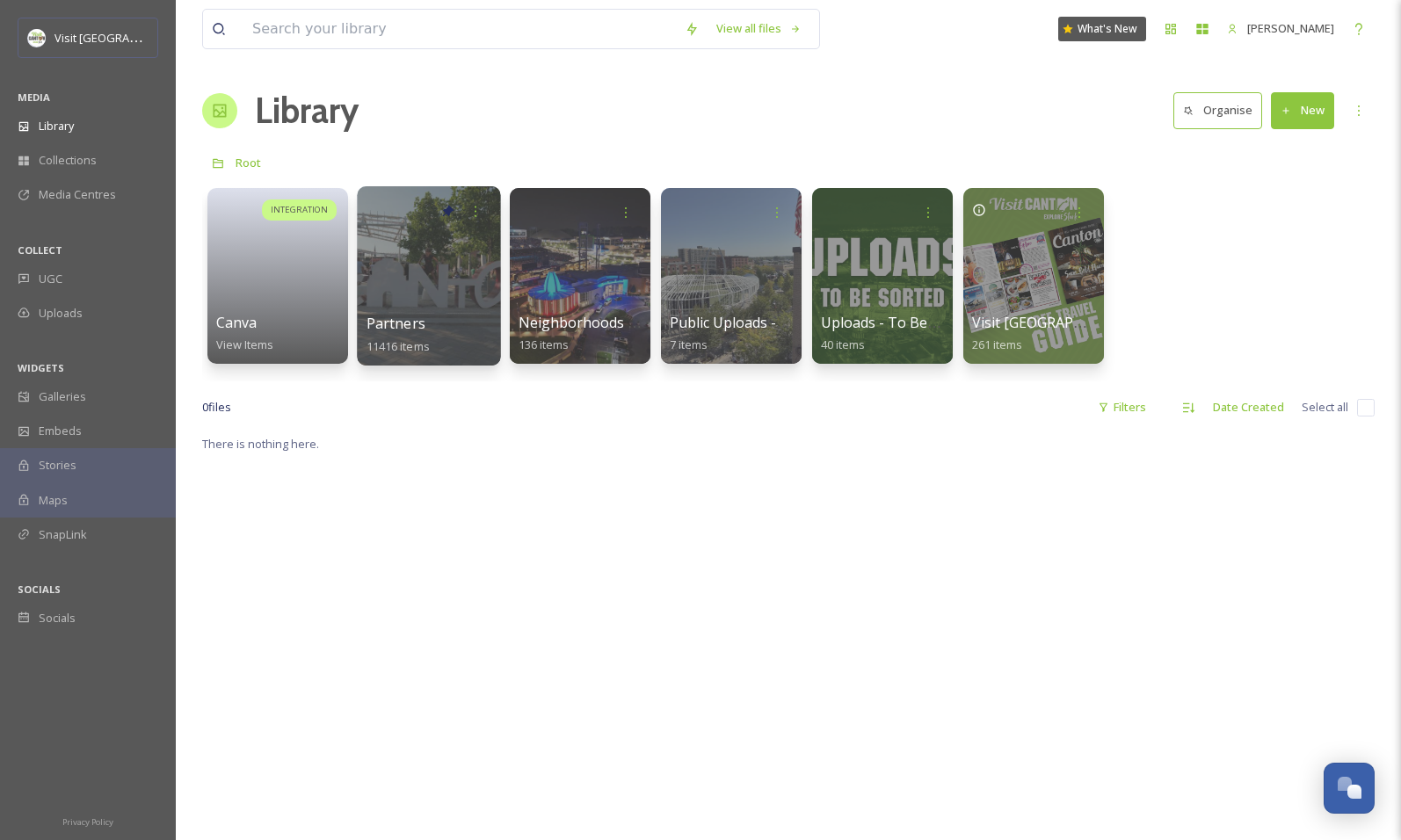
click at [438, 287] on div at bounding box center [428, 275] width 143 height 179
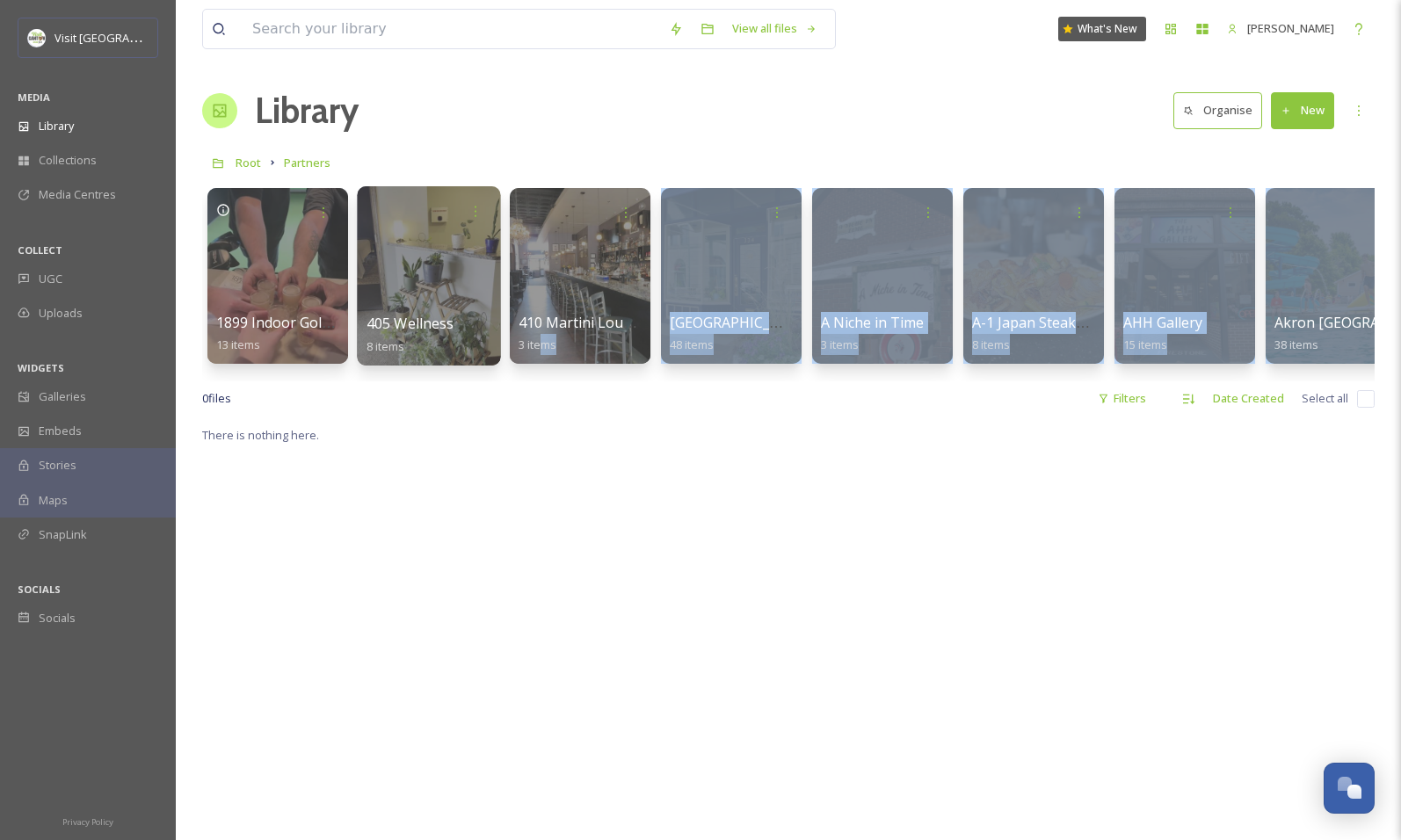
drag, startPoint x: 1262, startPoint y: 261, endPoint x: 444, endPoint y: 354, distance: 823.3
click at [444, 354] on div "1899 closed [DATE]. The location is now home to [GEOGRAPHIC_DATA] Coffee and Co…" at bounding box center [788, 280] width 1172 height 202
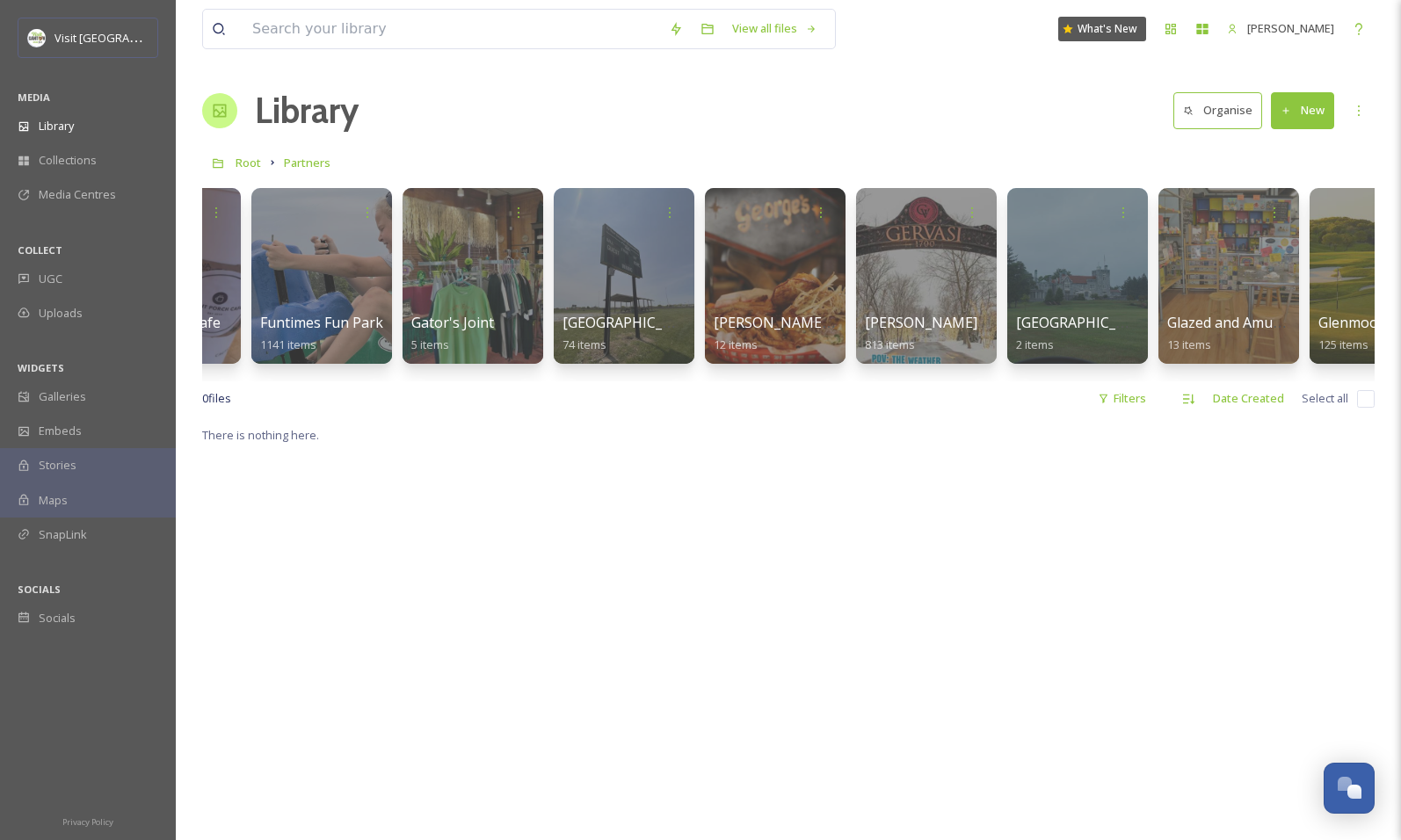
scroll to position [0, 16461]
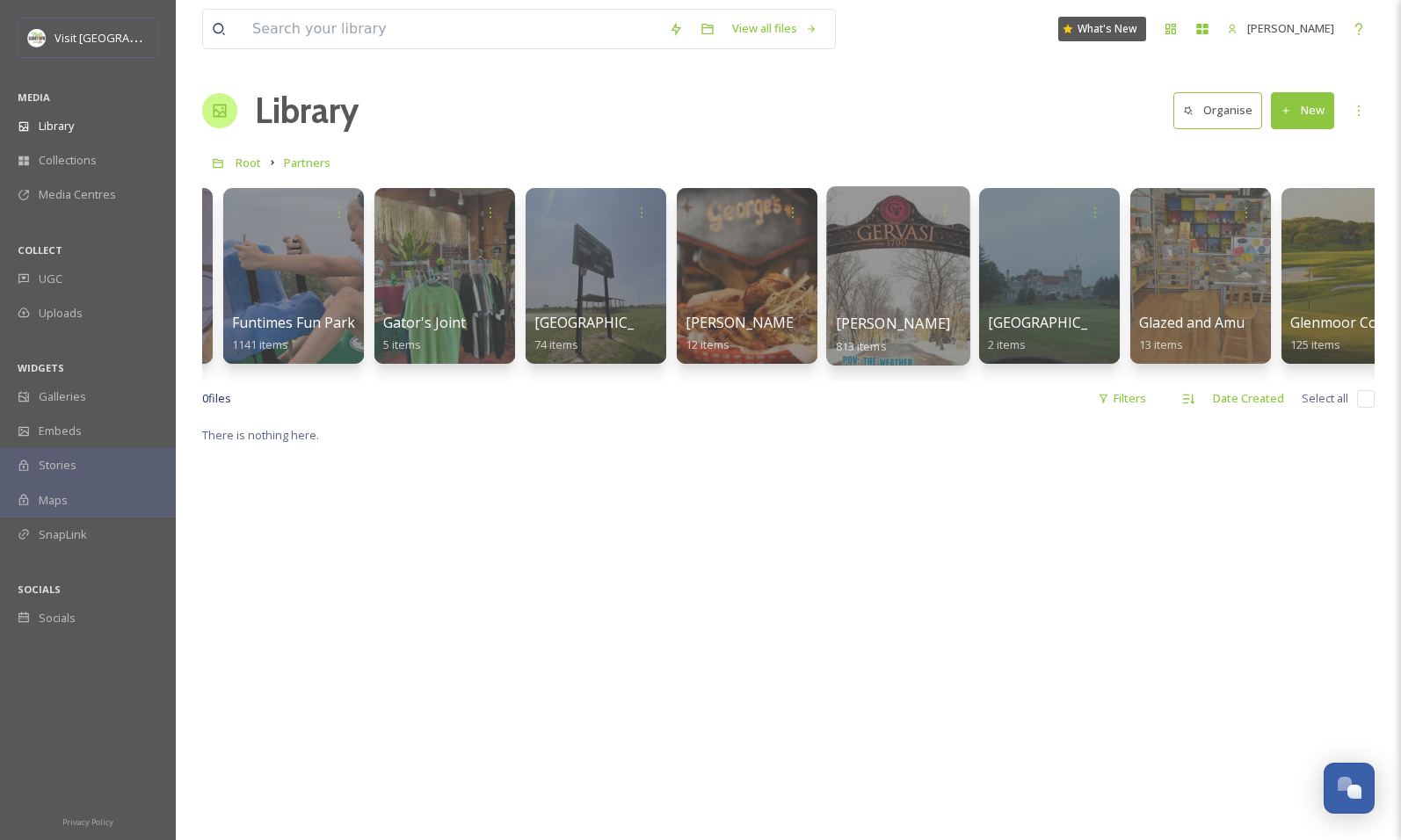
click at [911, 258] on div at bounding box center [898, 275] width 143 height 179
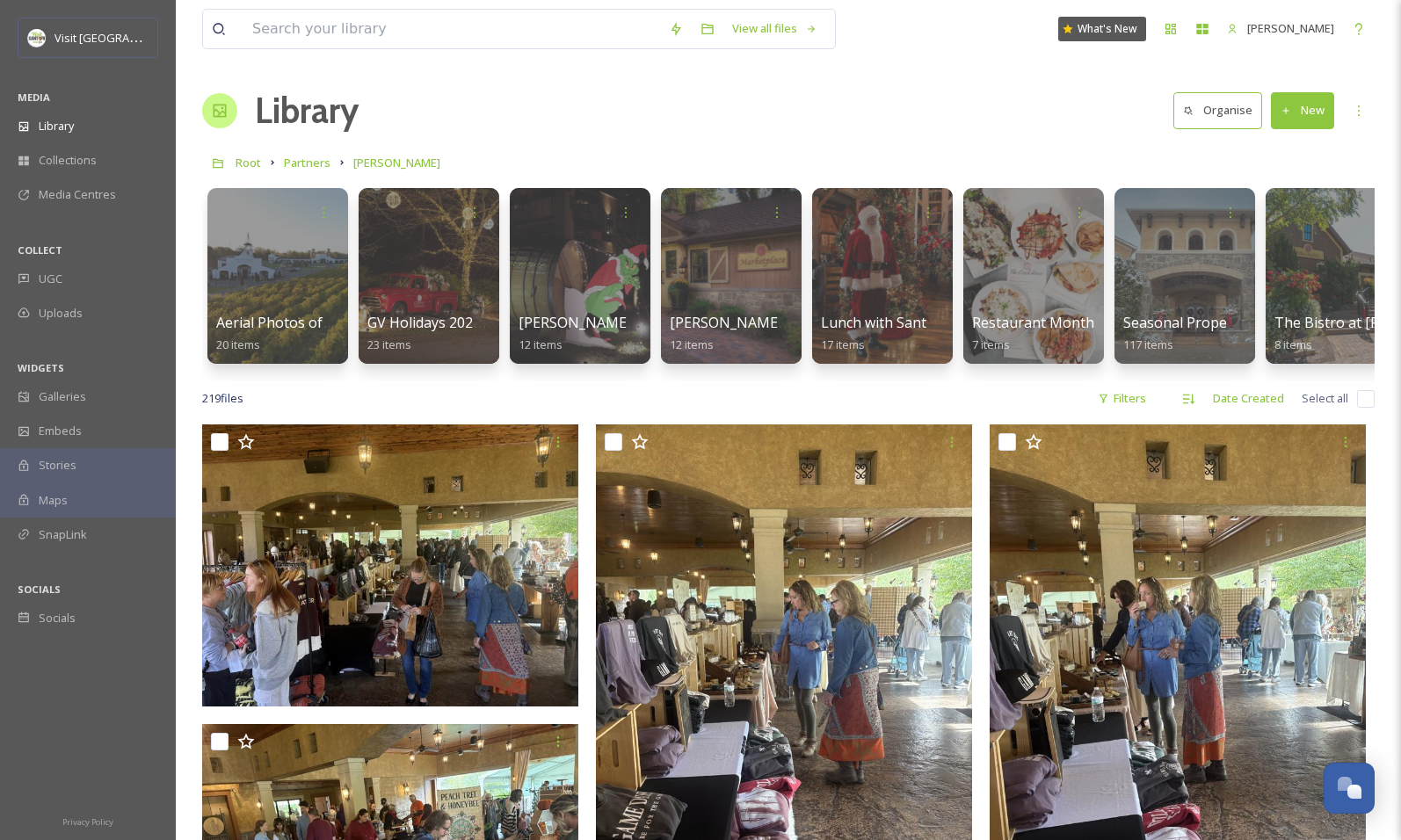
click at [1311, 112] on button "New" at bounding box center [1303, 110] width 64 height 36
click at [1299, 161] on div "File Upload" at bounding box center [1284, 151] width 99 height 34
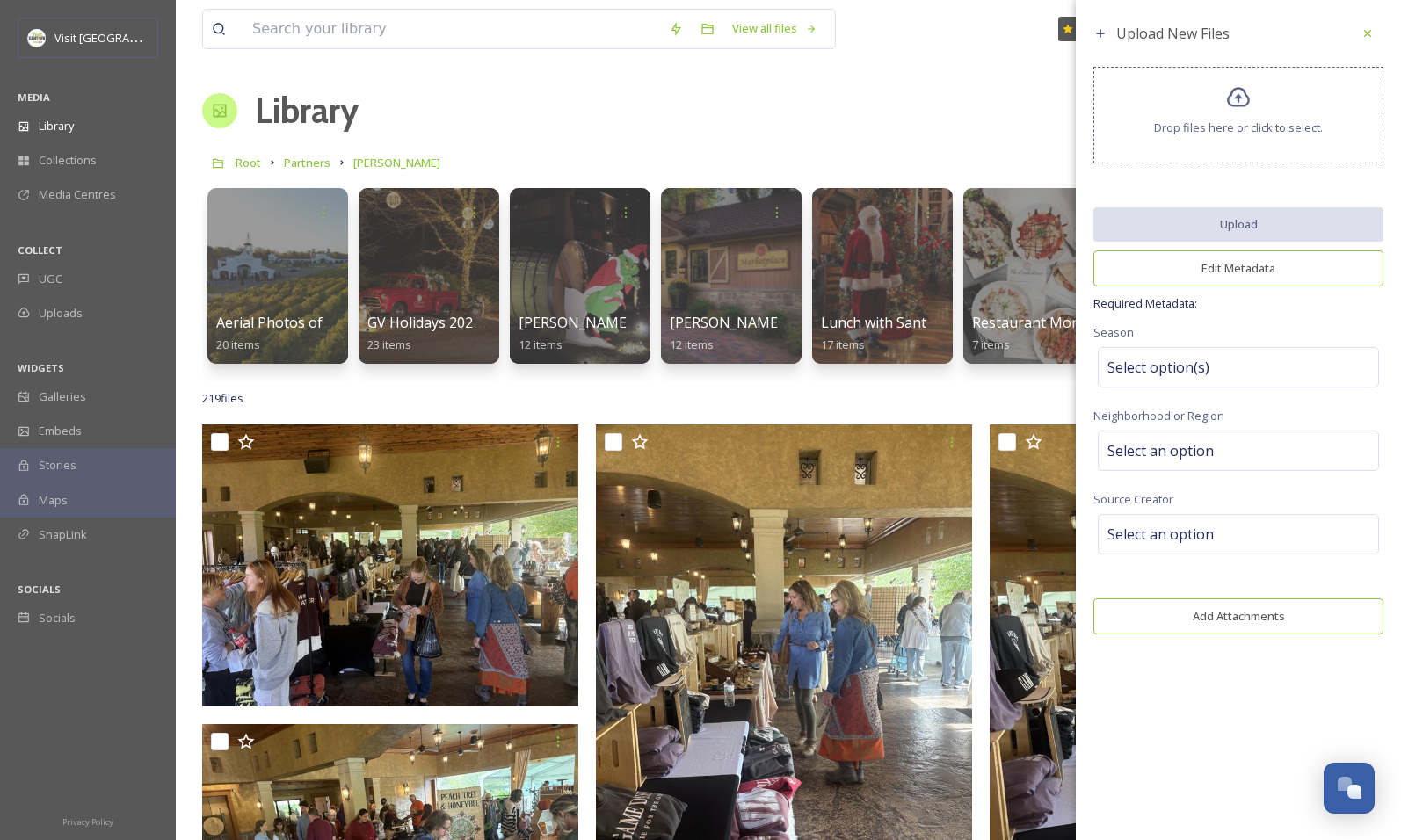
click at [1224, 130] on span "Drop files here or click to select." at bounding box center [1238, 127] width 169 height 17
click at [1201, 364] on span "Select option(s)" at bounding box center [1157, 367] width 102 height 21
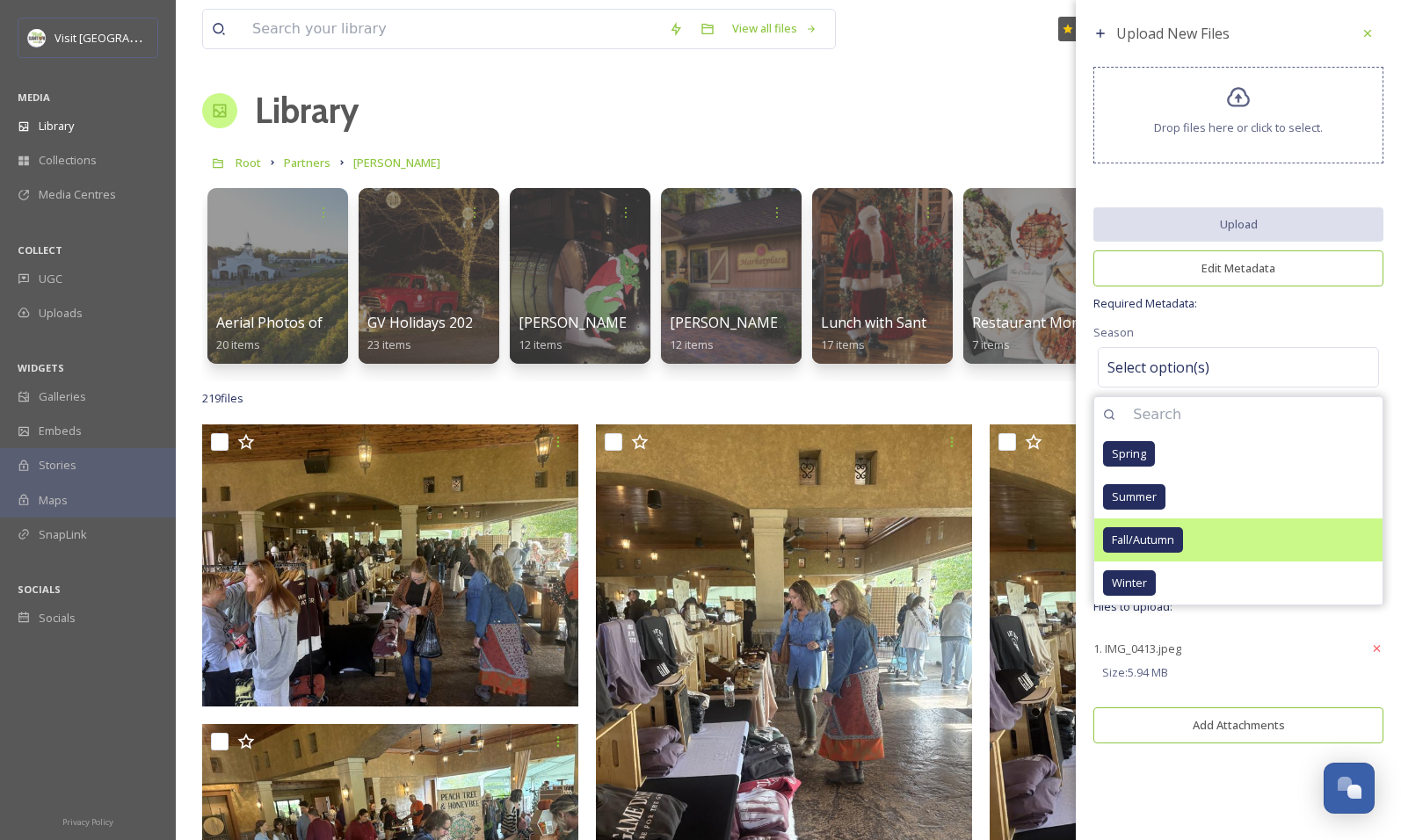
click at [1138, 537] on span "Fall/Autumn" at bounding box center [1142, 539] width 63 height 17
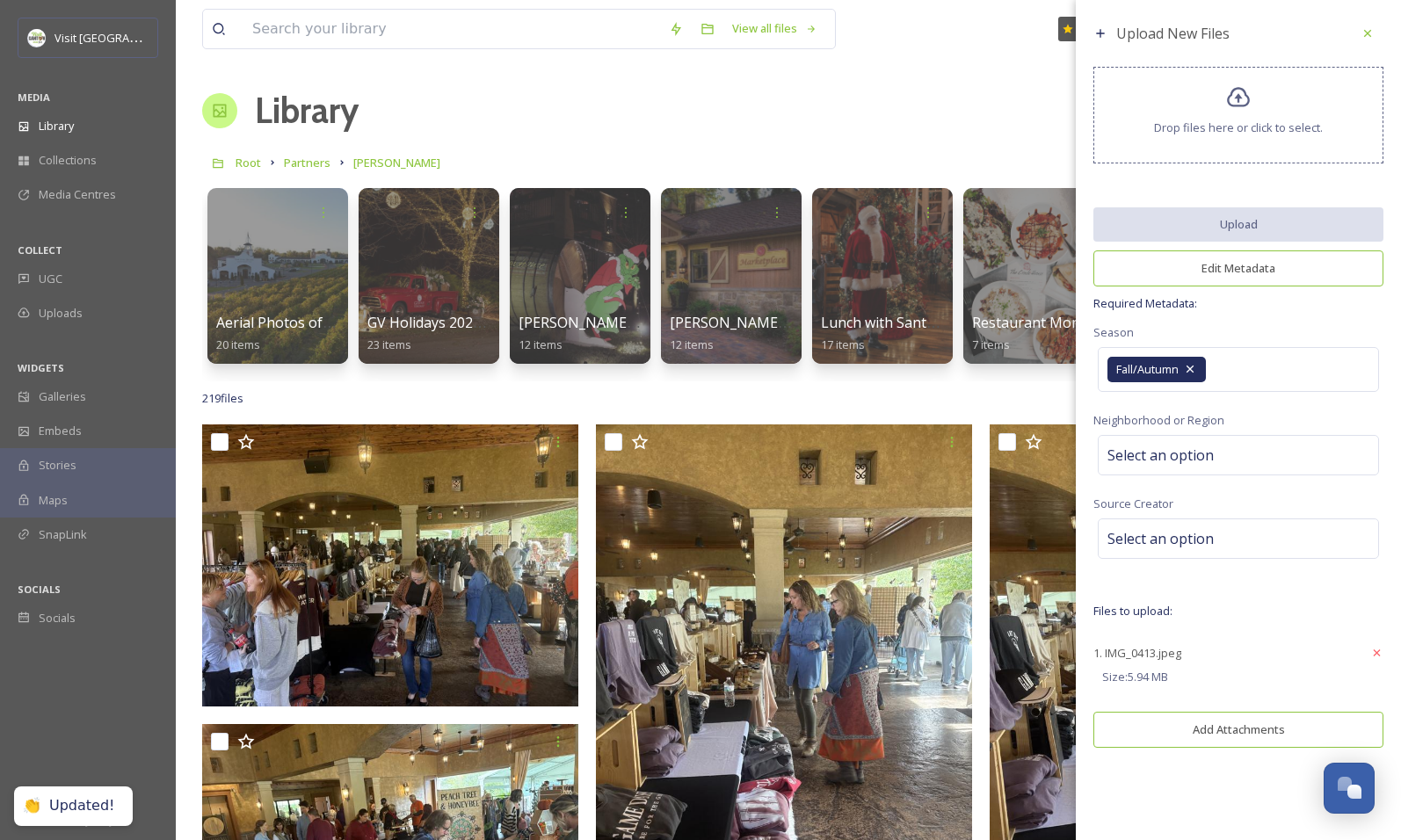
click at [1258, 607] on span "Files to upload:" at bounding box center [1238, 611] width 290 height 17
click at [1147, 447] on span "Select an option" at bounding box center [1160, 455] width 106 height 21
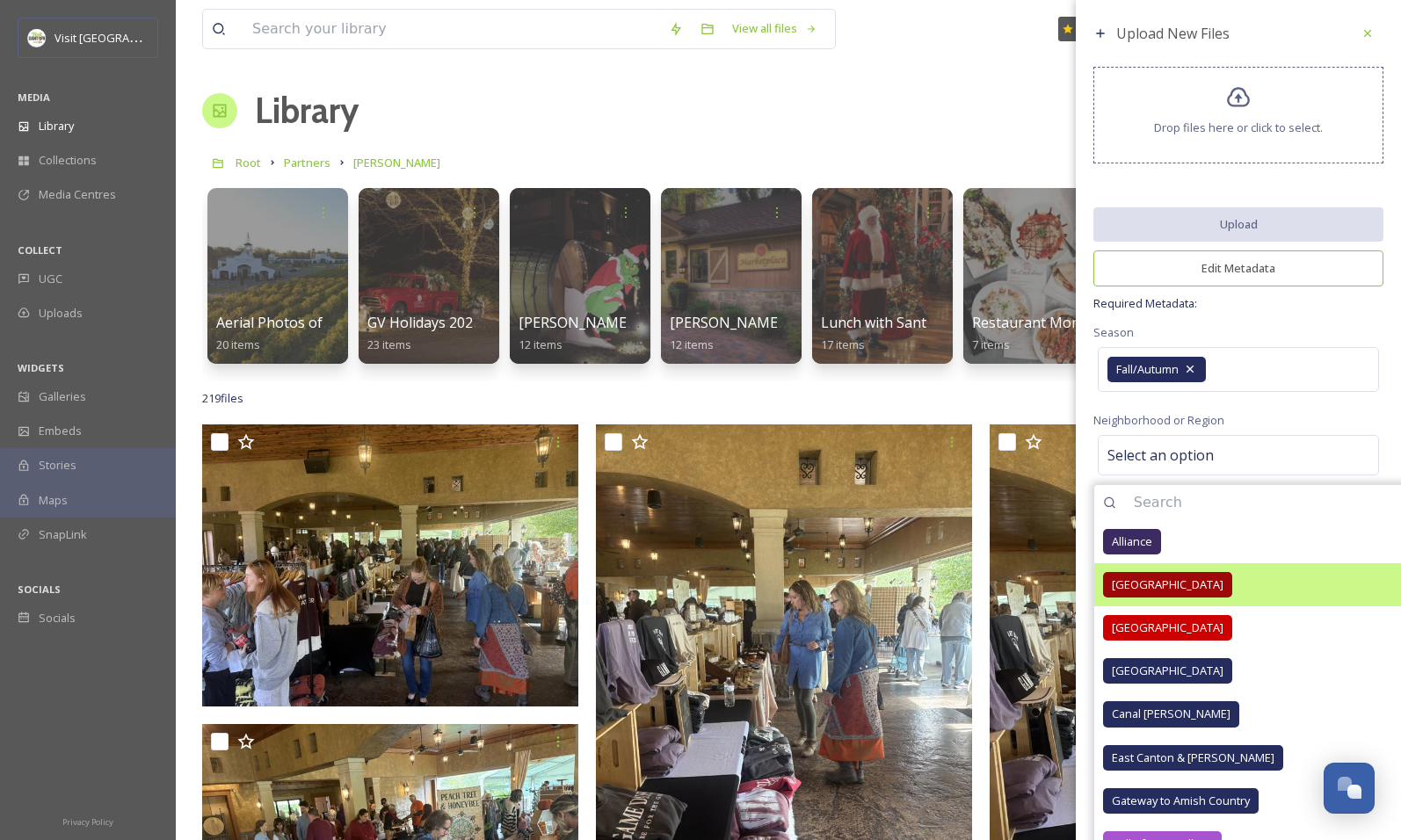
drag, startPoint x: 1141, startPoint y: 623, endPoint x: 1173, endPoint y: 569, distance: 62.8
click at [1141, 623] on span "[GEOGRAPHIC_DATA]" at bounding box center [1167, 627] width 111 height 17
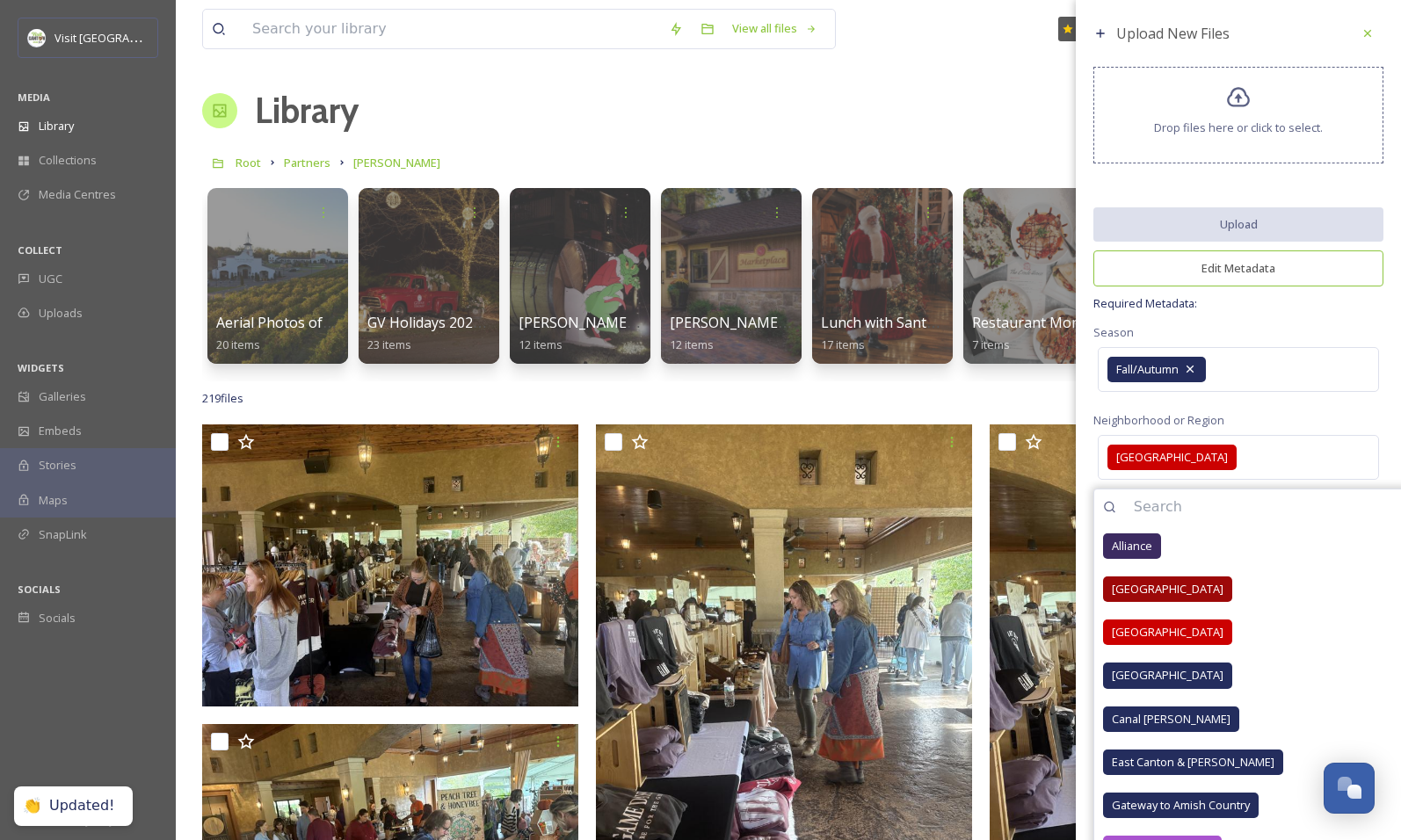
click at [1284, 409] on div "Neighborhood or Region [GEOGRAPHIC_DATA] Downtown [GEOGRAPHIC_DATA] [GEOGRAPHIC…" at bounding box center [1238, 446] width 290 height 75
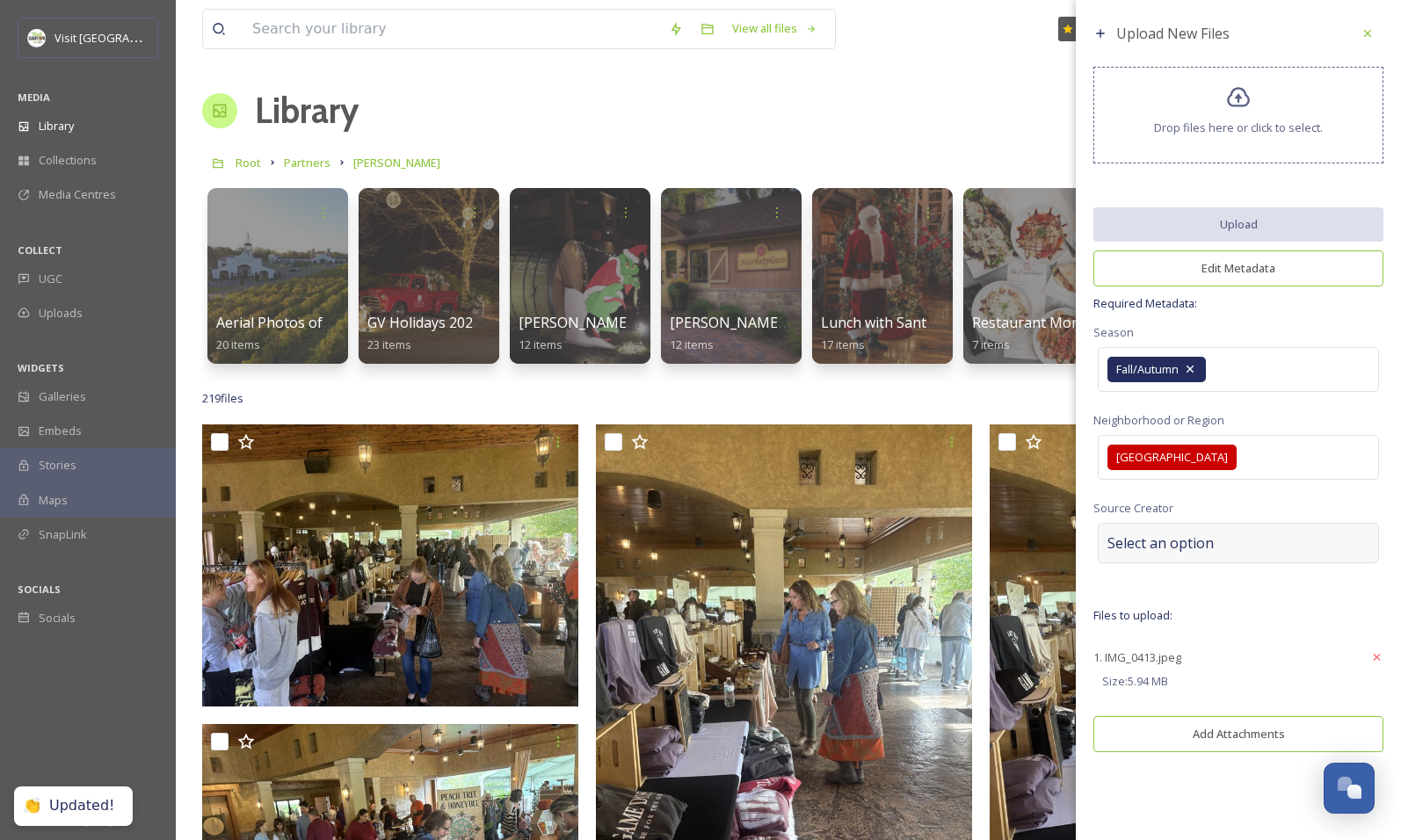
click at [1141, 539] on span "Select an option" at bounding box center [1160, 543] width 106 height 21
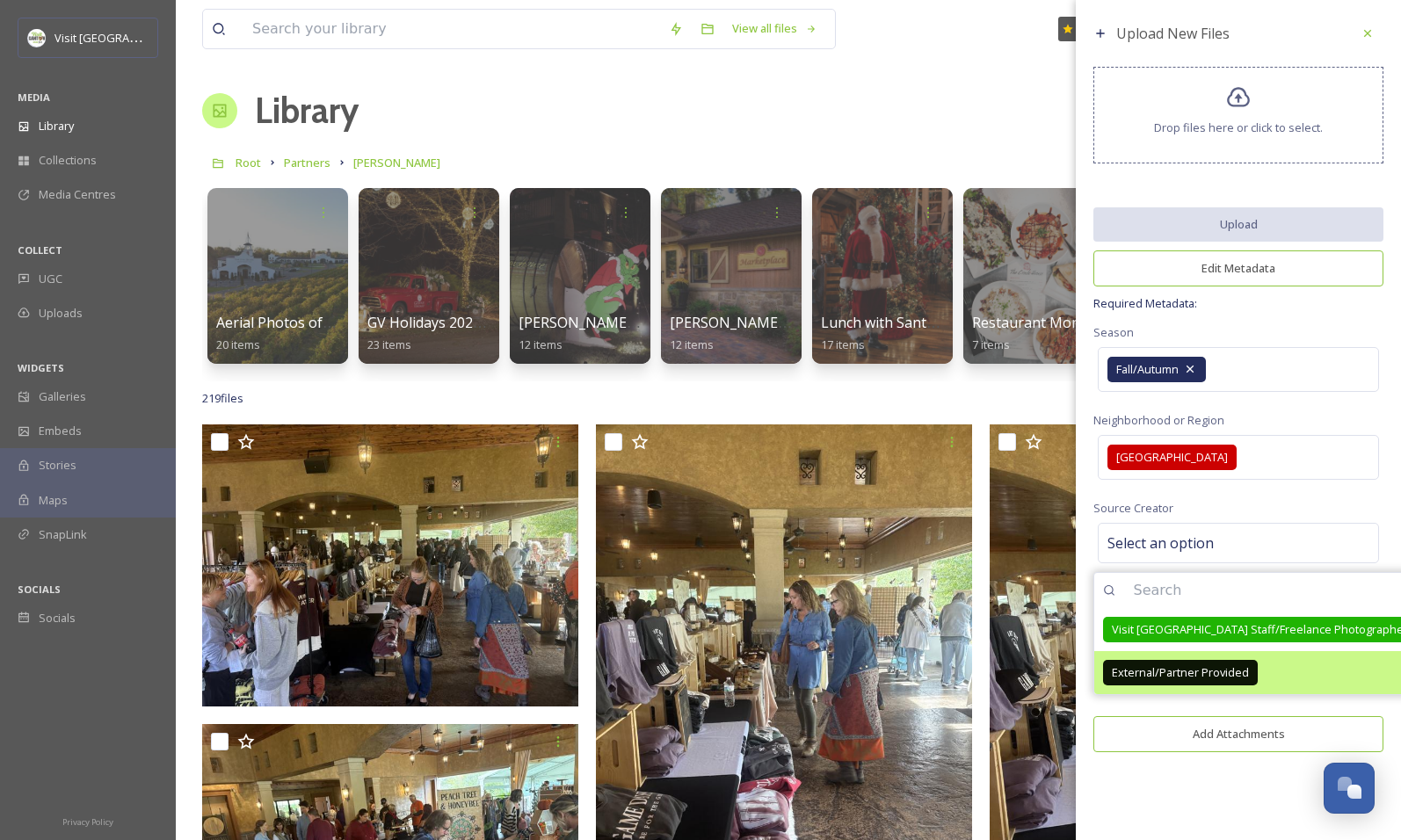
drag, startPoint x: 1185, startPoint y: 620, endPoint x: 1340, endPoint y: 670, distance: 162.9
click at [1184, 621] on span "Visit [GEOGRAPHIC_DATA] Staff/Freelance Photographer" at bounding box center [1259, 629] width 296 height 17
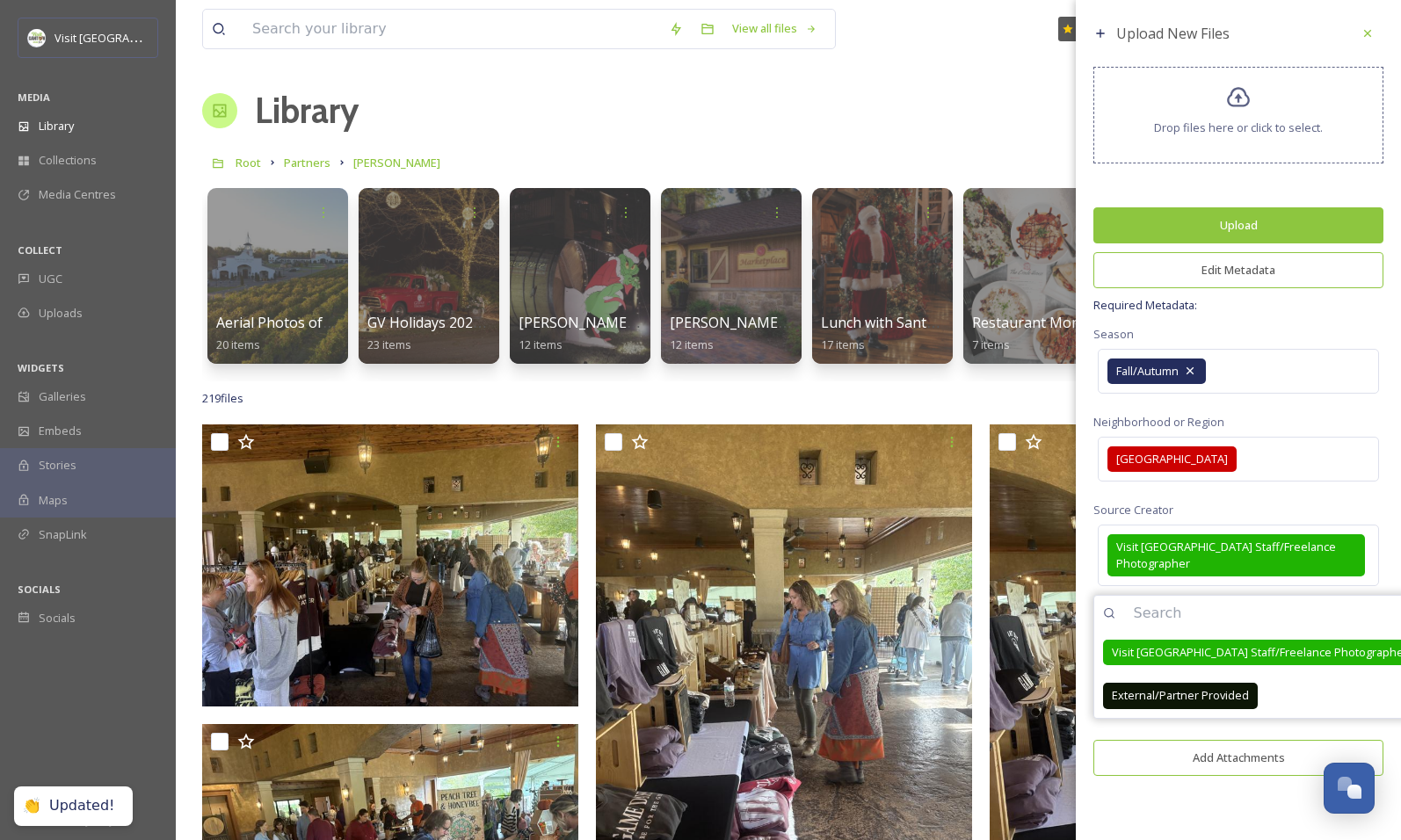
click at [1202, 223] on button "Upload" at bounding box center [1238, 225] width 290 height 36
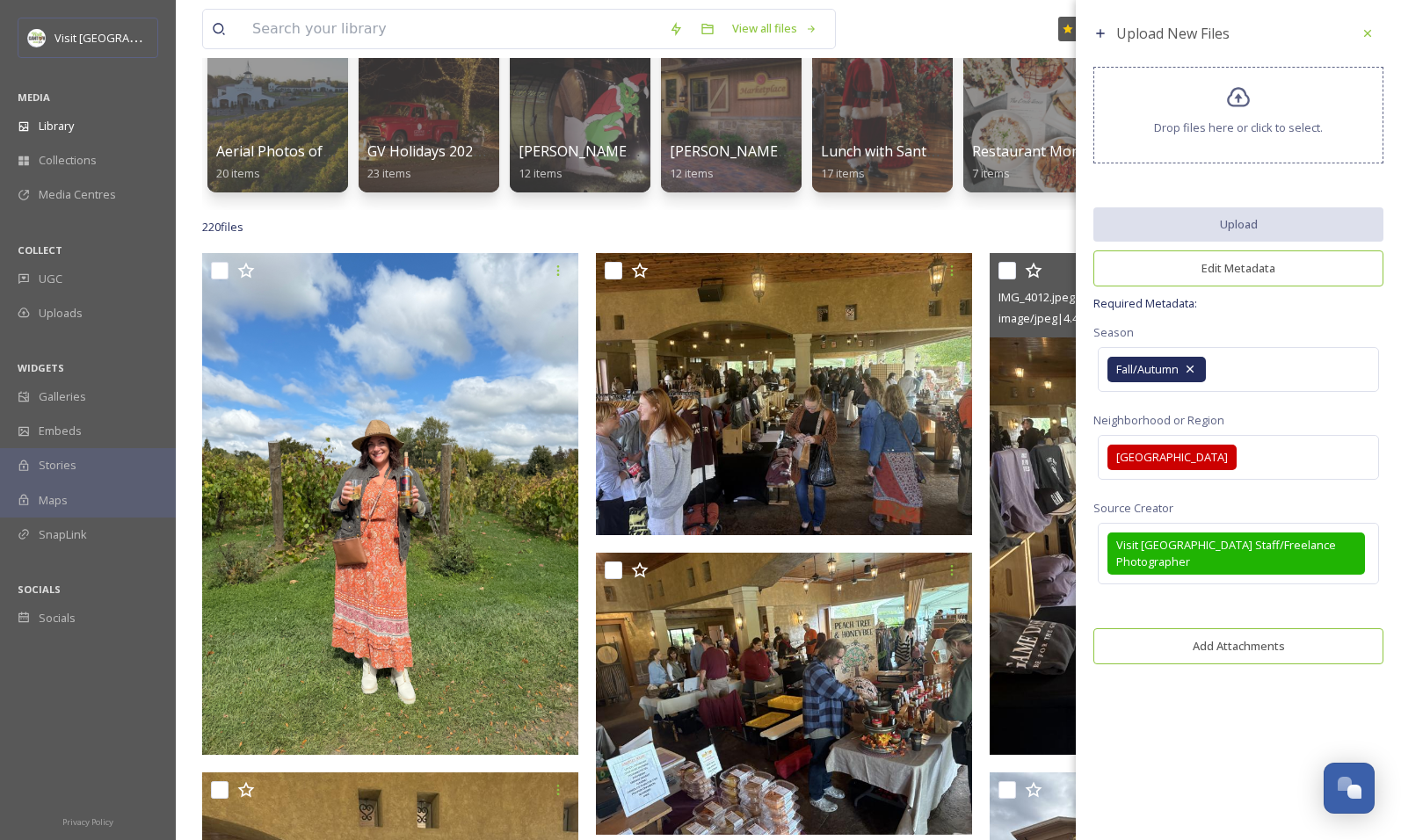
scroll to position [176, 0]
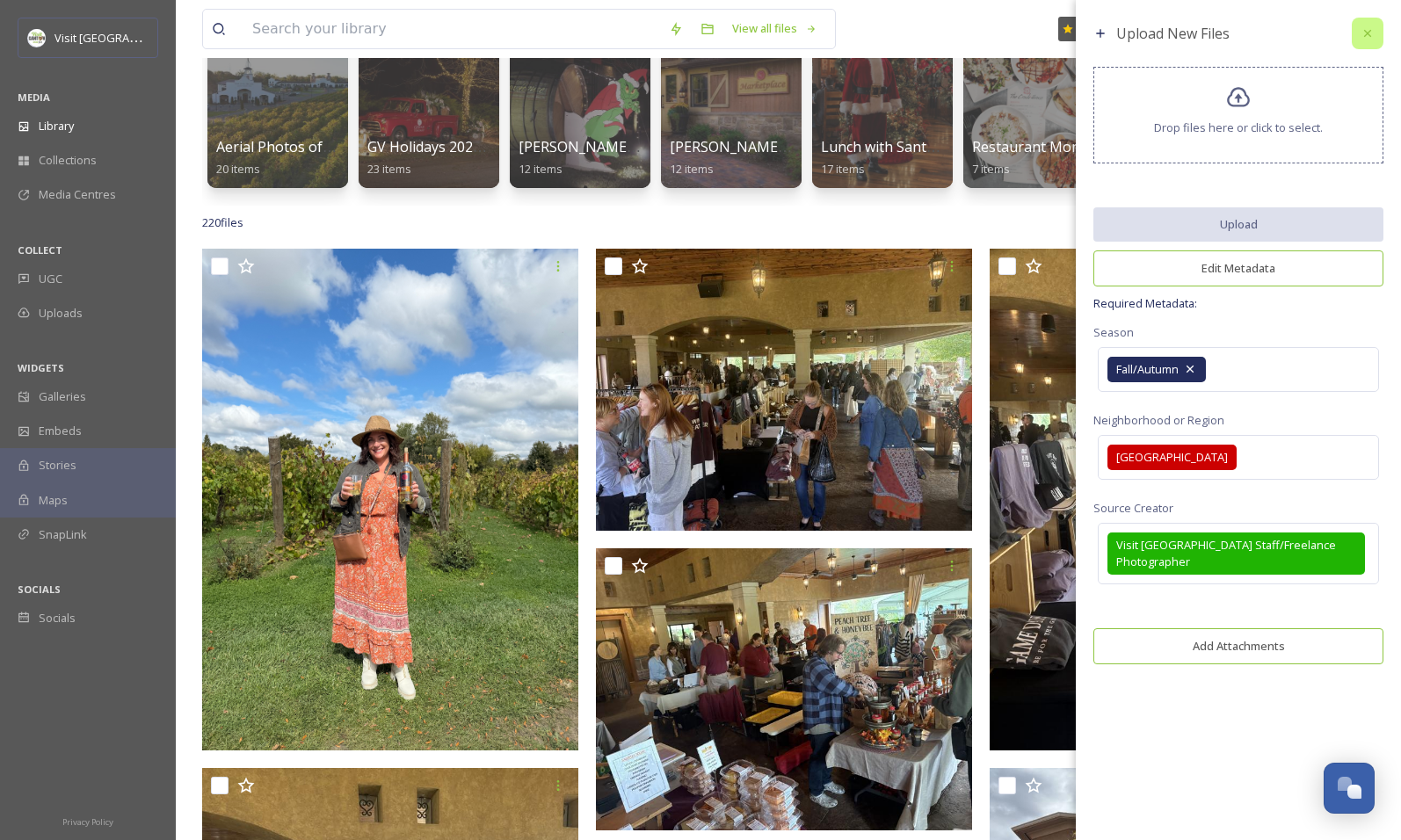
click at [1372, 34] on icon at bounding box center [1367, 34] width 14 height 14
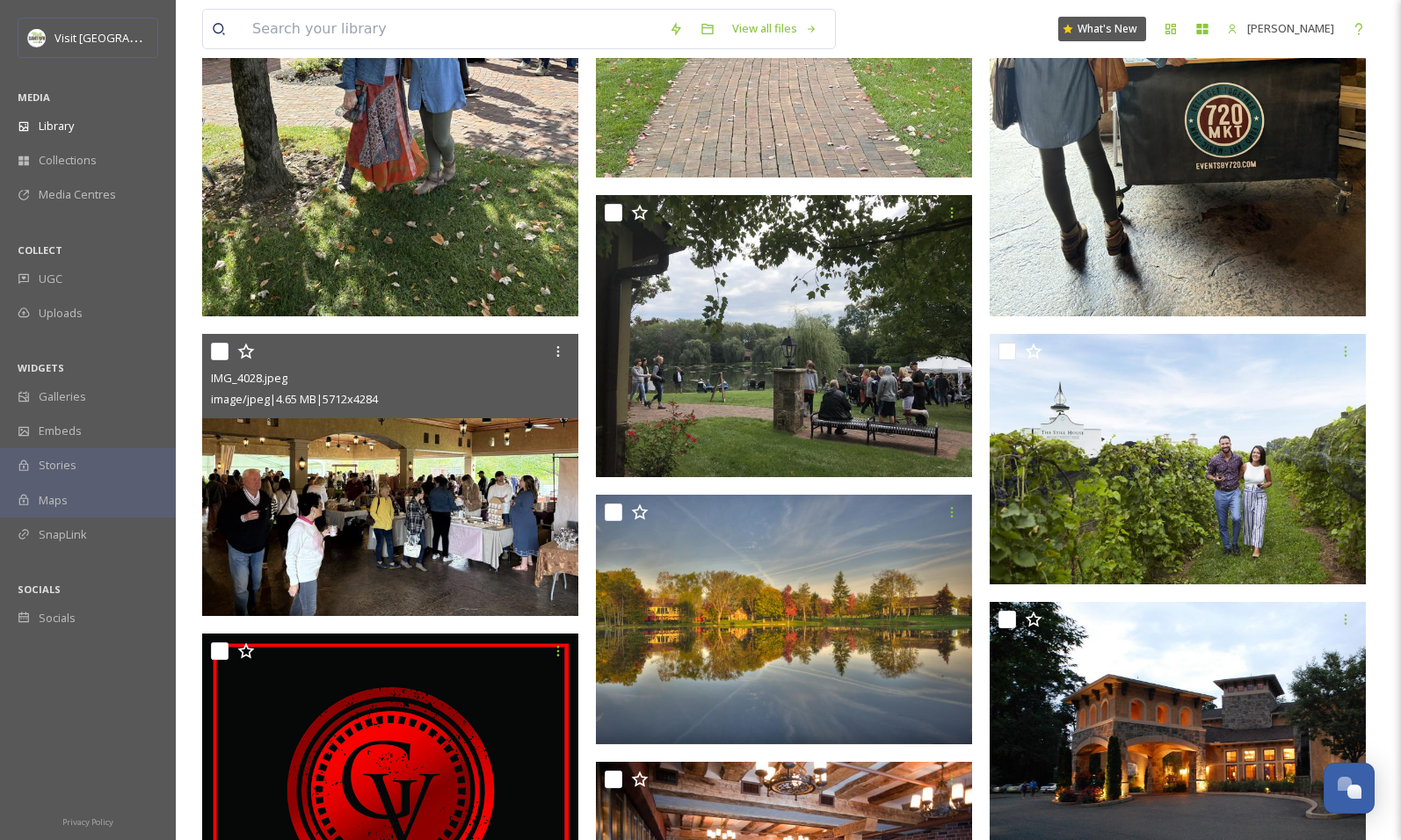
scroll to position [2108, 0]
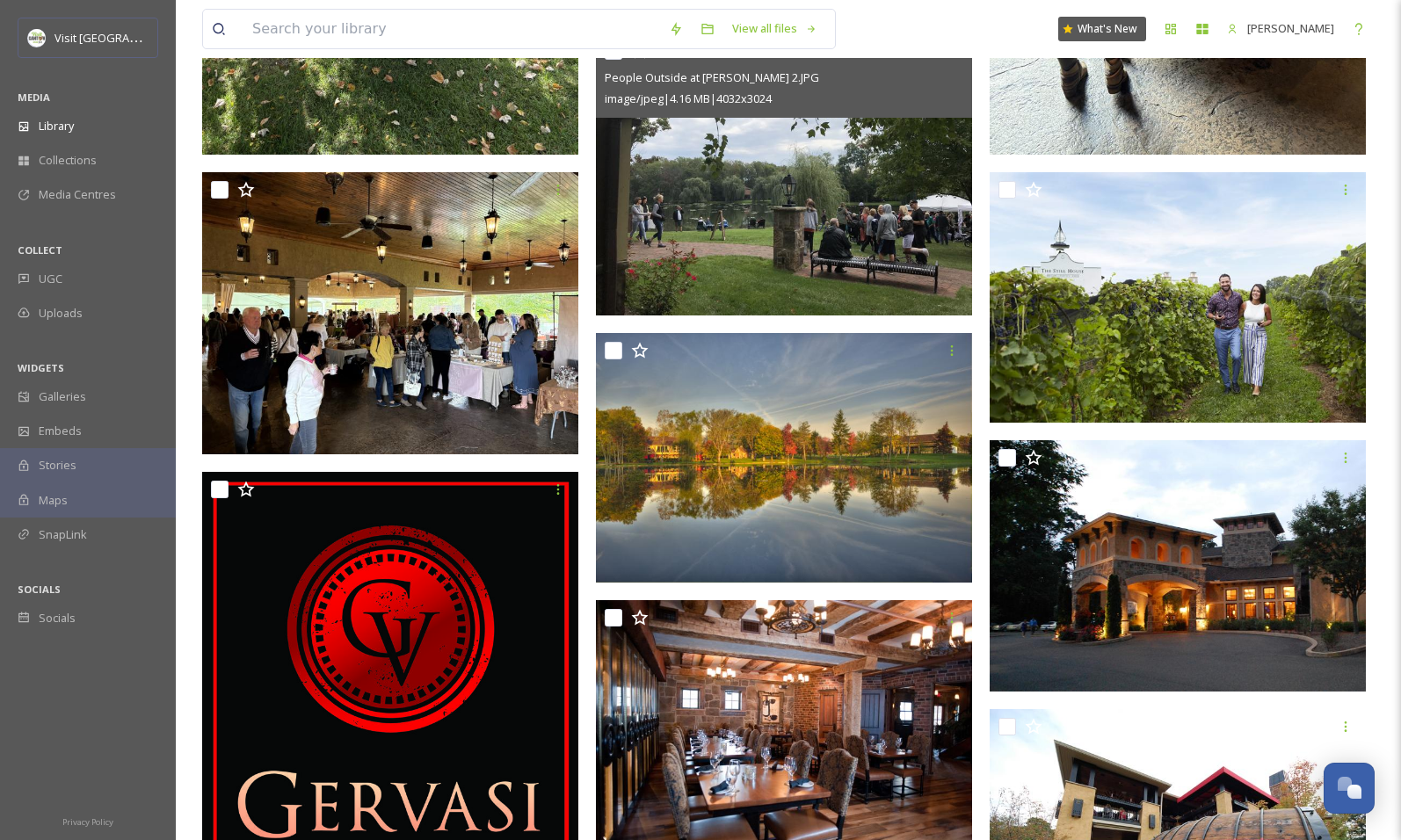
click at [765, 239] on img at bounding box center [784, 175] width 376 height 282
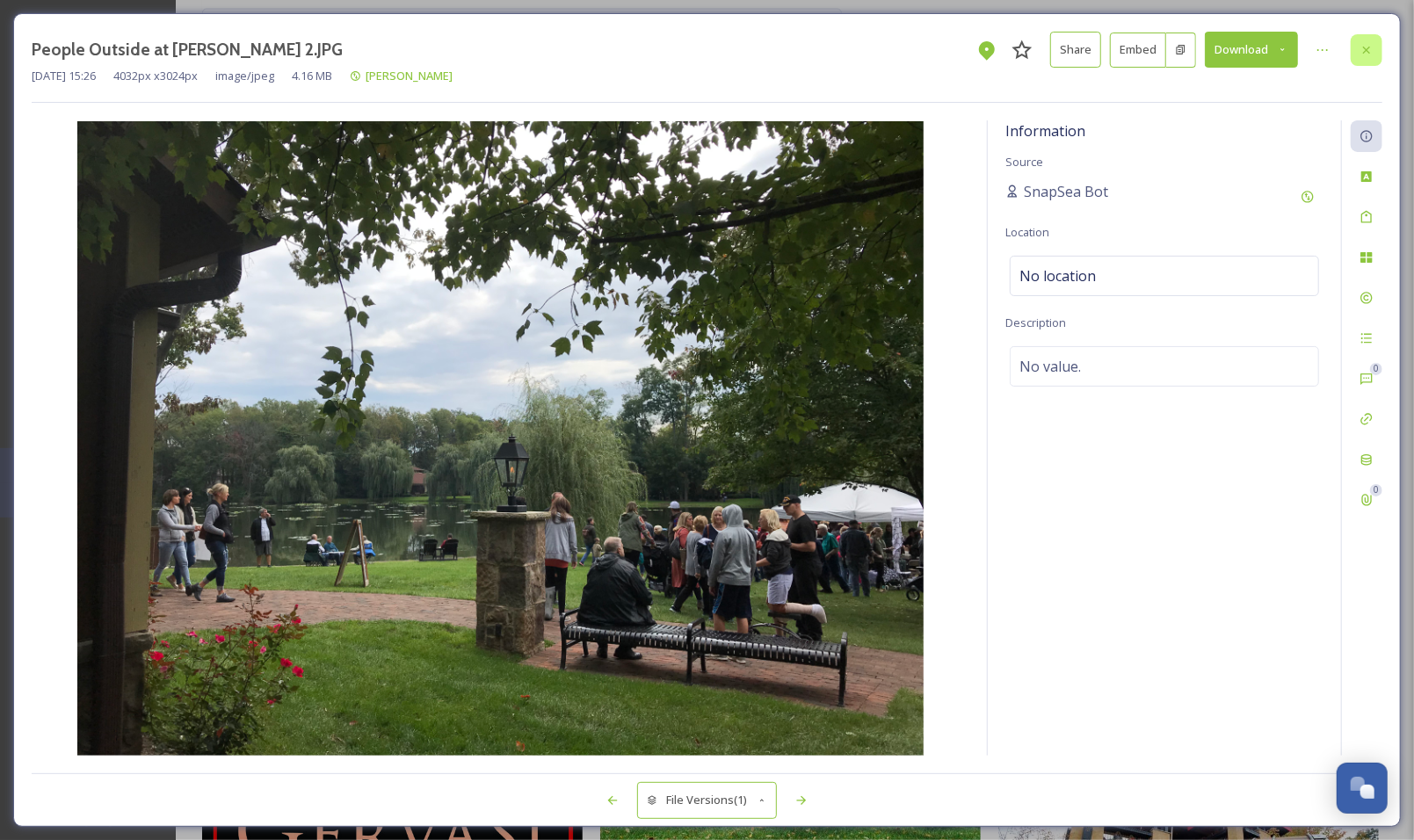
drag, startPoint x: 1368, startPoint y: 53, endPoint x: 1276, endPoint y: 136, distance: 123.9
click at [1368, 53] on icon at bounding box center [1366, 50] width 14 height 14
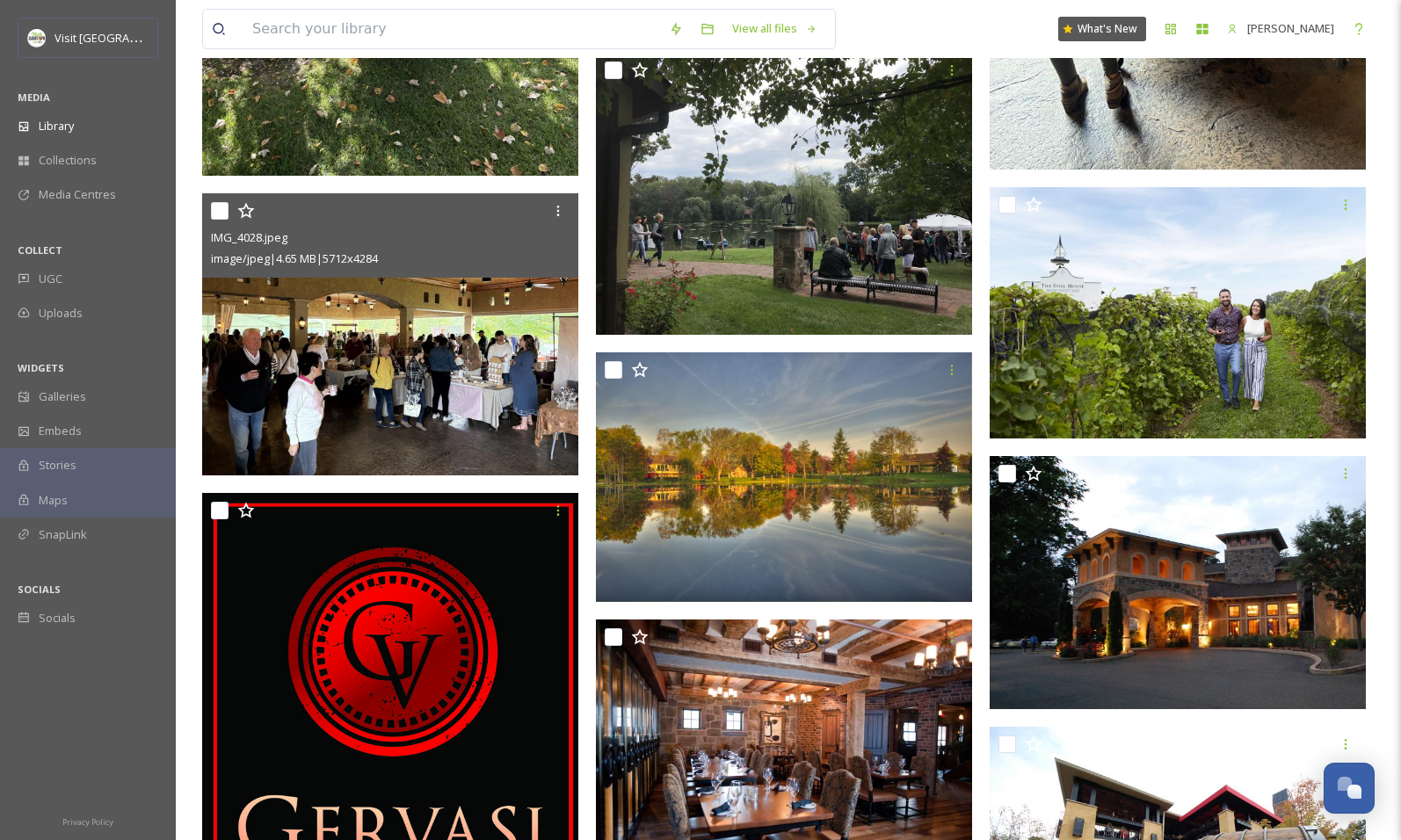
click at [422, 341] on img at bounding box center [390, 334] width 376 height 282
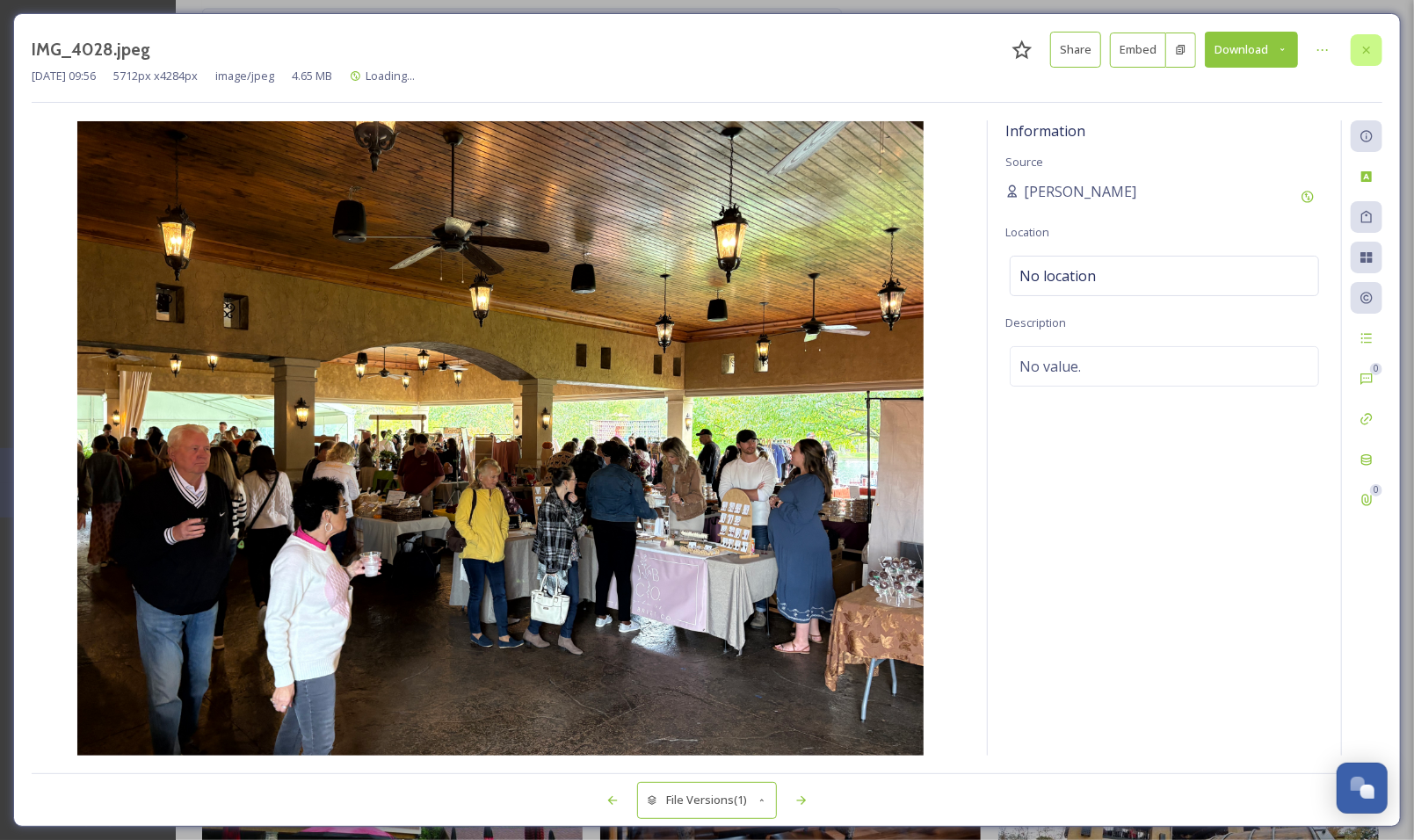
click at [1370, 55] on icon at bounding box center [1366, 50] width 14 height 14
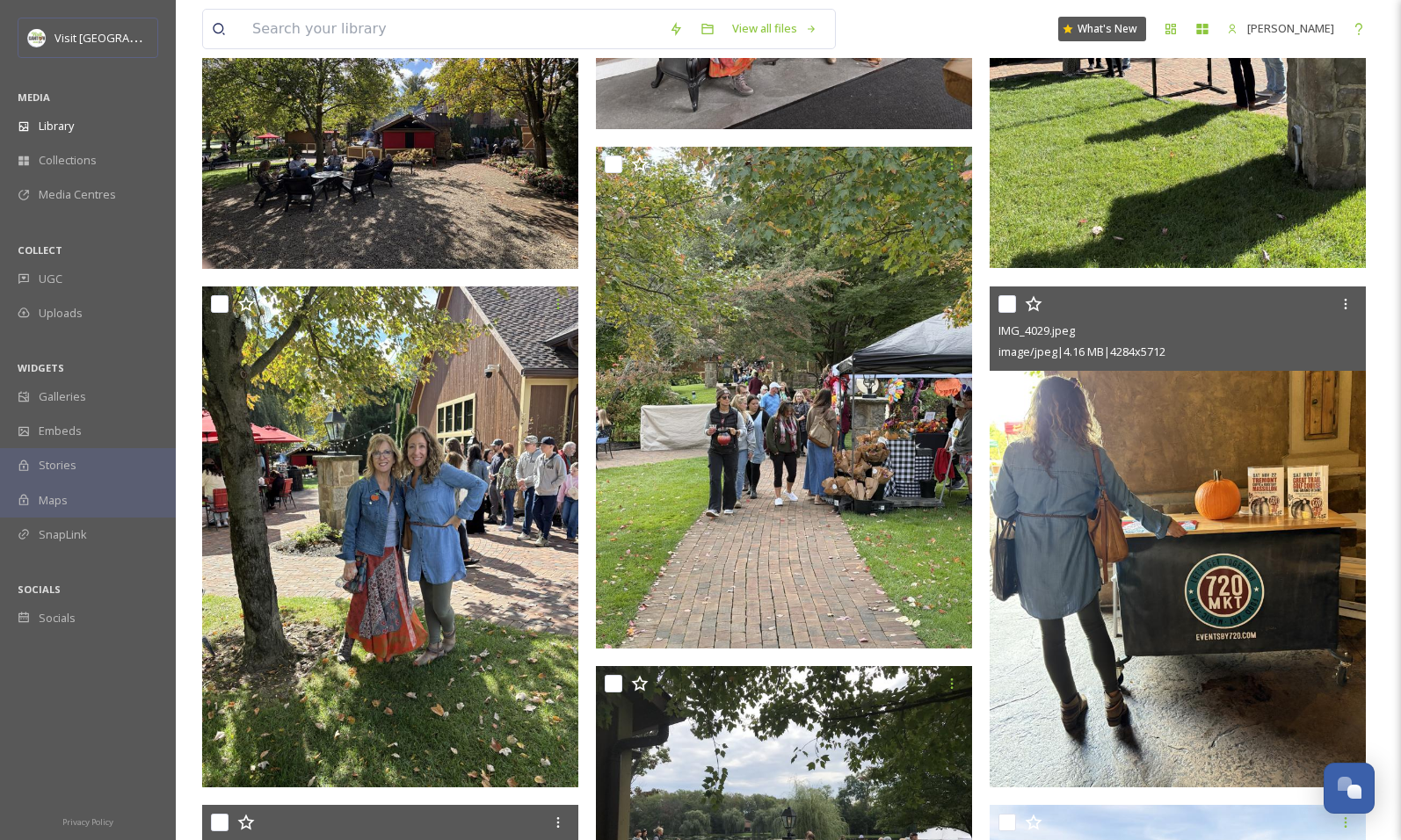
scroll to position [1493, 0]
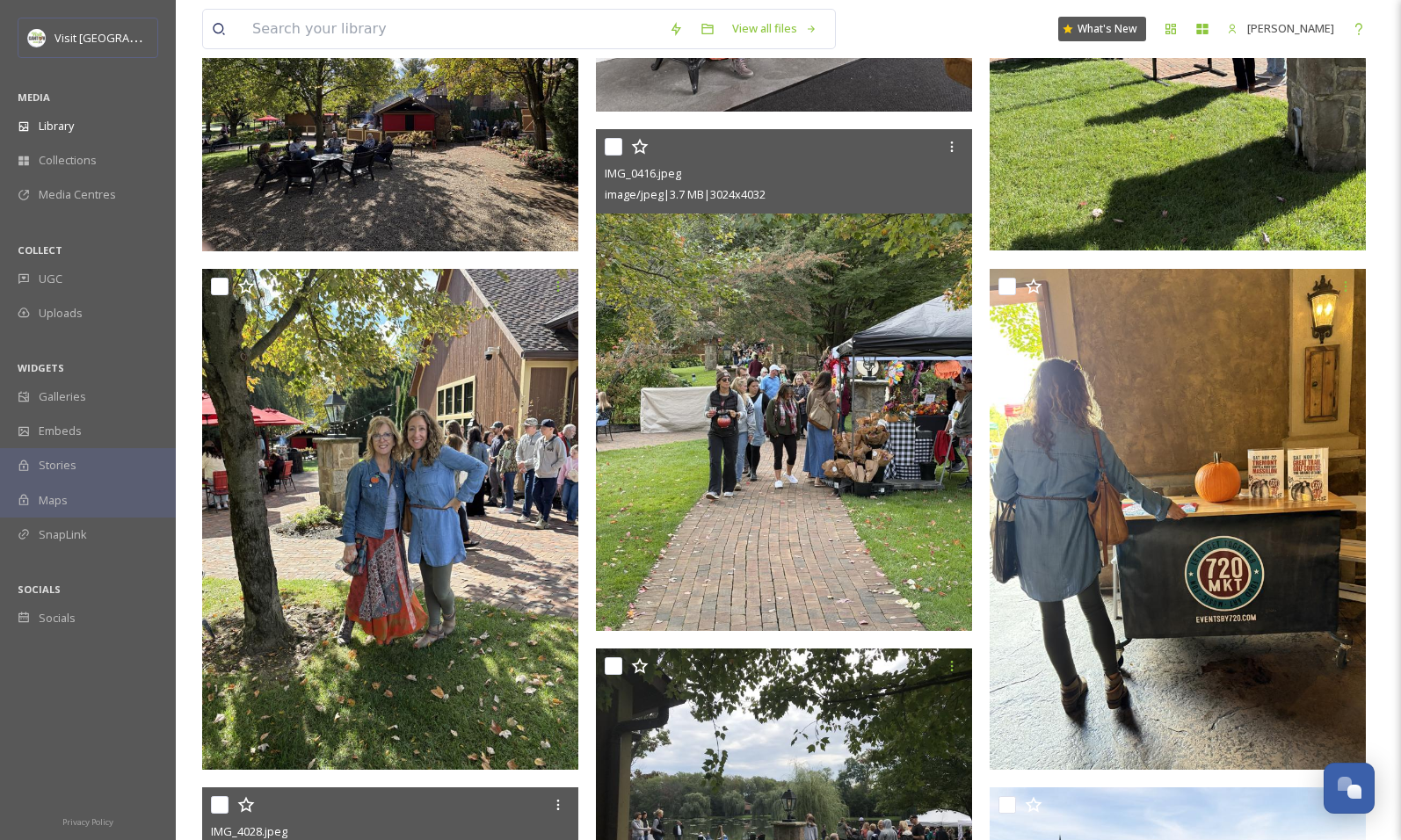
click at [795, 471] on img at bounding box center [784, 379] width 376 height 500
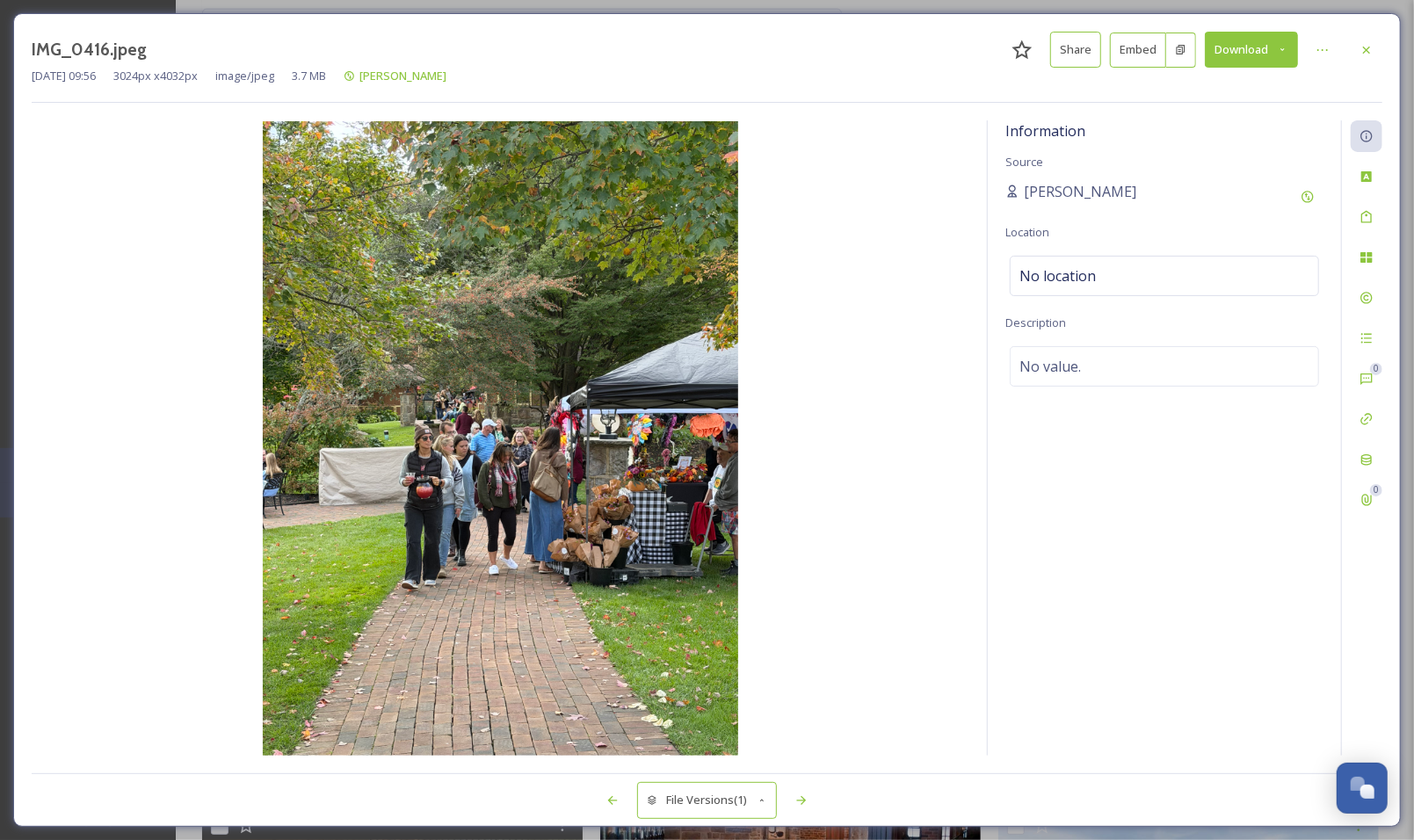
click at [1360, 50] on icon at bounding box center [1366, 50] width 14 height 14
